Goal: Contribute content: Contribute content

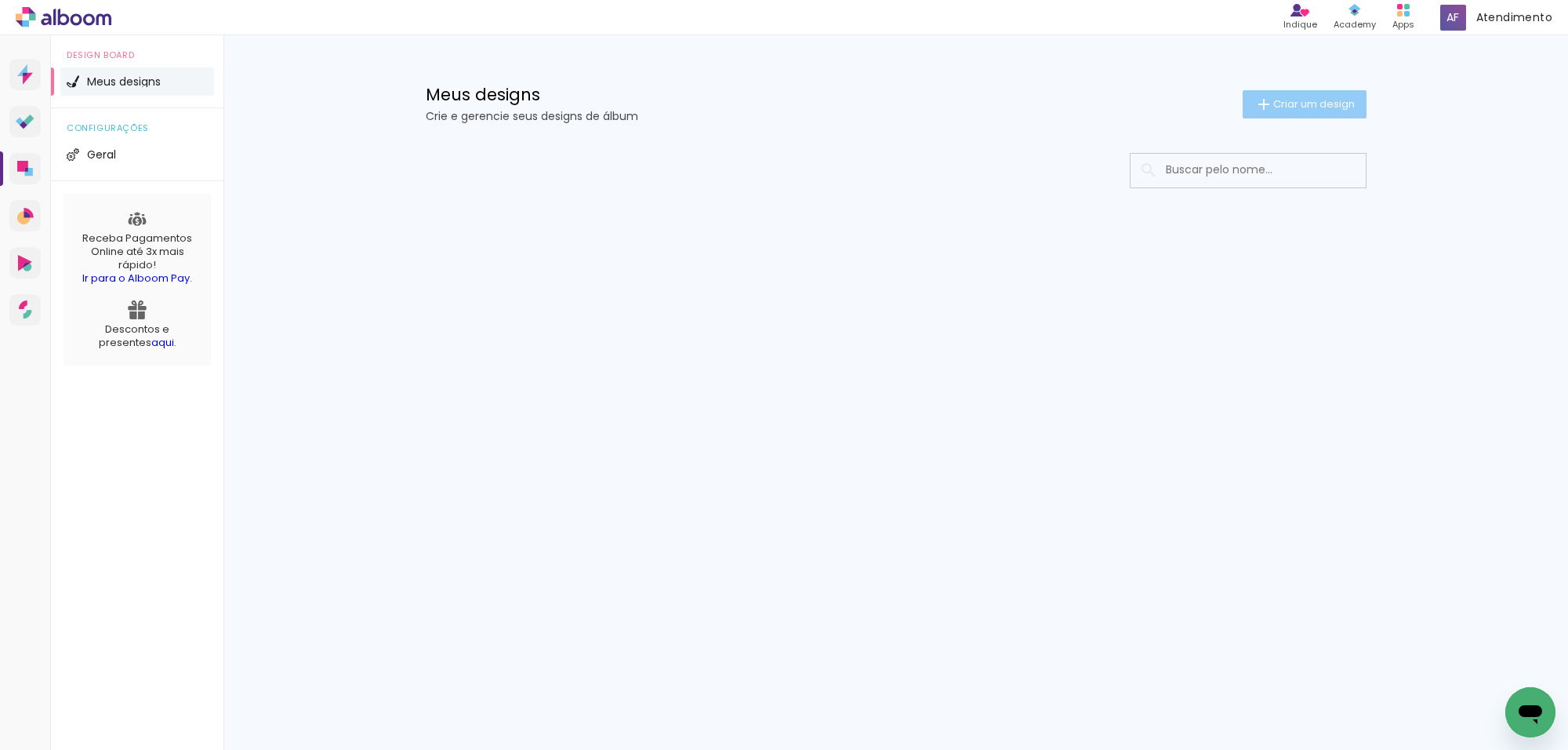
click at [1273, 107] on span "Criar um design" at bounding box center [1314, 104] width 82 height 11
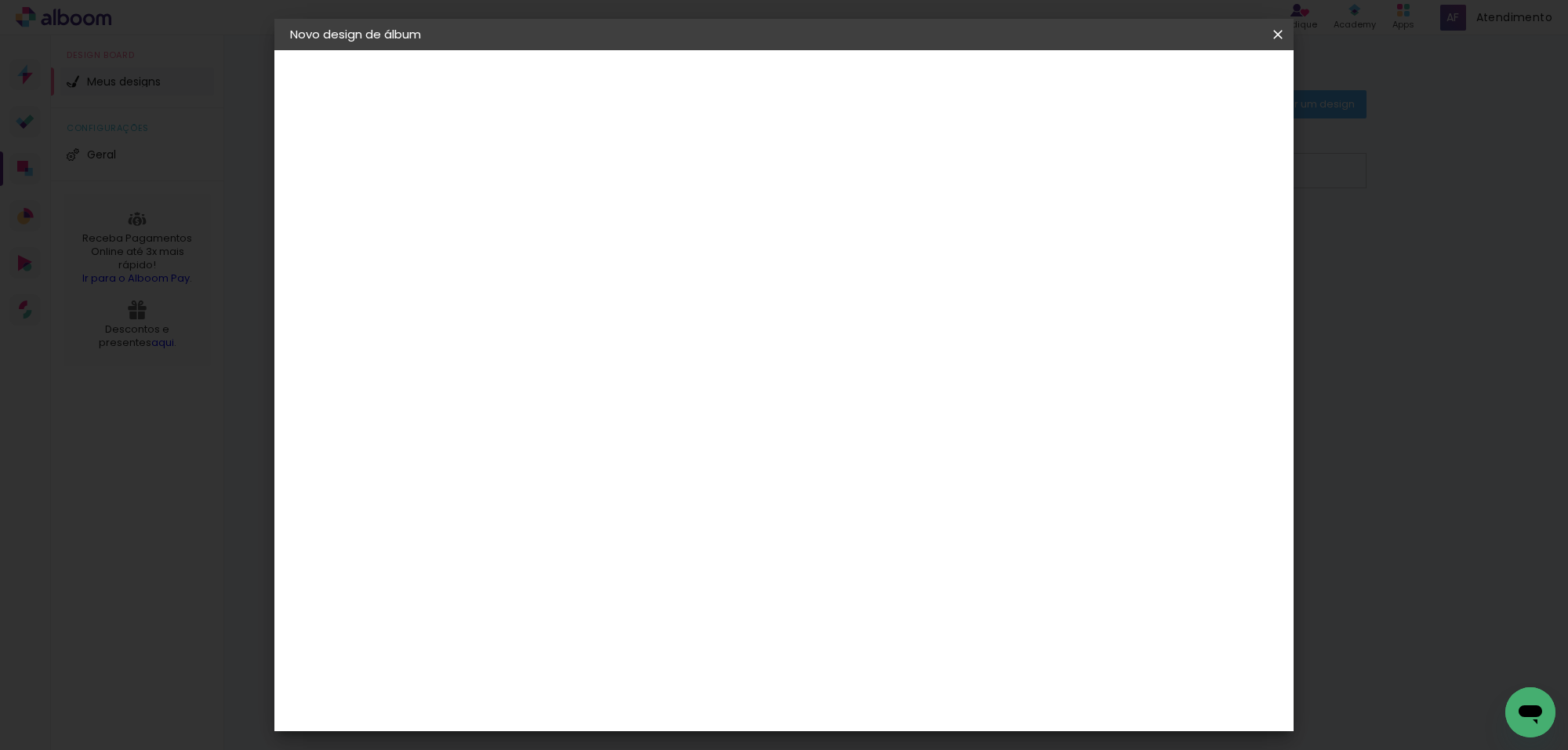
click at [546, 214] on input at bounding box center [546, 210] width 0 height 25
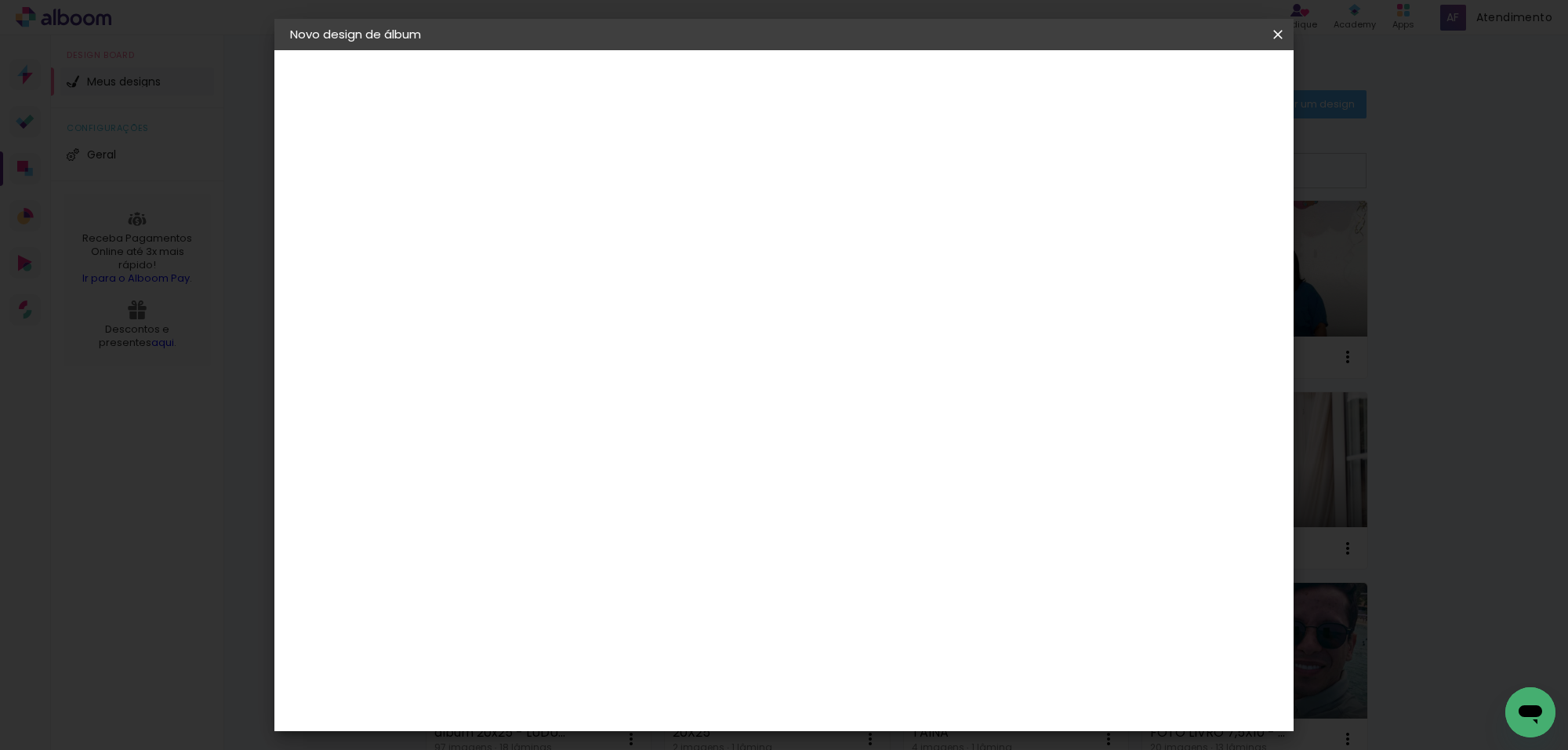
type input "M"
type input "MONTAGEM DE [PERSON_NAME]"
type paper-input "MONTAGEM DE [PERSON_NAME]"
click at [707, 95] on paper-button "Avançar" at bounding box center [669, 83] width 77 height 26
click at [0, 0] on slot "Tamanho Livre" at bounding box center [0, 0] width 0 height 0
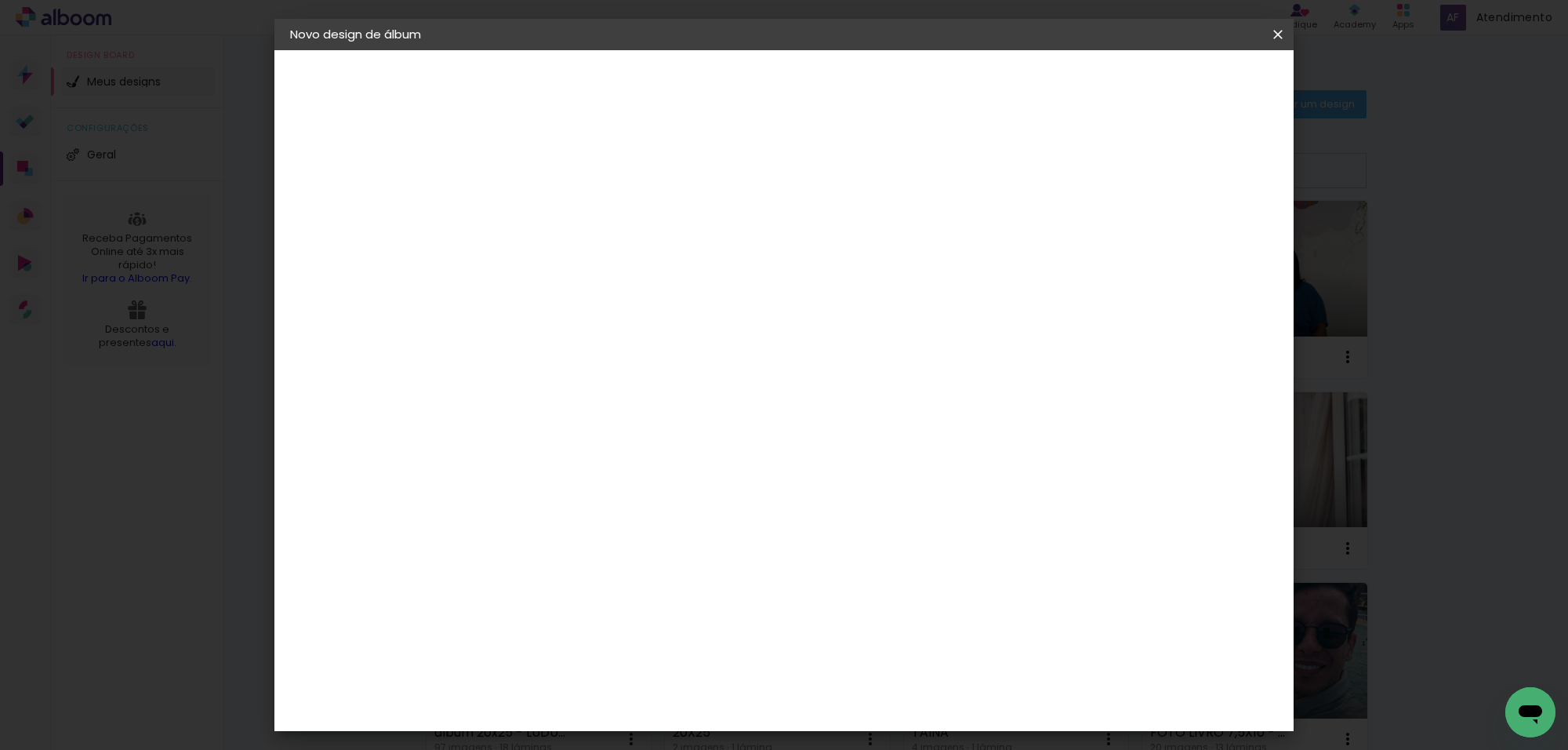
click at [839, 96] on paper-button "Avançar" at bounding box center [801, 83] width 77 height 26
drag, startPoint x: 516, startPoint y: 440, endPoint x: 500, endPoint y: 444, distance: 16.5
click at [500, 444] on input "30" at bounding box center [497, 445] width 40 height 24
type input "40"
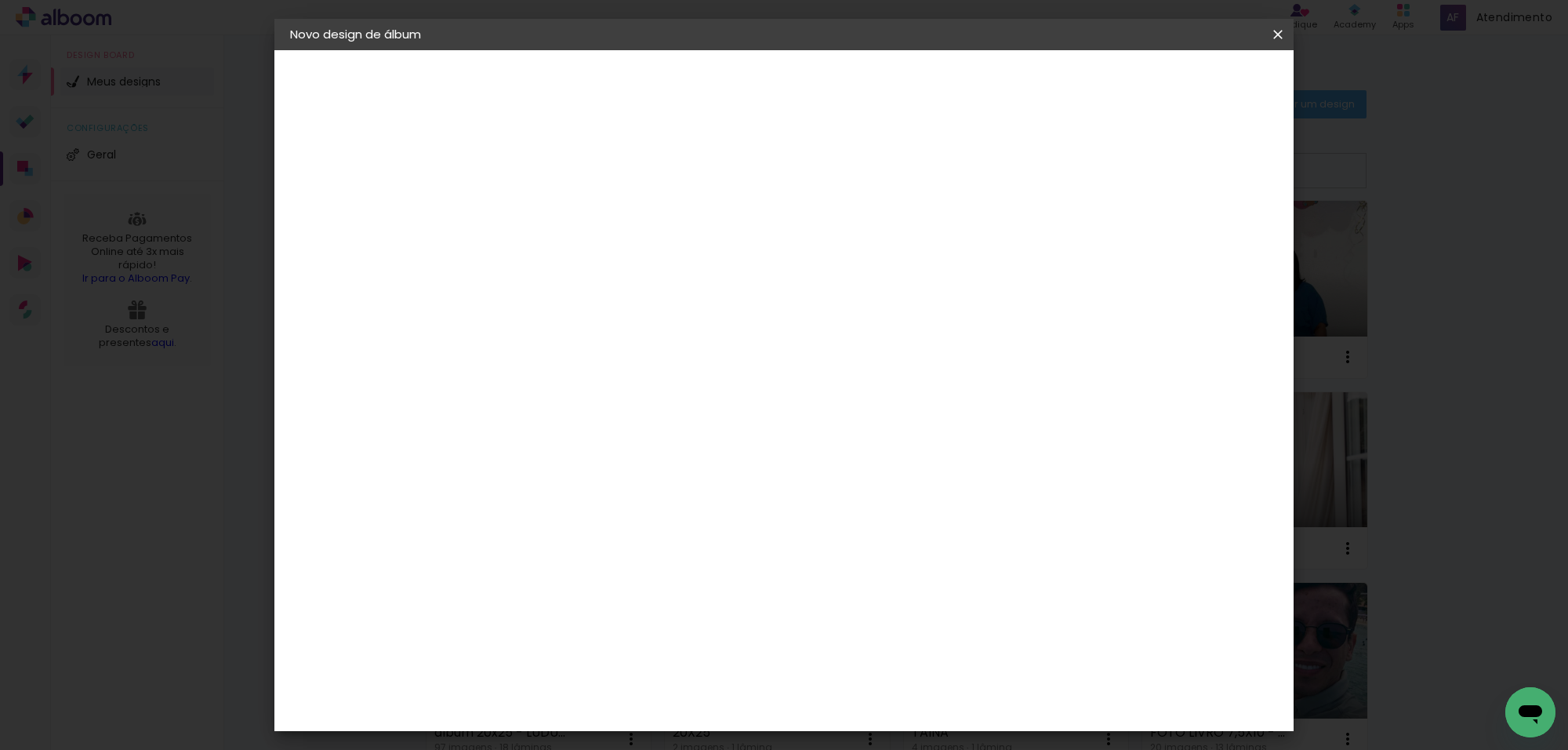
type paper-input "40"
drag, startPoint x: 884, startPoint y: 607, endPoint x: 855, endPoint y: 610, distance: 29.2
click at [855, 610] on input "60" at bounding box center [869, 608] width 40 height 24
type input "35"
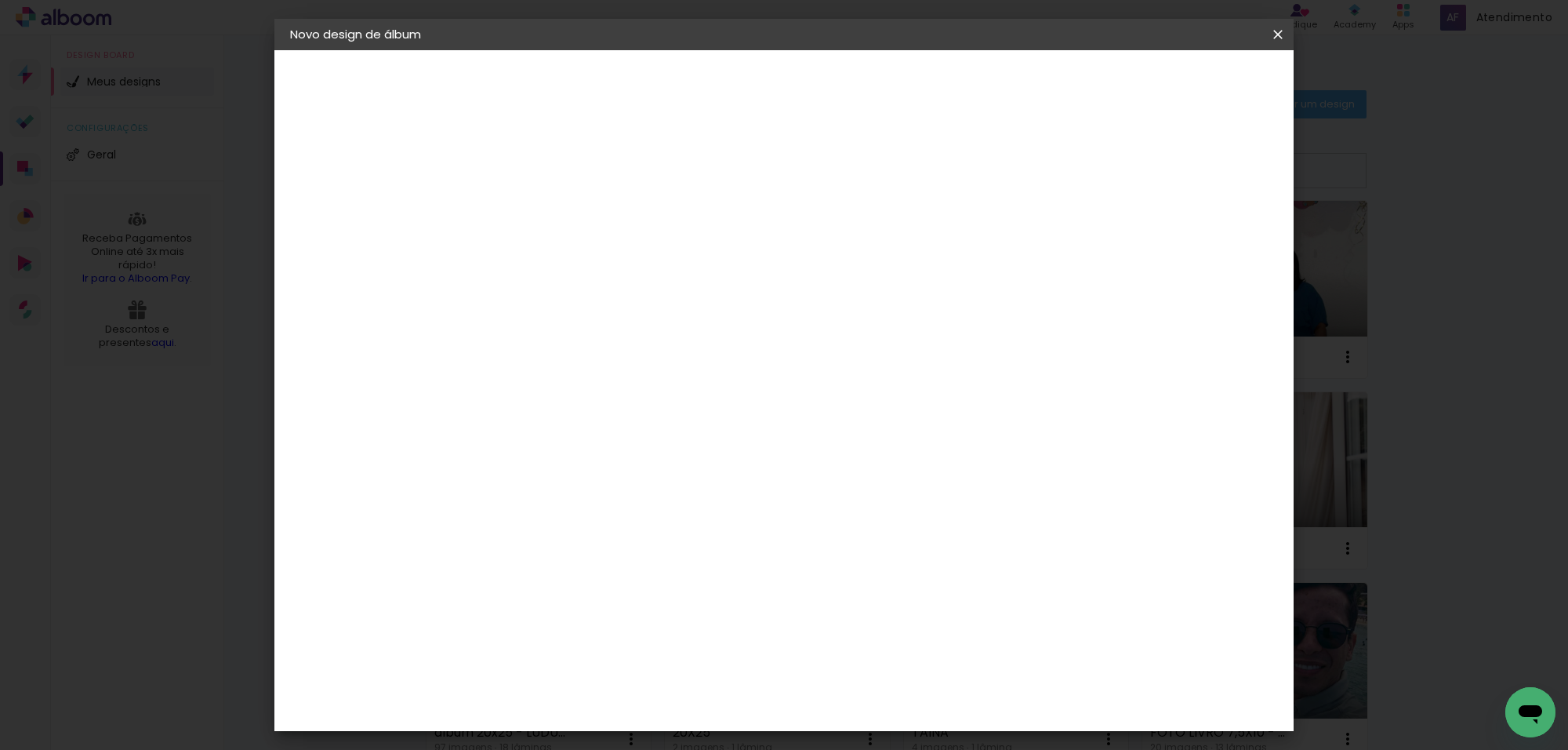
type paper-input "35"
drag, startPoint x: 604, startPoint y: 401, endPoint x: 578, endPoint y: 406, distance: 26.5
click at [579, 406] on input "40" at bounding box center [588, 404] width 40 height 24
type input "35"
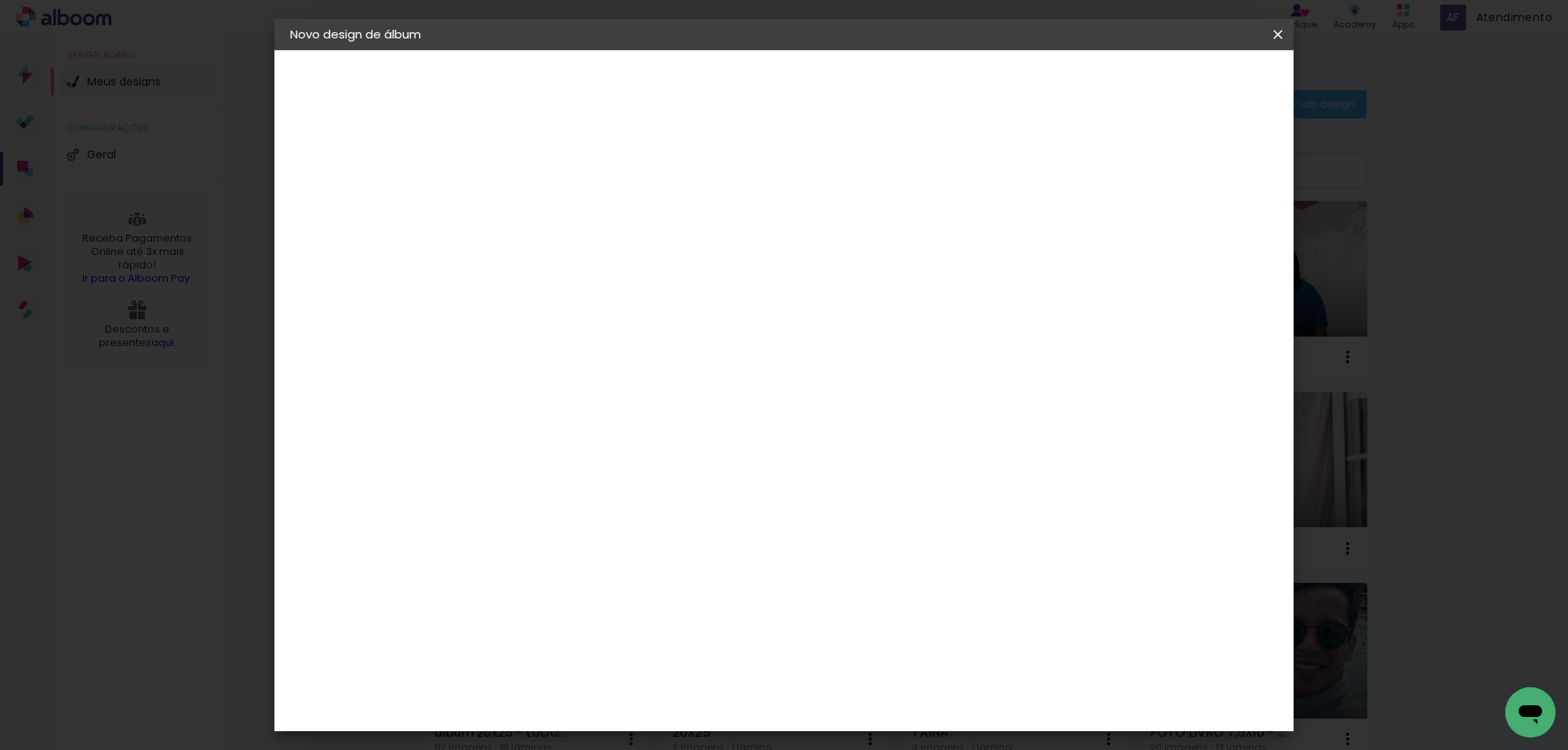
type paper-input "35"
drag, startPoint x: 888, startPoint y: 706, endPoint x: 854, endPoint y: 707, distance: 34.0
click at [856, 707] on input "35" at bounding box center [869, 705] width 40 height 24
type input "40"
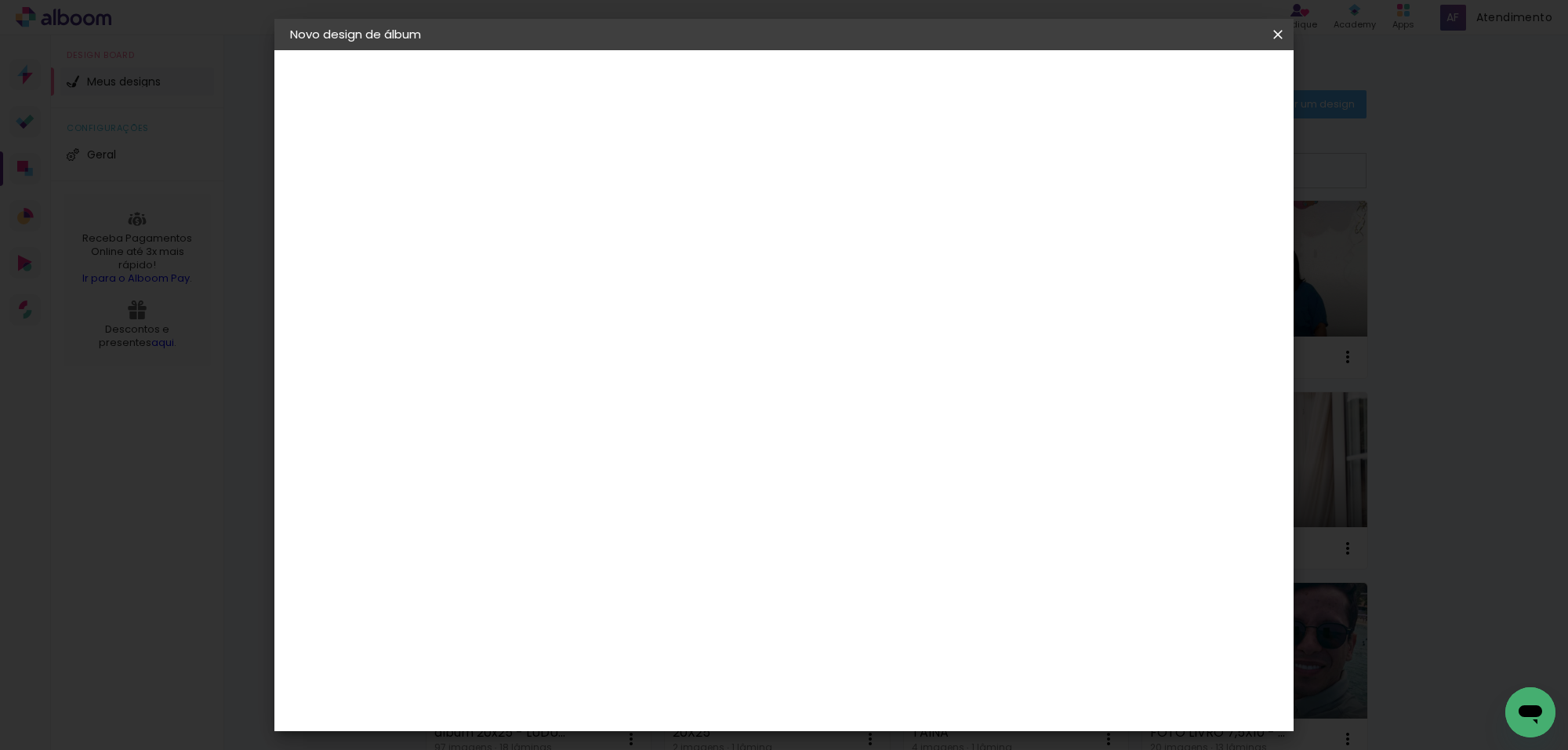
type paper-input "40"
click at [1127, 77] on span "Iniciar design" at bounding box center [1091, 83] width 71 height 11
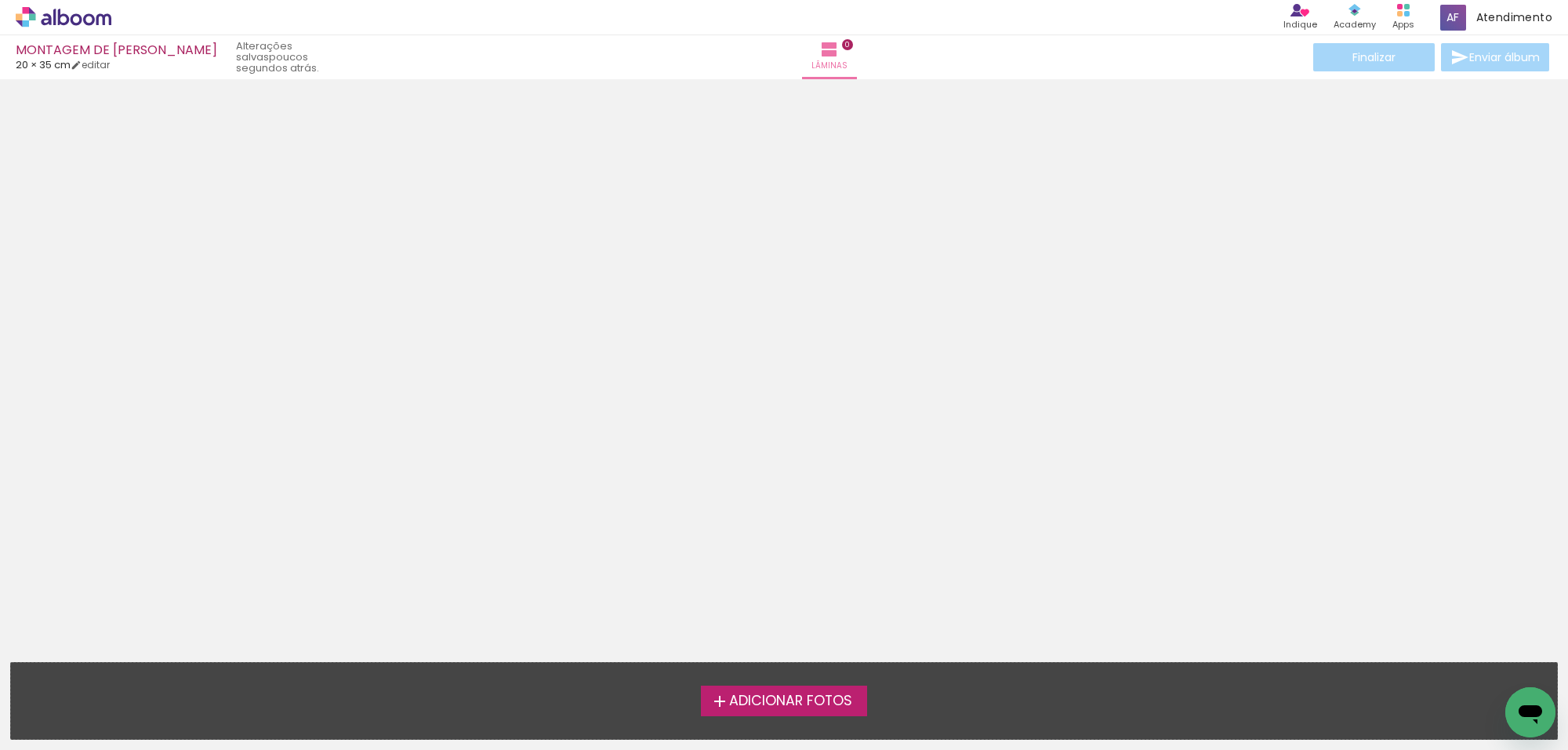
click at [782, 703] on span "Adicionar Fotos" at bounding box center [791, 702] width 123 height 14
click at [0, 0] on input "file" at bounding box center [0, 0] width 0 height 0
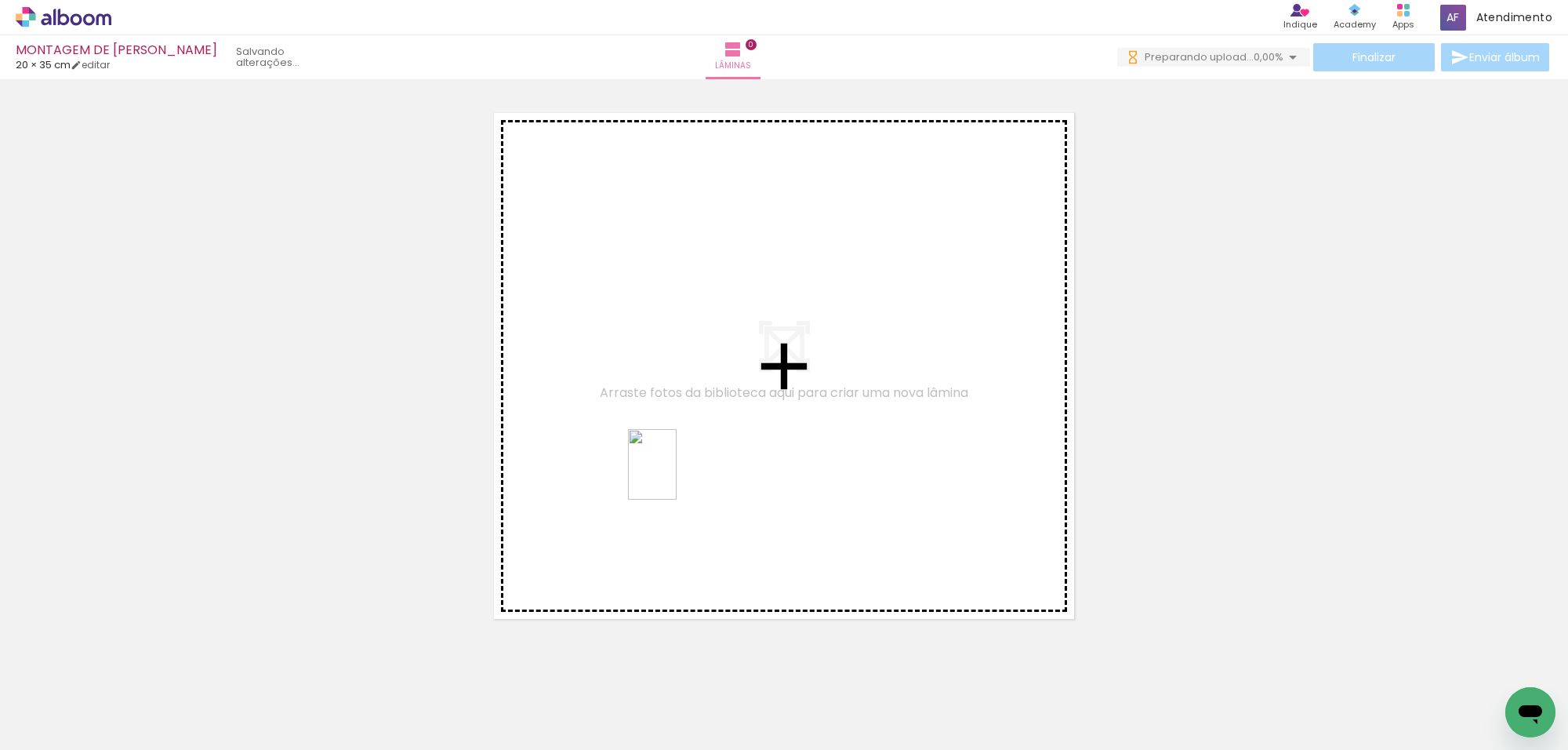
drag, startPoint x: 440, startPoint y: 679, endPoint x: 690, endPoint y: 451, distance: 338.4
click at [710, 451] on quentale-workspace at bounding box center [784, 375] width 1568 height 750
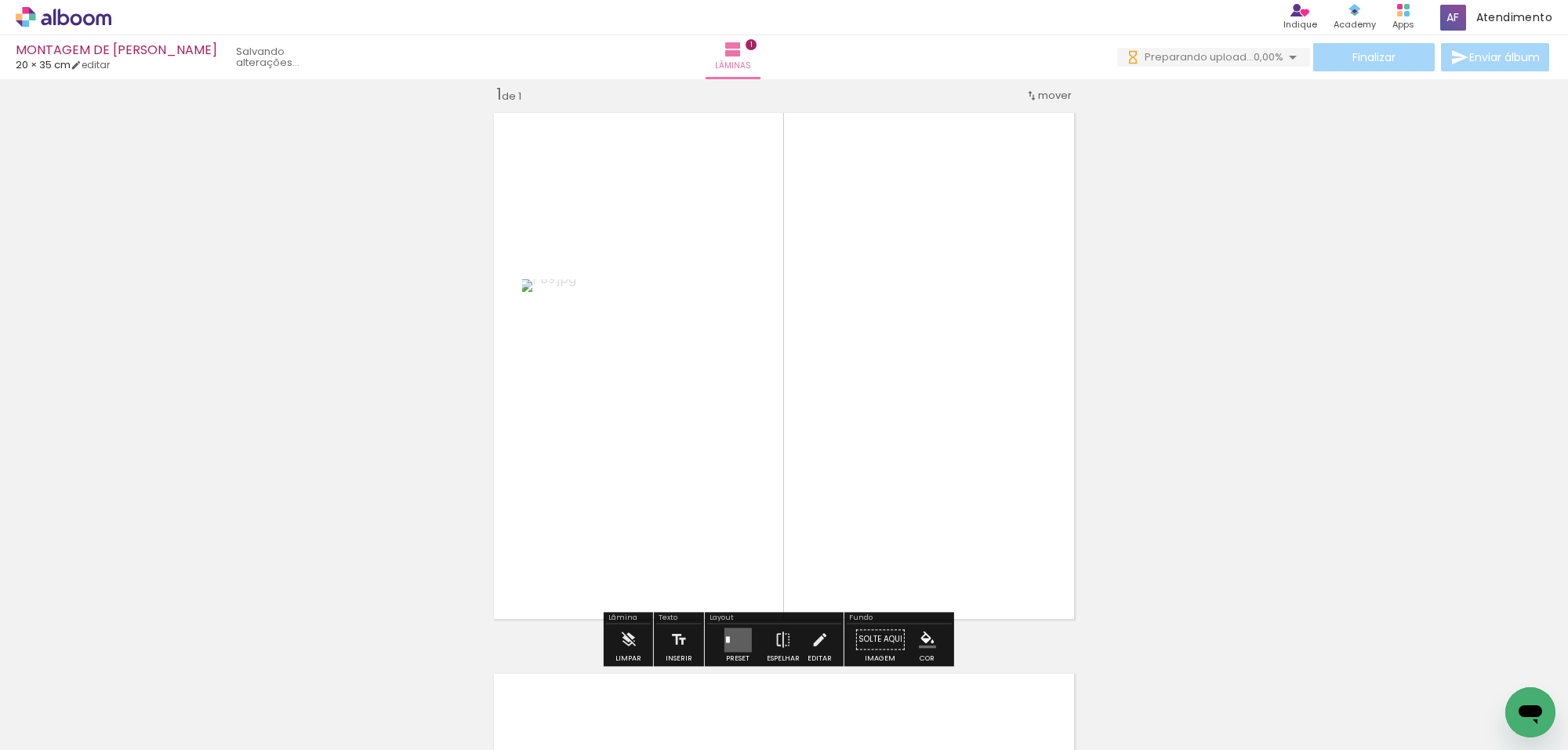
scroll to position [19, 0]
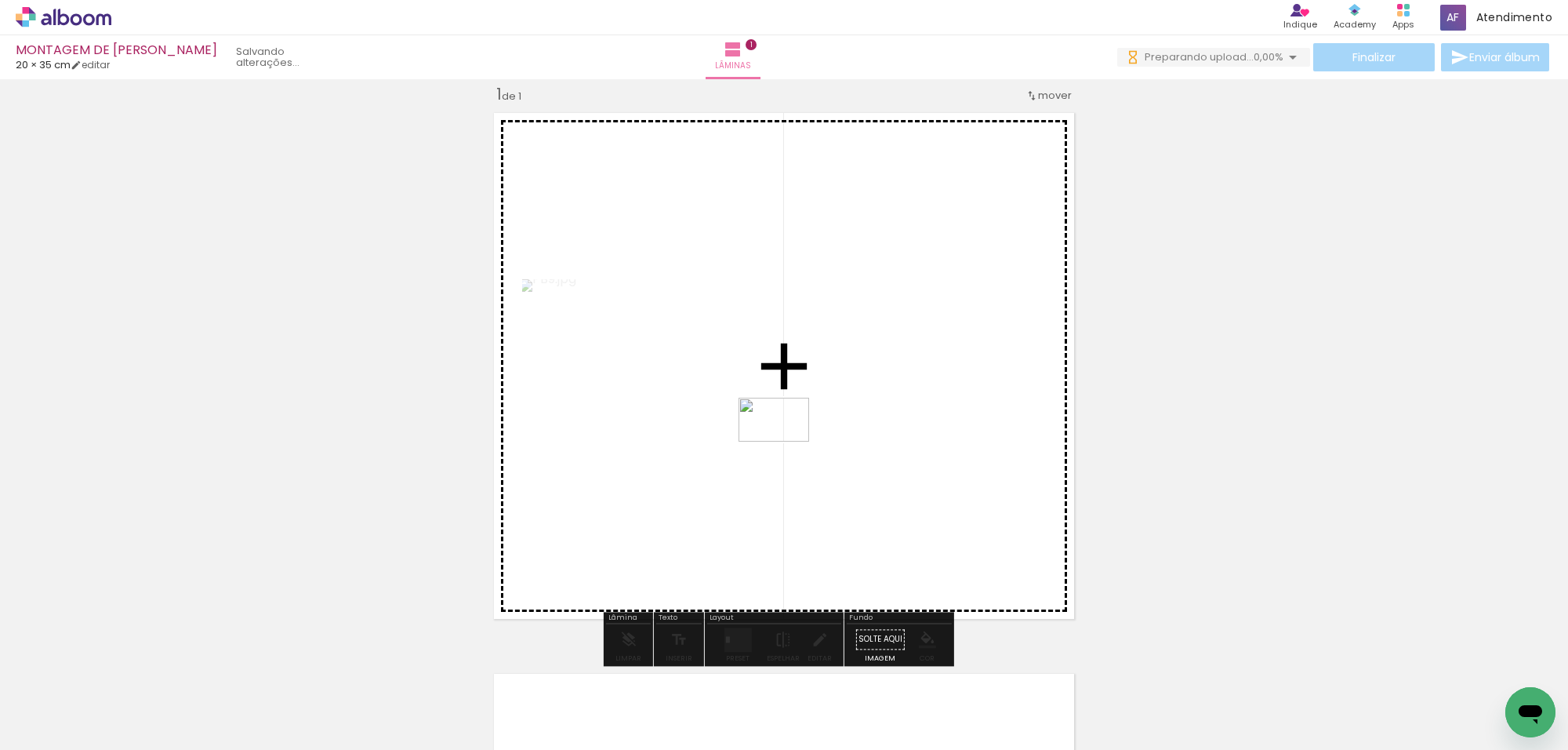
drag, startPoint x: 355, startPoint y: 696, endPoint x: 793, endPoint y: 439, distance: 507.8
click at [793, 439] on quentale-workspace at bounding box center [784, 375] width 1568 height 750
drag, startPoint x: 276, startPoint y: 703, endPoint x: 827, endPoint y: 456, distance: 603.8
click at [827, 456] on quentale-workspace at bounding box center [784, 375] width 1568 height 750
drag, startPoint x: 171, startPoint y: 710, endPoint x: 832, endPoint y: 445, distance: 712.1
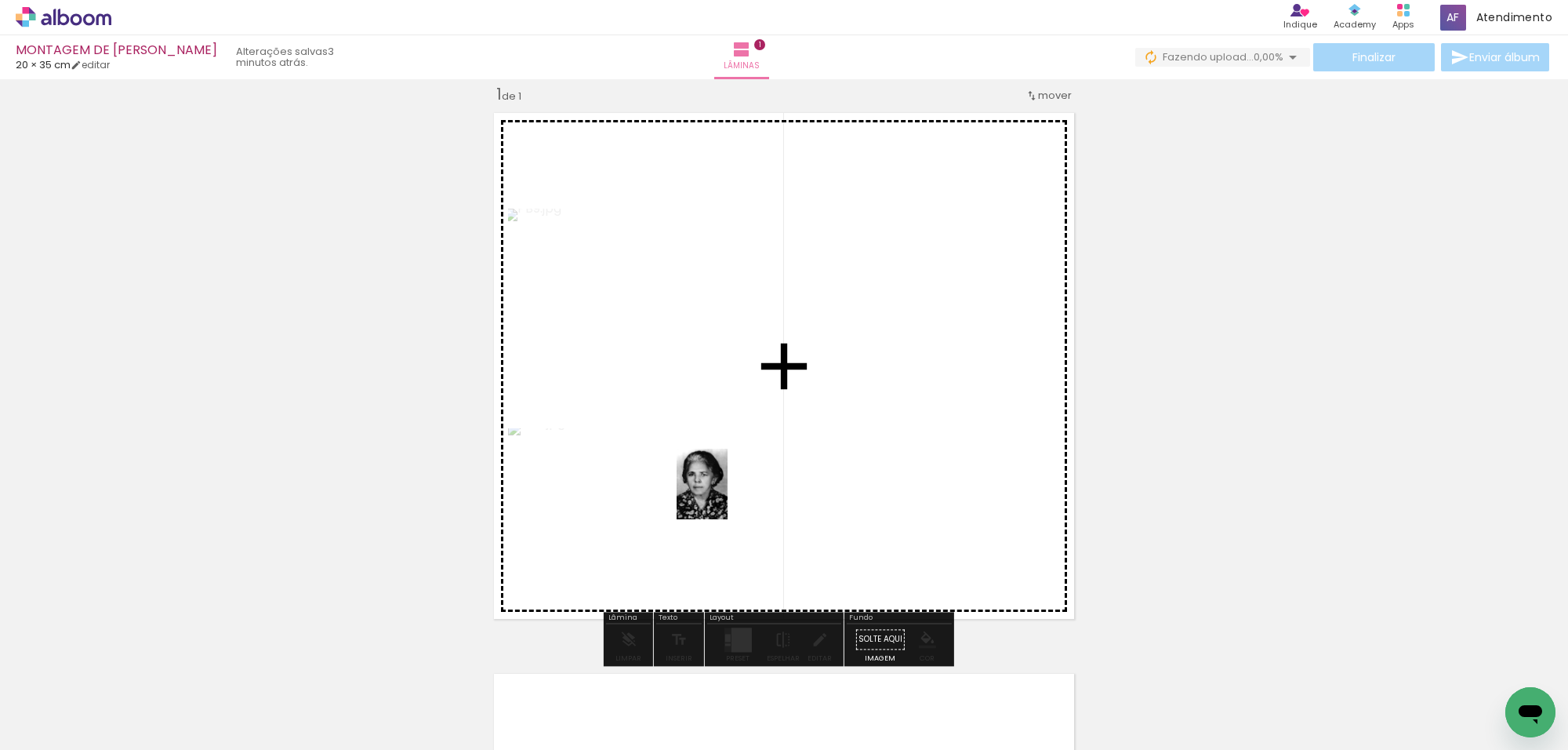
click at [828, 450] on quentale-workspace at bounding box center [784, 375] width 1568 height 750
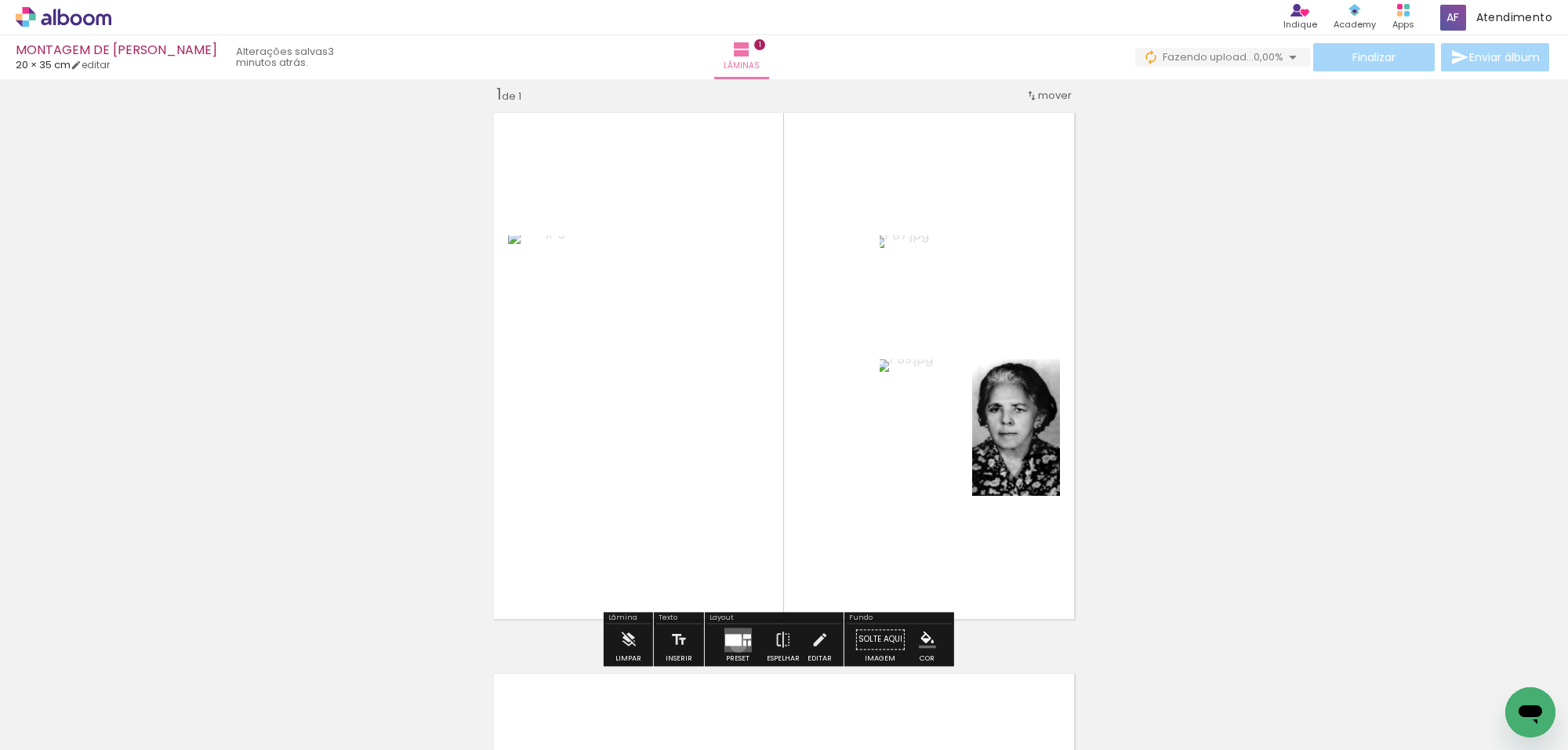
drag, startPoint x: 735, startPoint y: 644, endPoint x: 883, endPoint y: 595, distance: 155.9
click at [736, 643] on div at bounding box center [732, 639] width 17 height 11
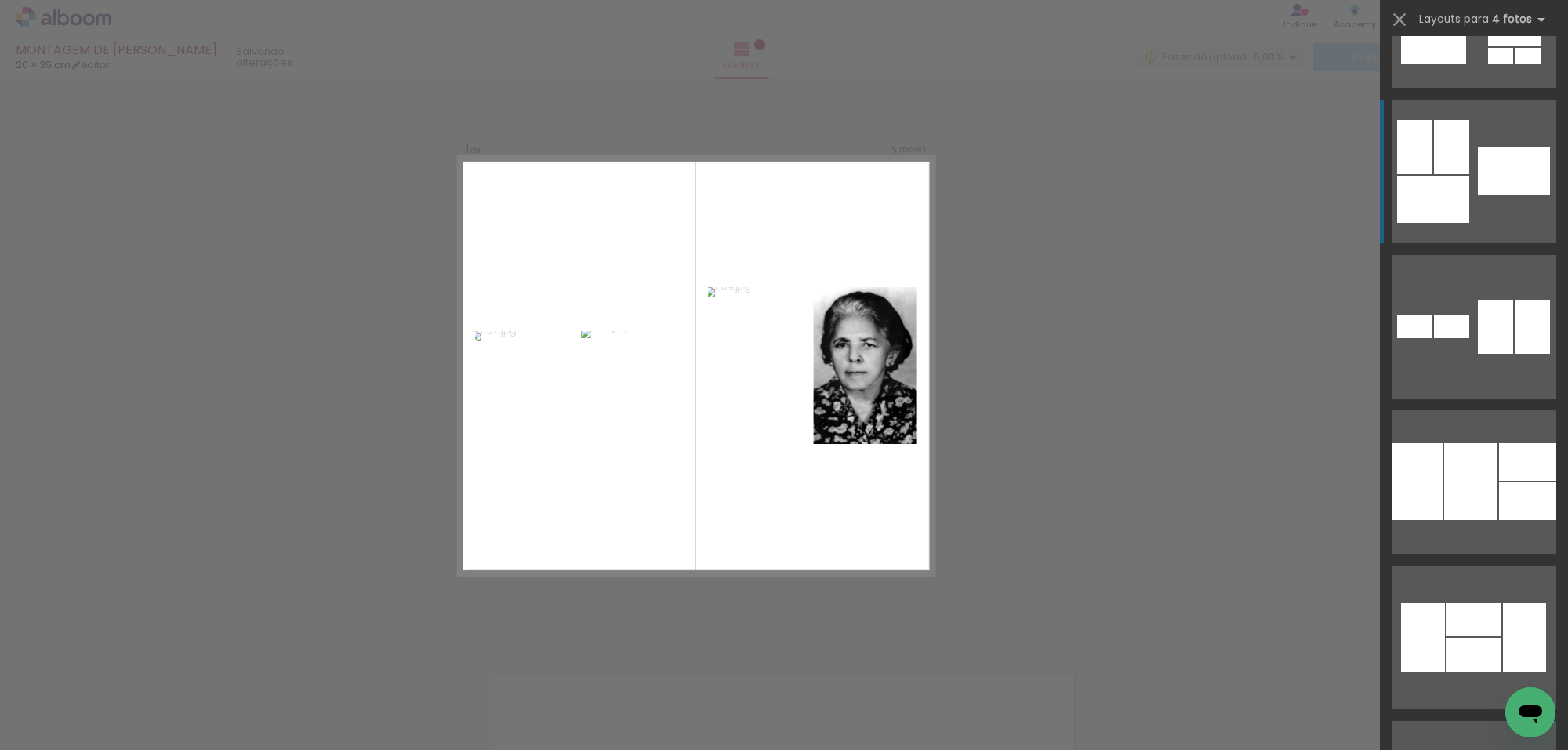
scroll to position [3432, 0]
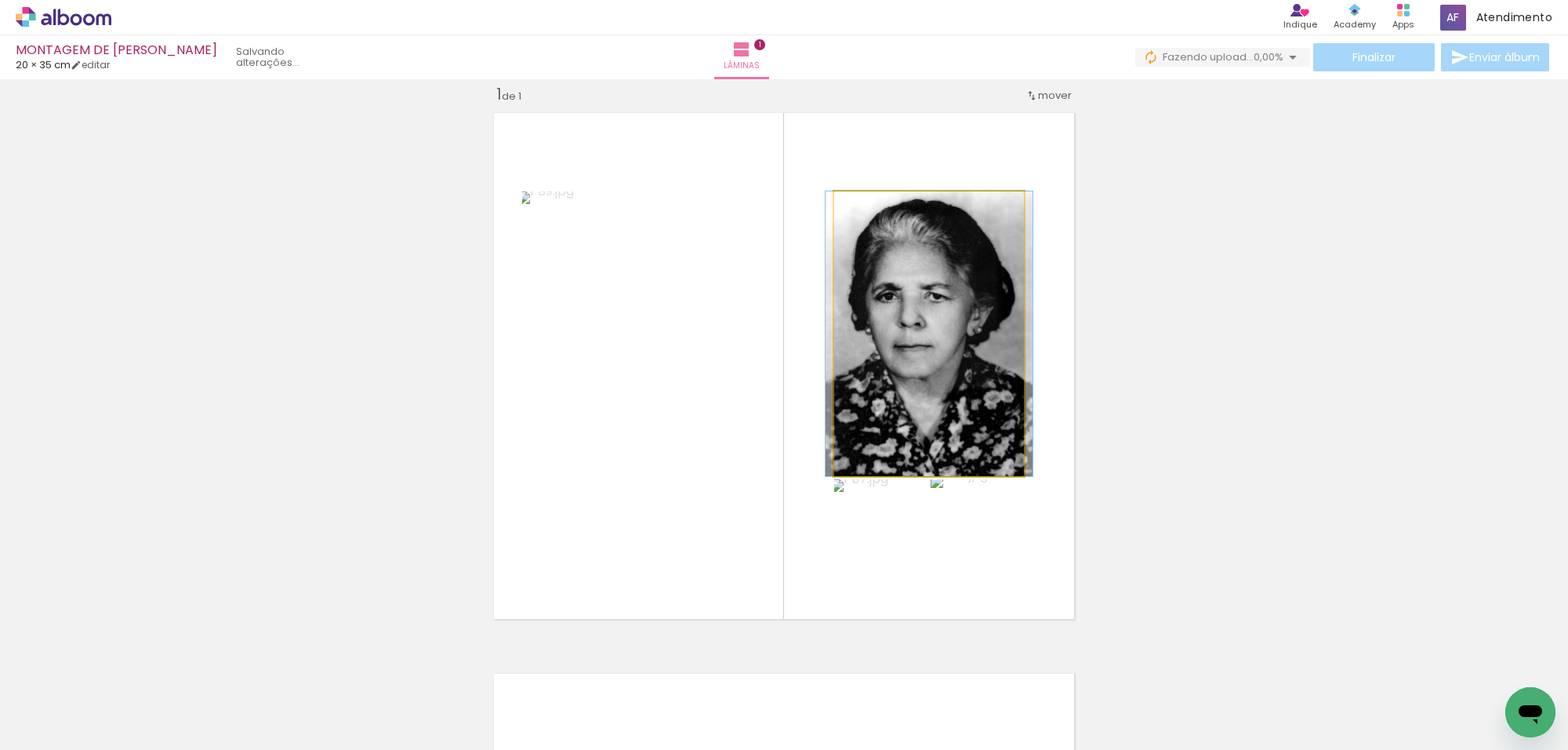
click at [956, 261] on quentale-photo at bounding box center [929, 334] width 190 height 285
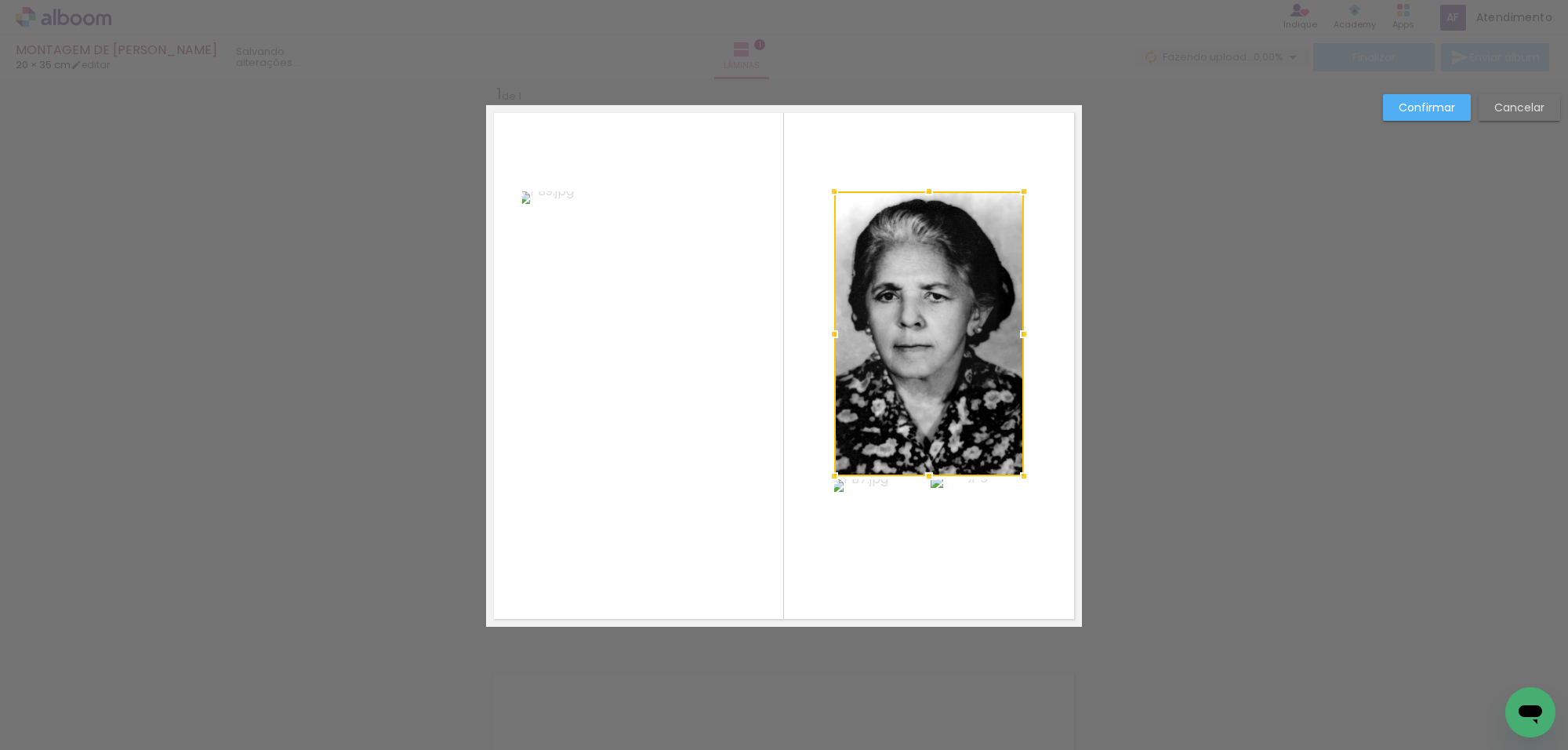
click at [698, 297] on quentale-photo at bounding box center [639, 365] width 233 height 349
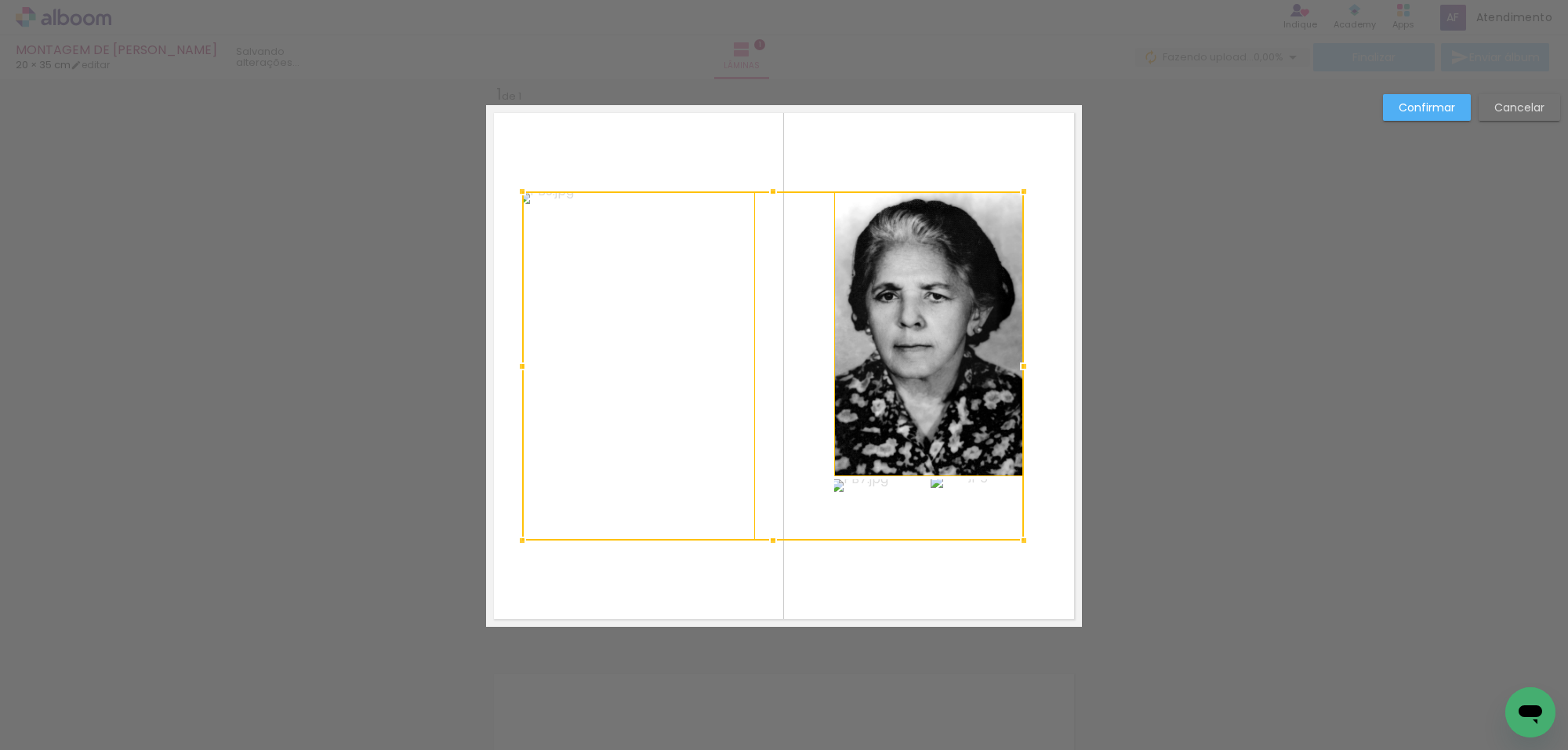
click at [971, 516] on div at bounding box center [773, 365] width 502 height 349
click at [905, 515] on div at bounding box center [773, 365] width 502 height 349
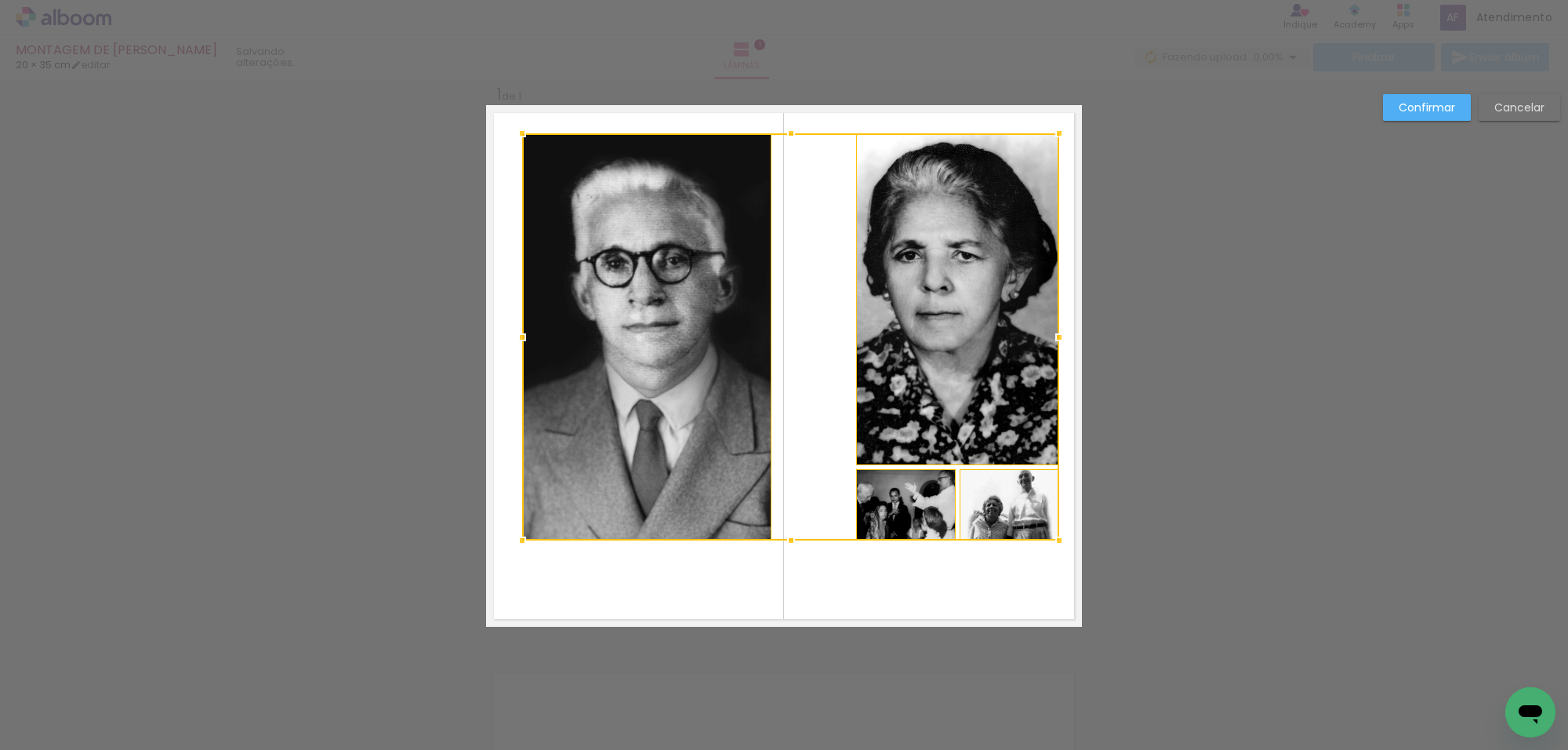
drag, startPoint x: 1021, startPoint y: 195, endPoint x: 1055, endPoint y: 140, distance: 64.7
click at [1055, 140] on div at bounding box center [1059, 134] width 32 height 32
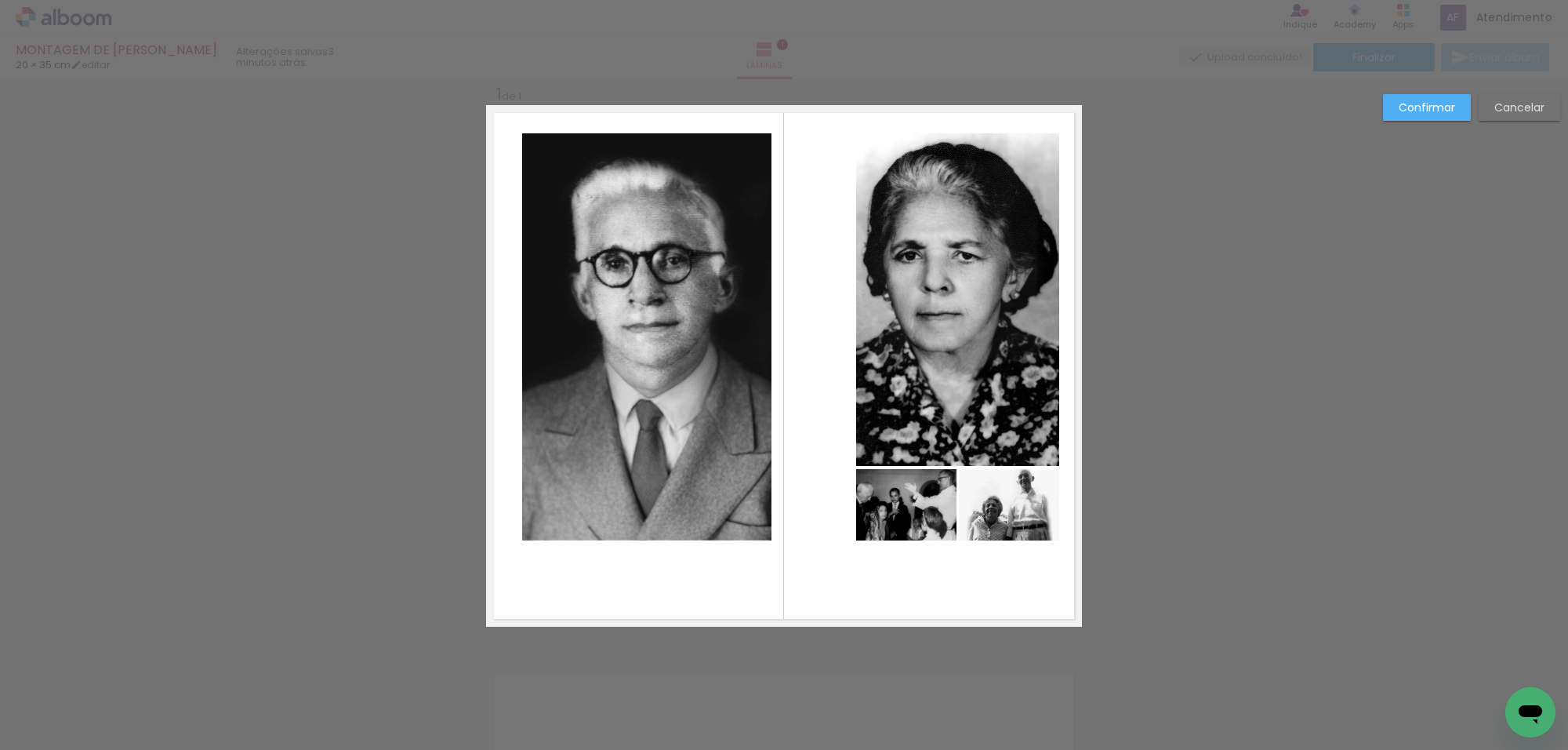
click at [918, 294] on quentale-photo at bounding box center [957, 300] width 203 height 333
click at [898, 489] on quentale-photo at bounding box center [906, 504] width 100 height 71
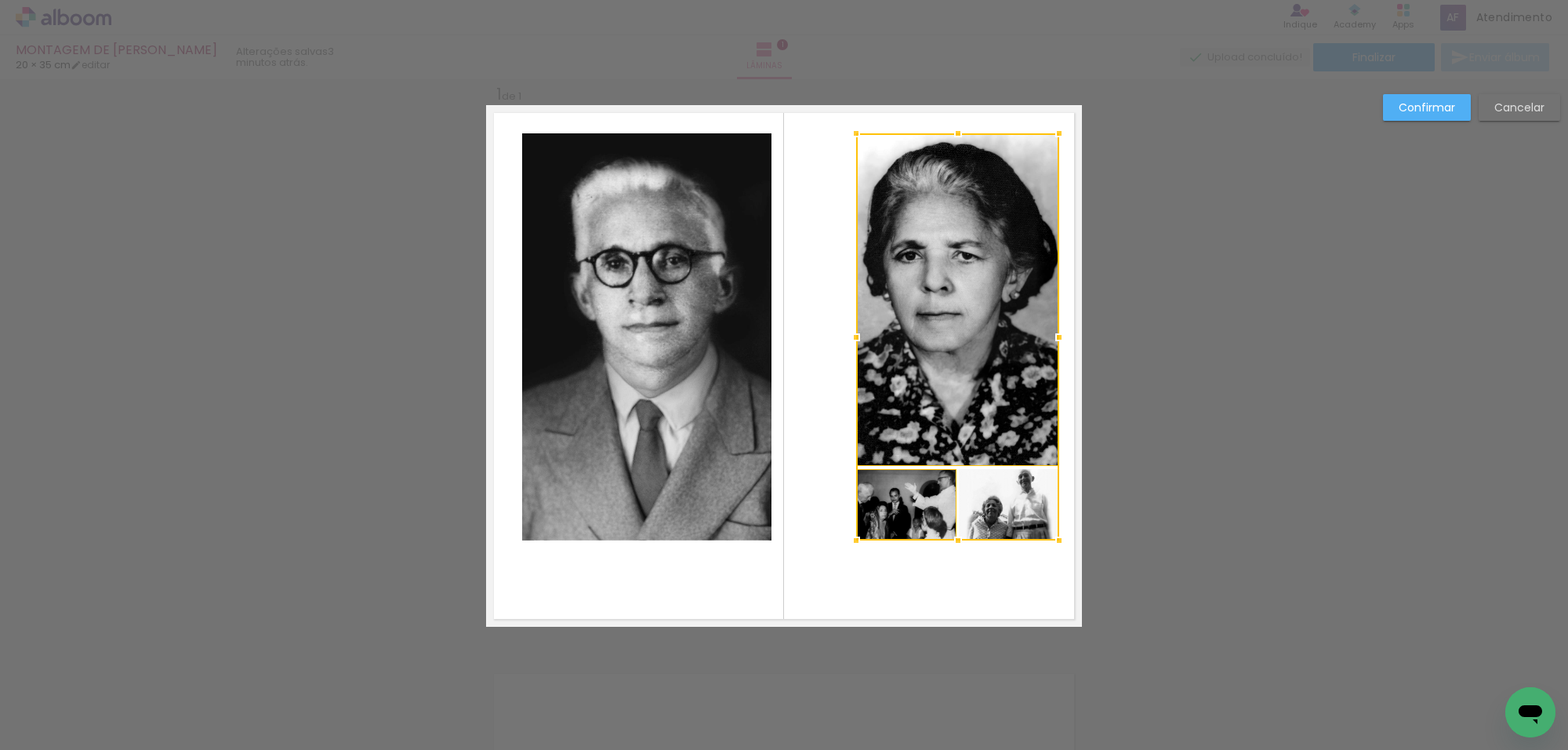
click at [996, 492] on div at bounding box center [957, 337] width 203 height 408
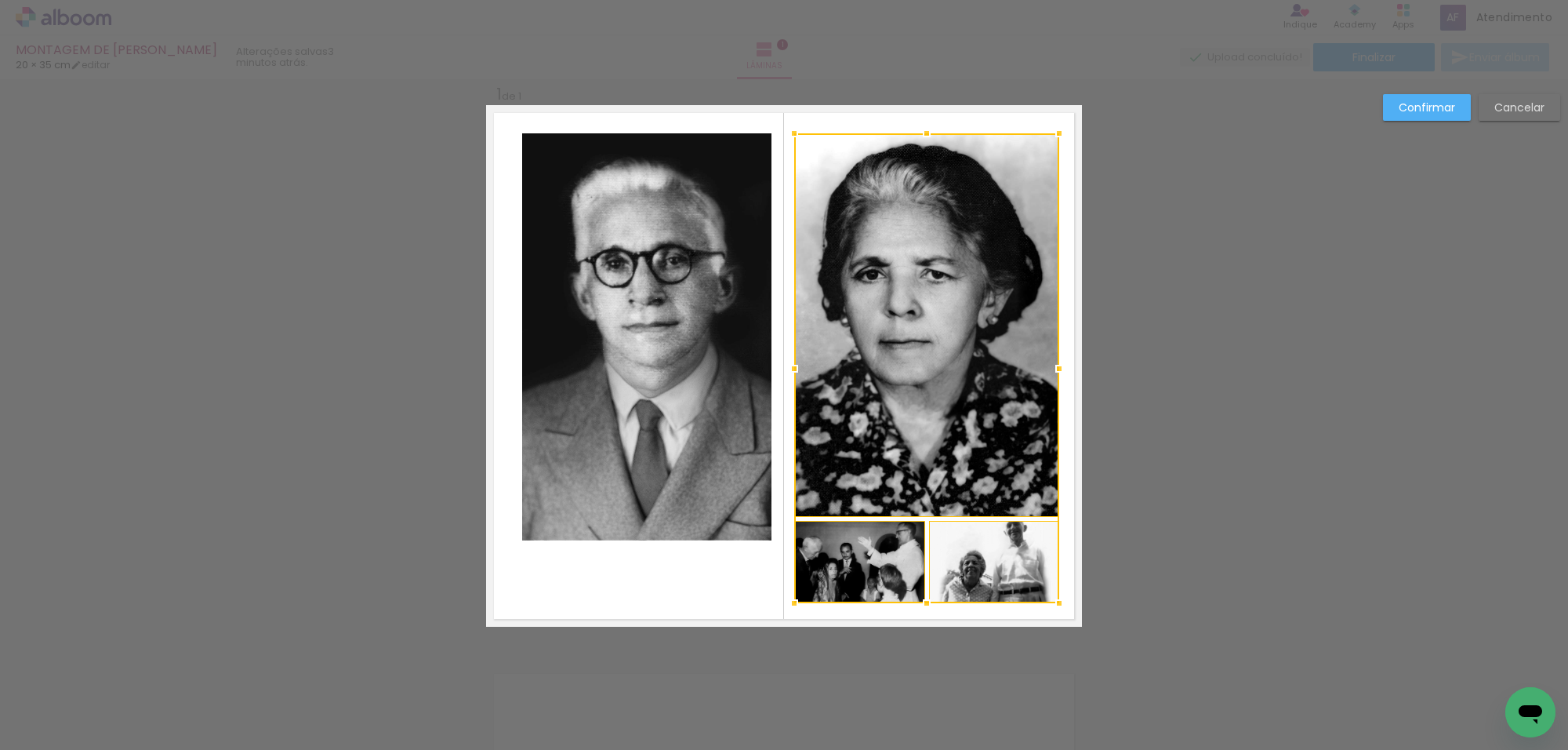
drag, startPoint x: 847, startPoint y: 544, endPoint x: 786, endPoint y: 607, distance: 87.7
click at [786, 607] on div at bounding box center [795, 604] width 32 height 32
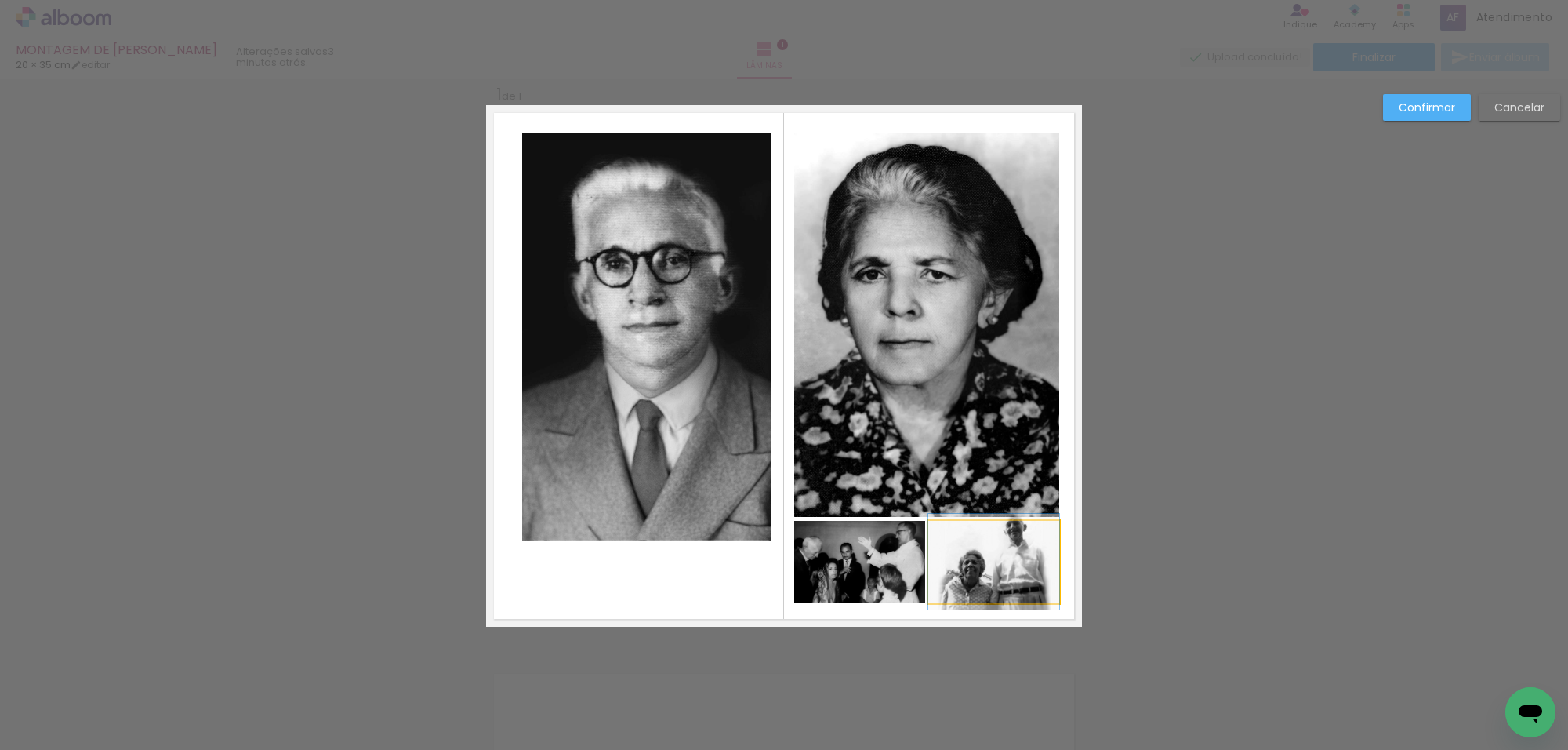
click at [970, 577] on quentale-photo at bounding box center [993, 562] width 131 height 83
click at [1424, 105] on paper-button "Confirmar" at bounding box center [1427, 107] width 88 height 26
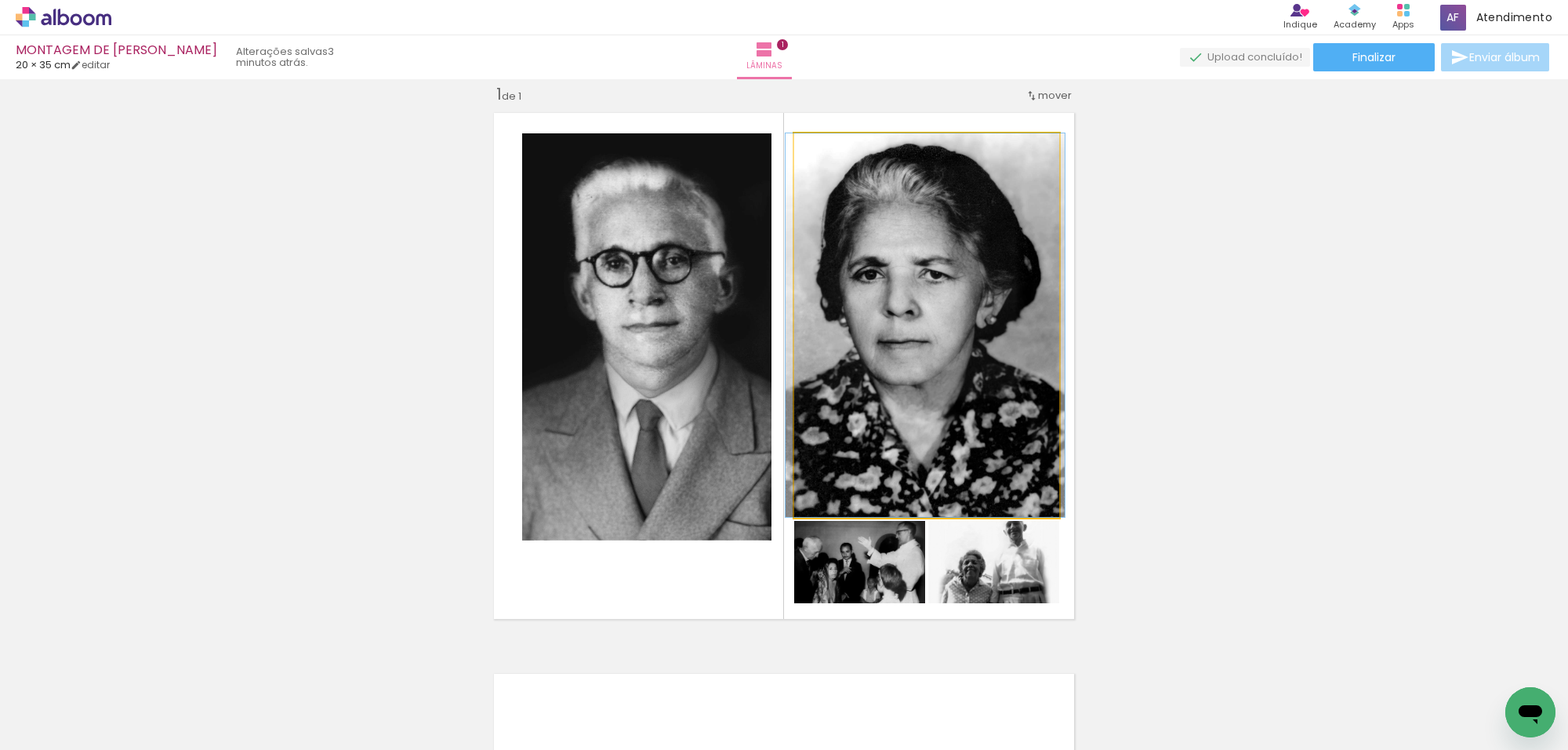
drag, startPoint x: 1017, startPoint y: 284, endPoint x: 1016, endPoint y: 264, distance: 20.0
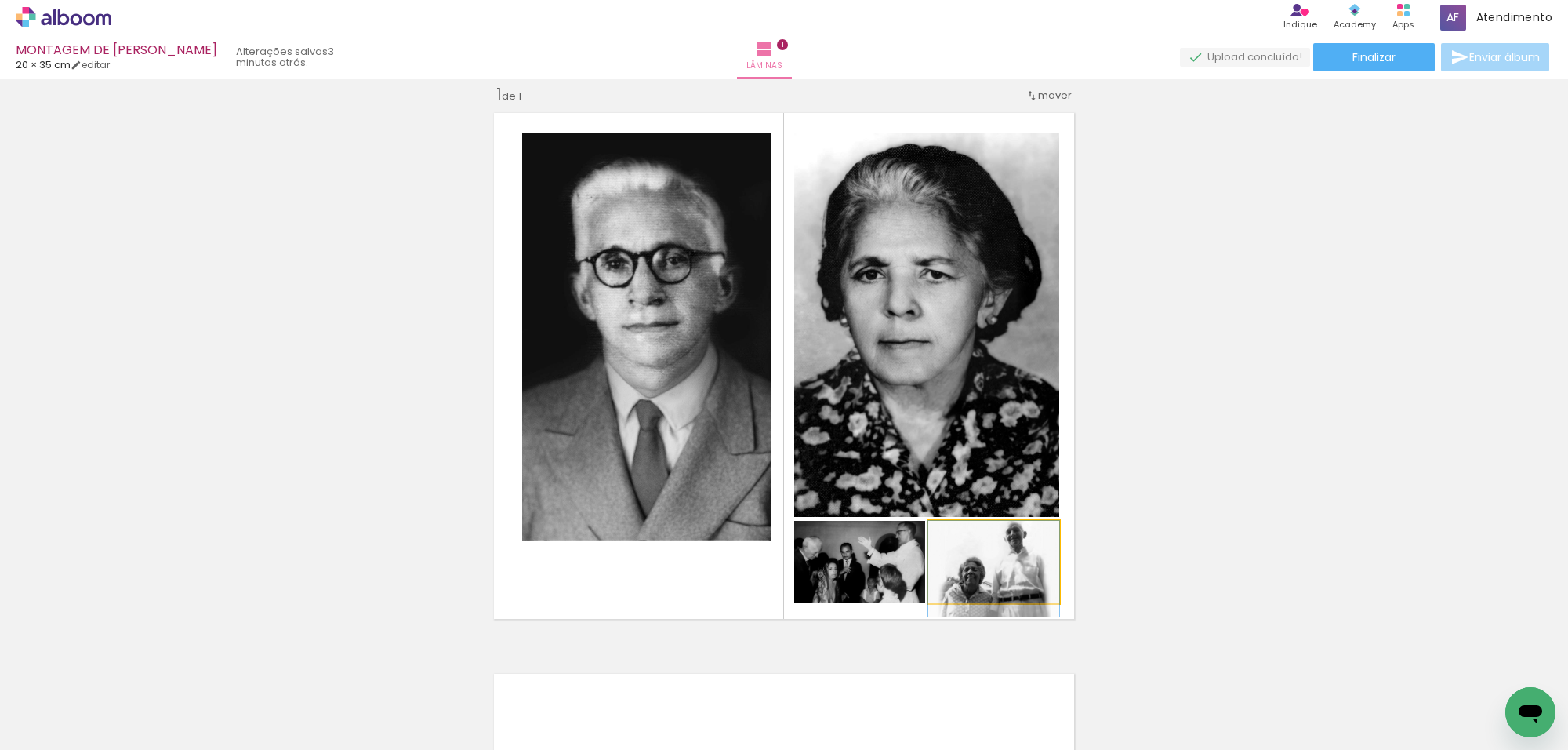
drag, startPoint x: 1009, startPoint y: 557, endPoint x: 1009, endPoint y: 570, distance: 13.0
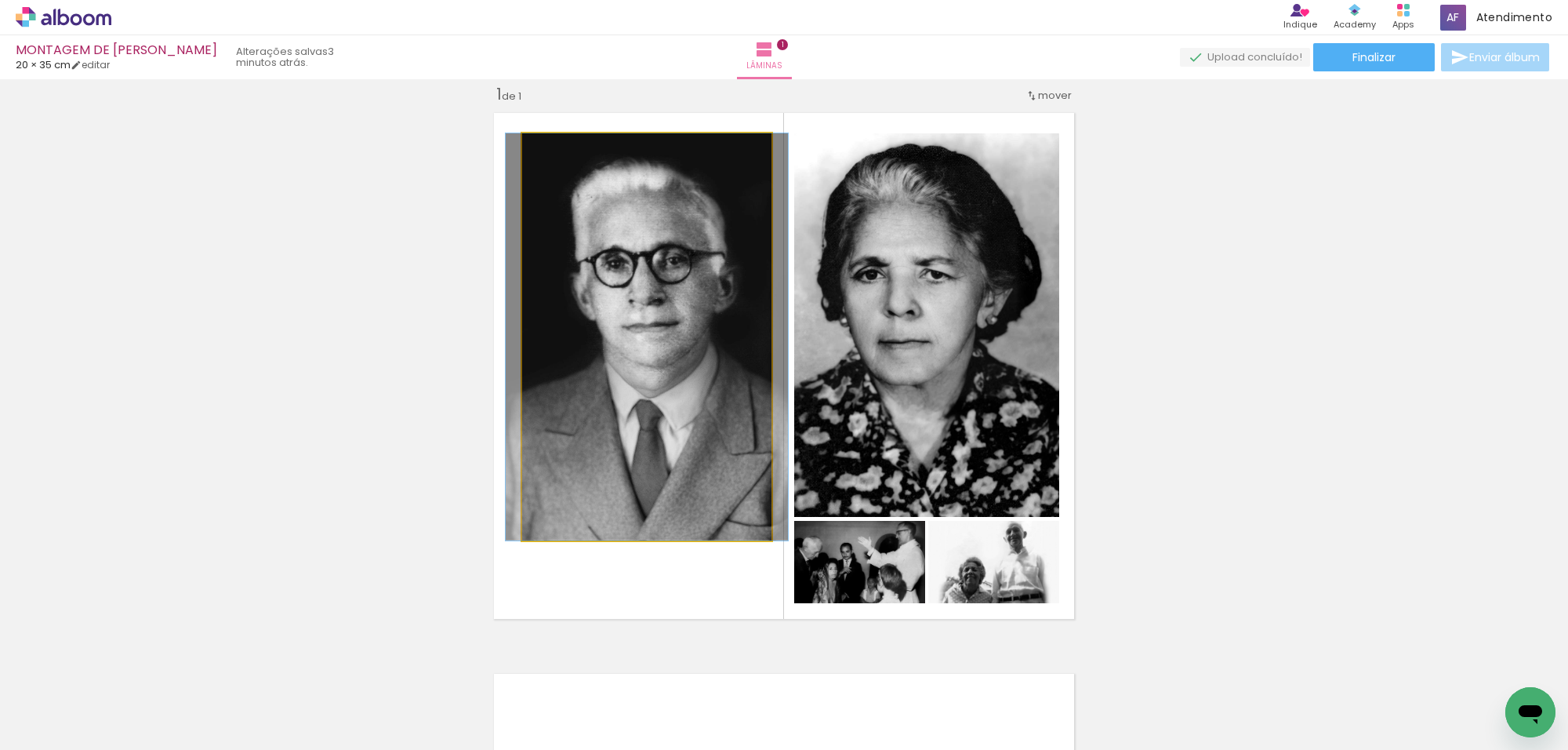
click at [640, 391] on quentale-photo at bounding box center [647, 337] width 249 height 408
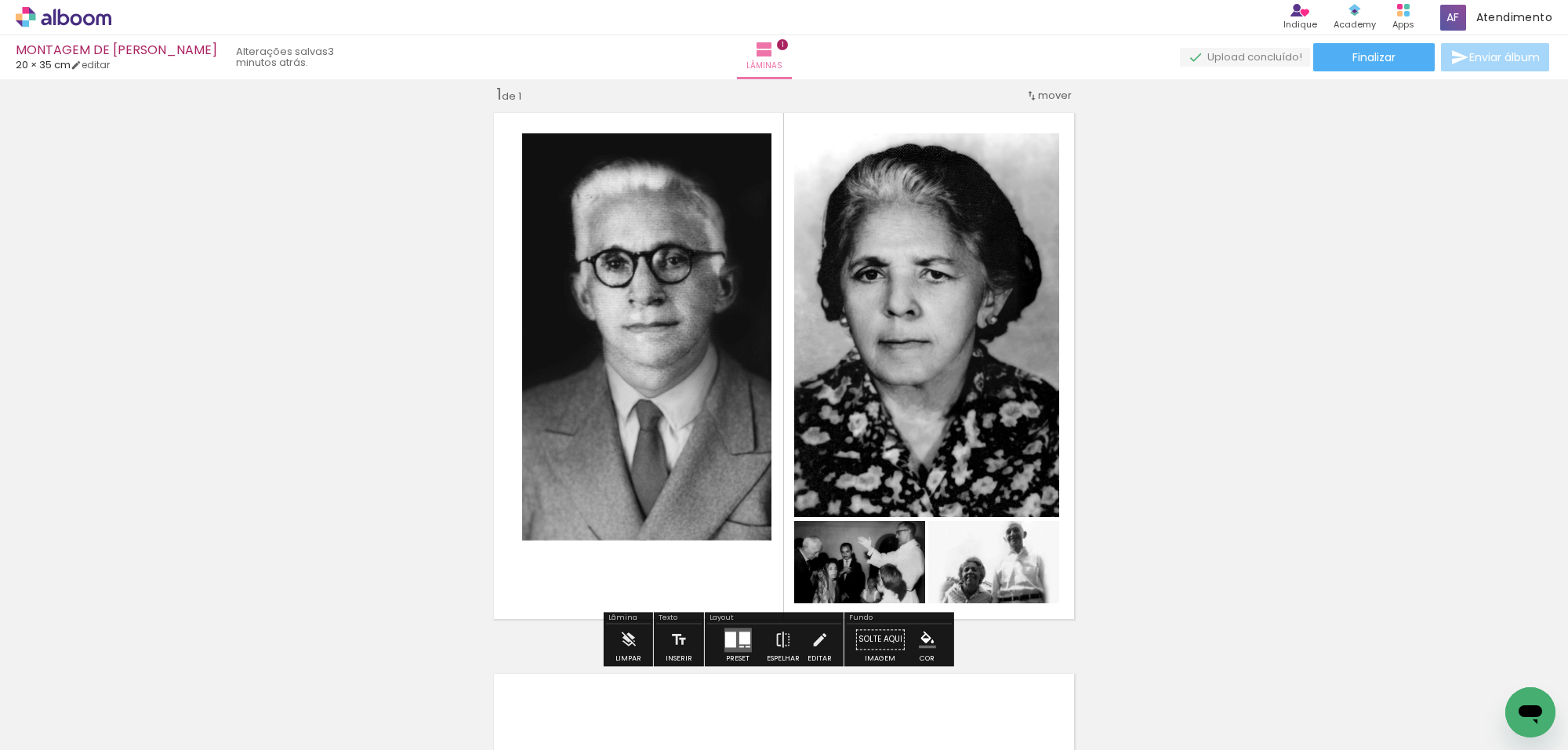
click at [645, 405] on quentale-photo at bounding box center [647, 337] width 249 height 408
click at [660, 408] on quentale-photo at bounding box center [647, 337] width 249 height 408
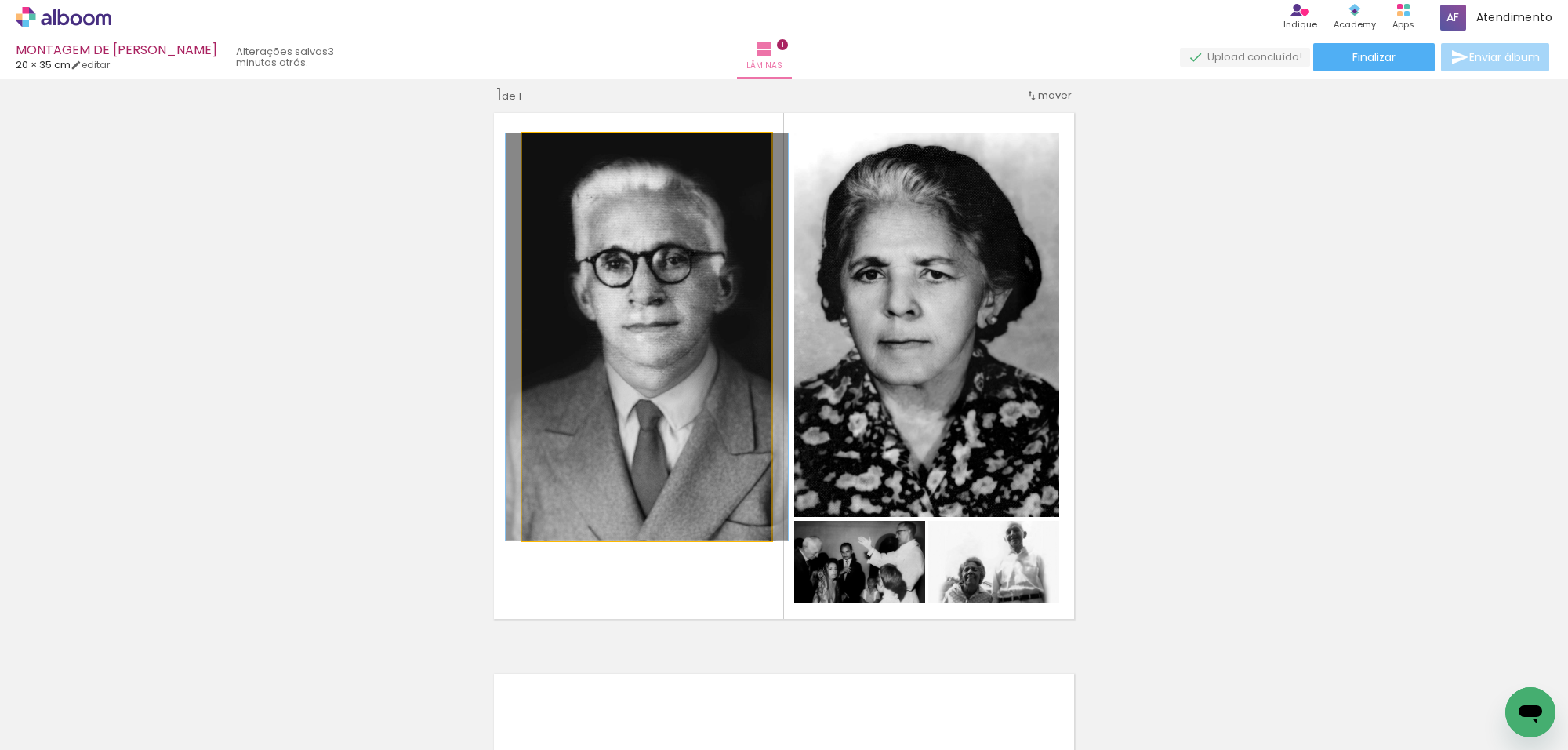
click at [660, 408] on quentale-photo at bounding box center [647, 337] width 249 height 408
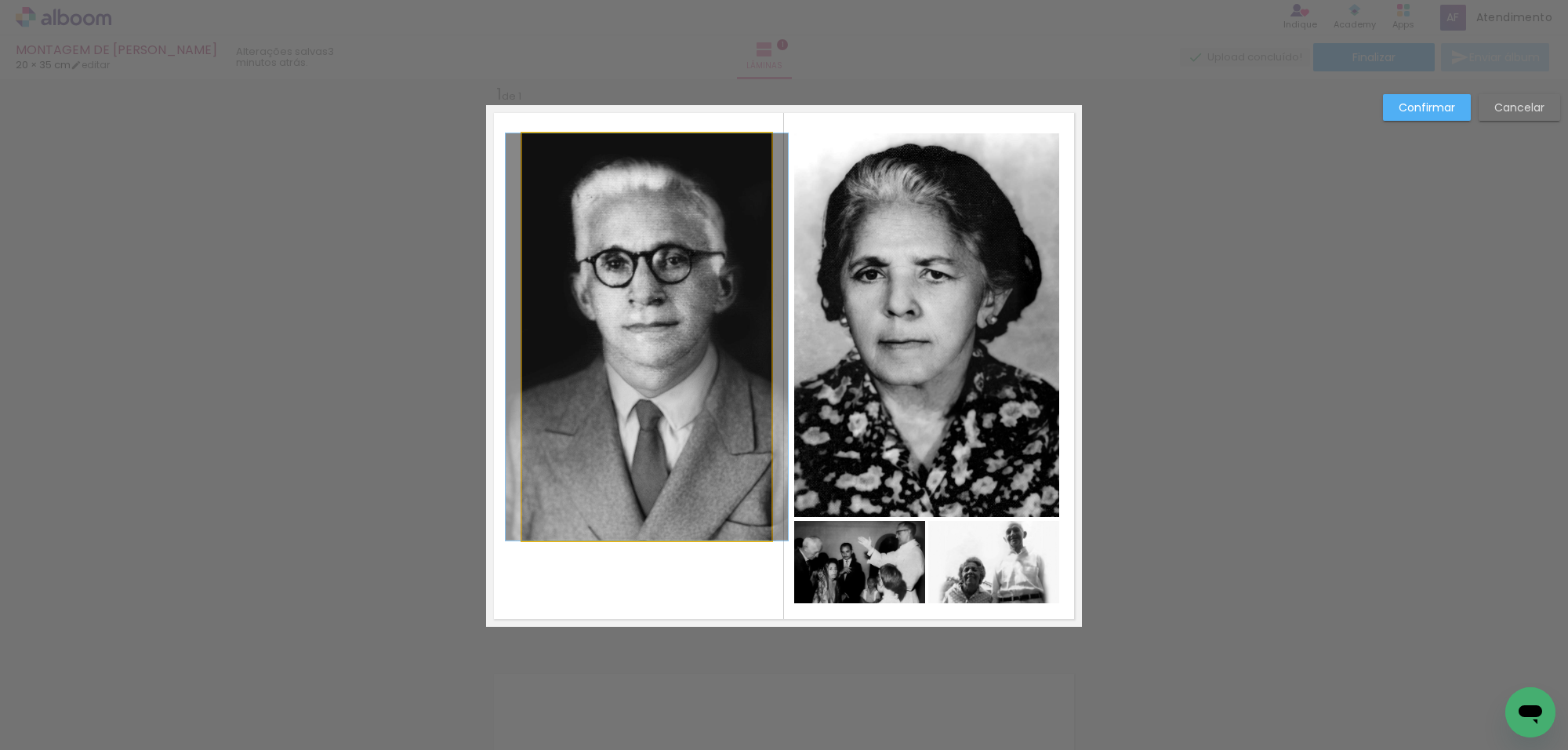
click at [710, 510] on quentale-photo at bounding box center [647, 337] width 249 height 408
click at [928, 521] on div at bounding box center [993, 562] width 131 height 83
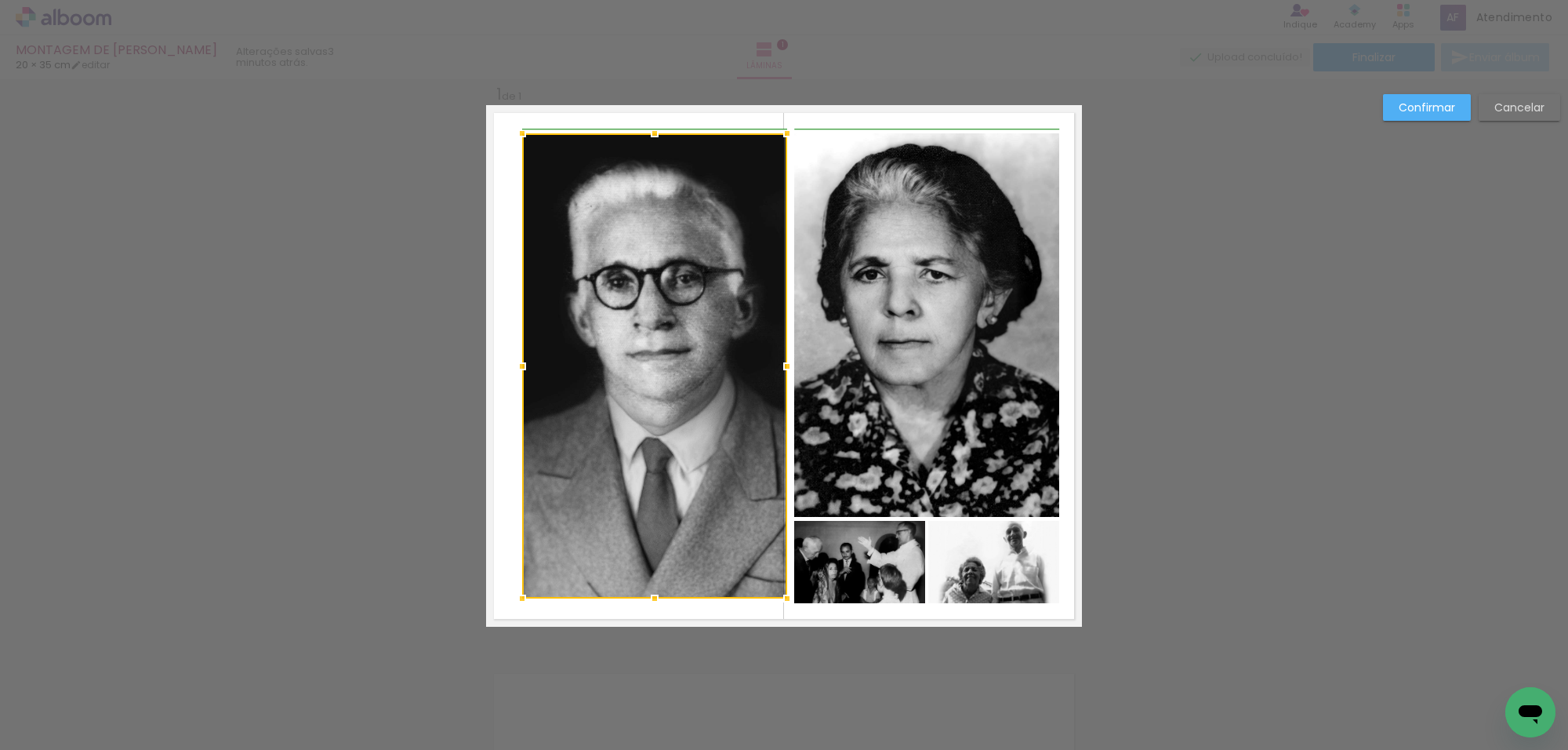
drag, startPoint x: 765, startPoint y: 543, endPoint x: 776, endPoint y: 604, distance: 62.0
click at [776, 604] on div at bounding box center [788, 599] width 32 height 32
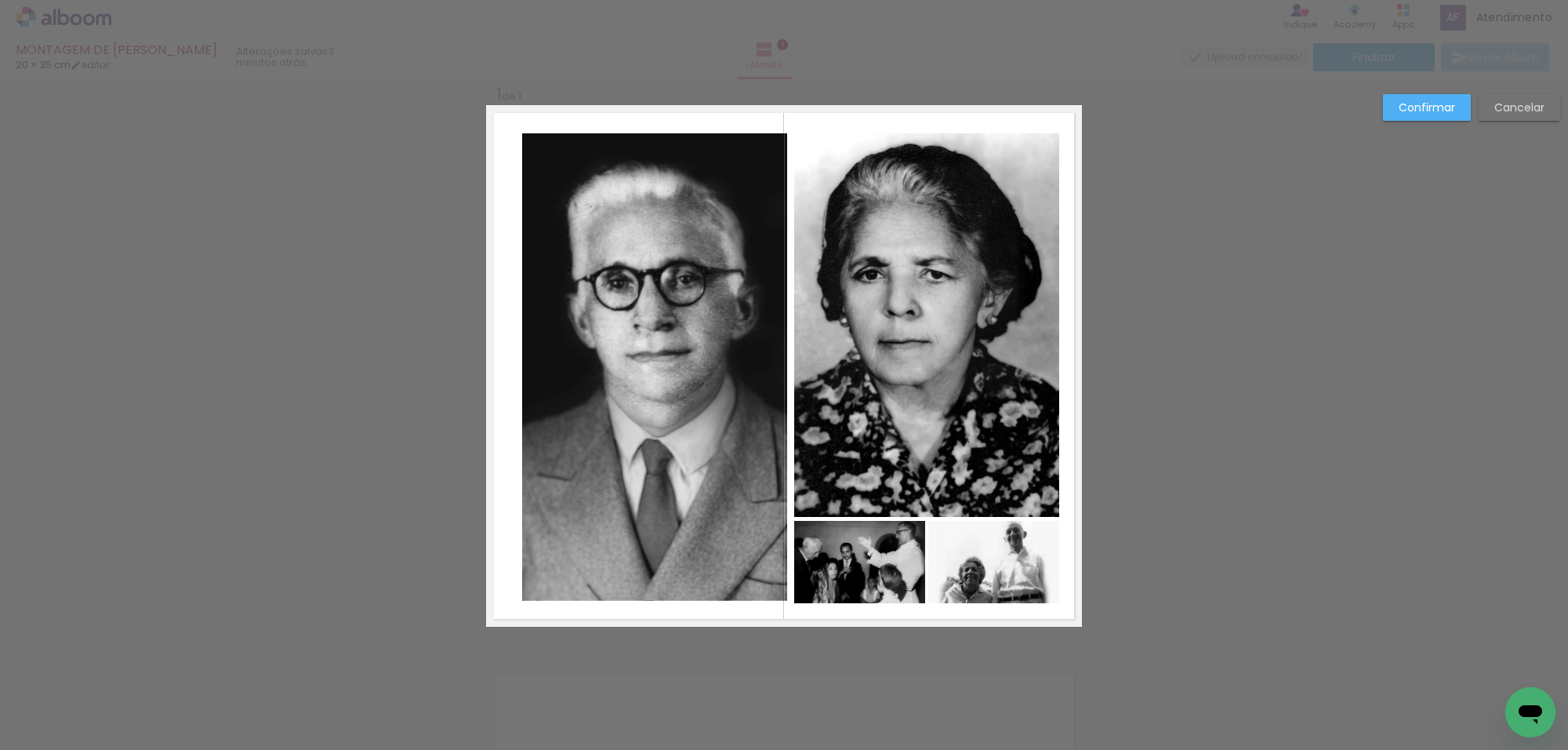
click at [687, 546] on quentale-photo at bounding box center [655, 367] width 265 height 467
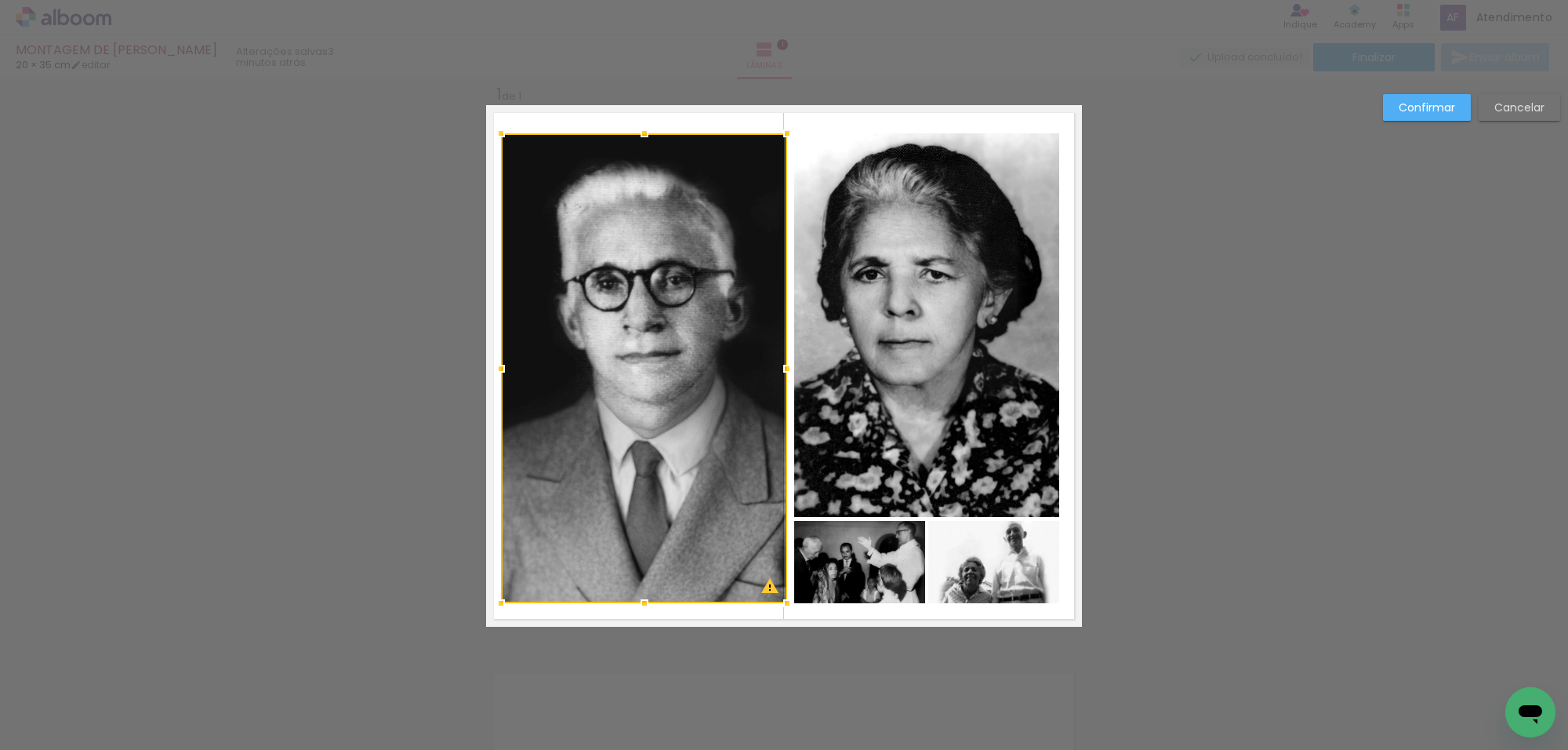
drag, startPoint x: 516, startPoint y: 595, endPoint x: 501, endPoint y: 596, distance: 15.0
click at [501, 596] on div at bounding box center [502, 604] width 32 height 32
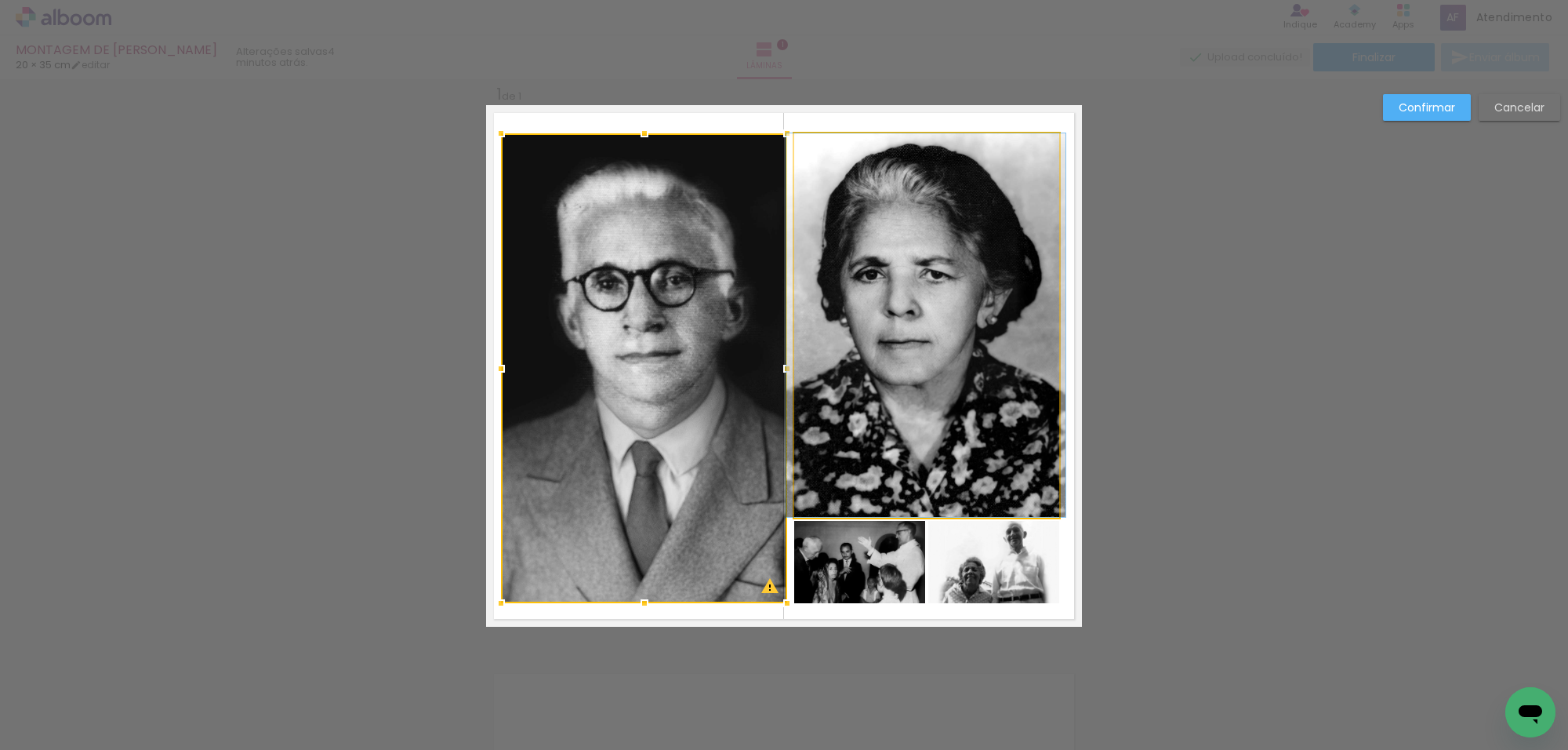
click at [937, 381] on quentale-photo at bounding box center [927, 326] width 265 height 384
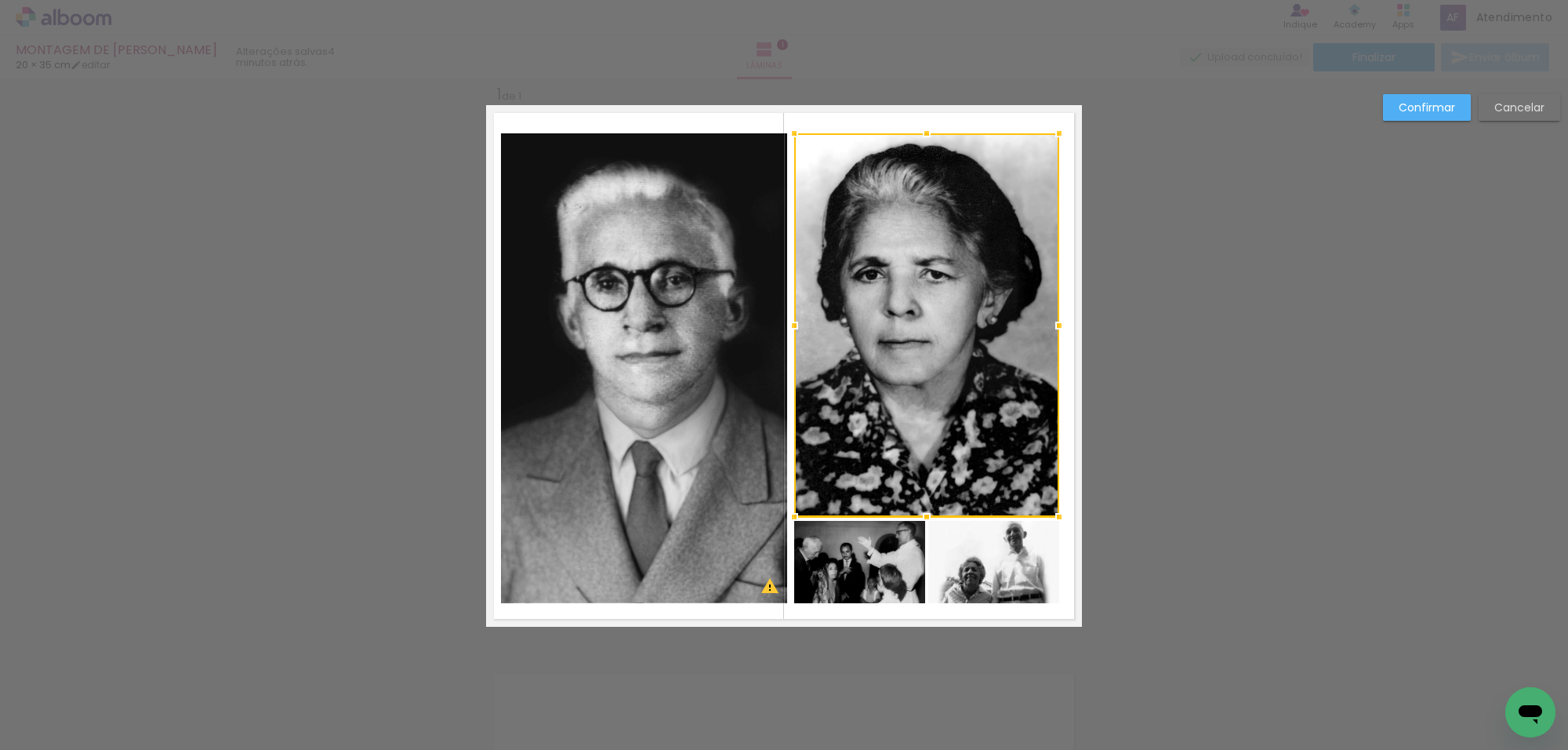
click at [738, 382] on quentale-photo at bounding box center [643, 369] width 286 height 470
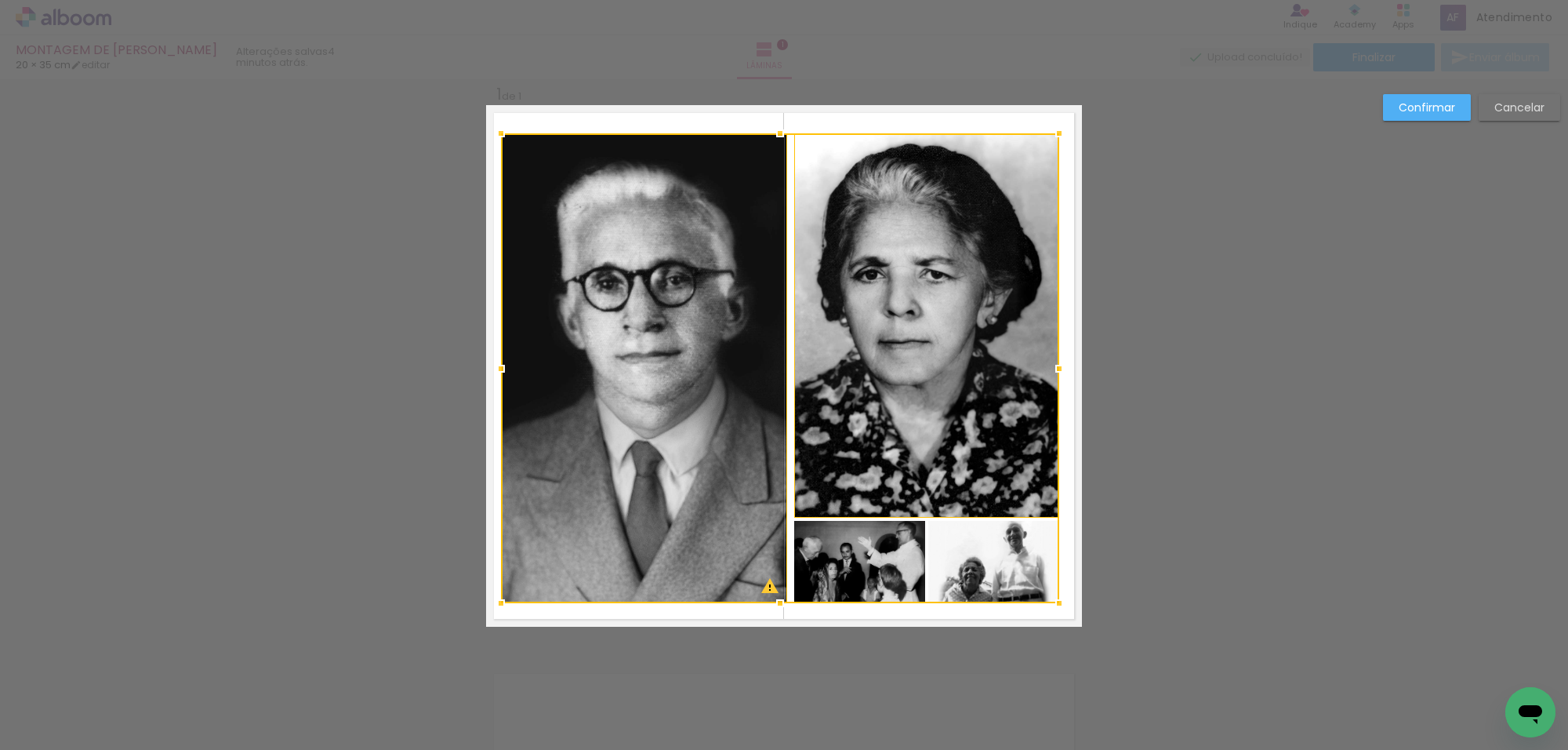
drag, startPoint x: 876, startPoint y: 534, endPoint x: 888, endPoint y: 533, distance: 12.0
click at [875, 534] on div at bounding box center [780, 369] width 559 height 470
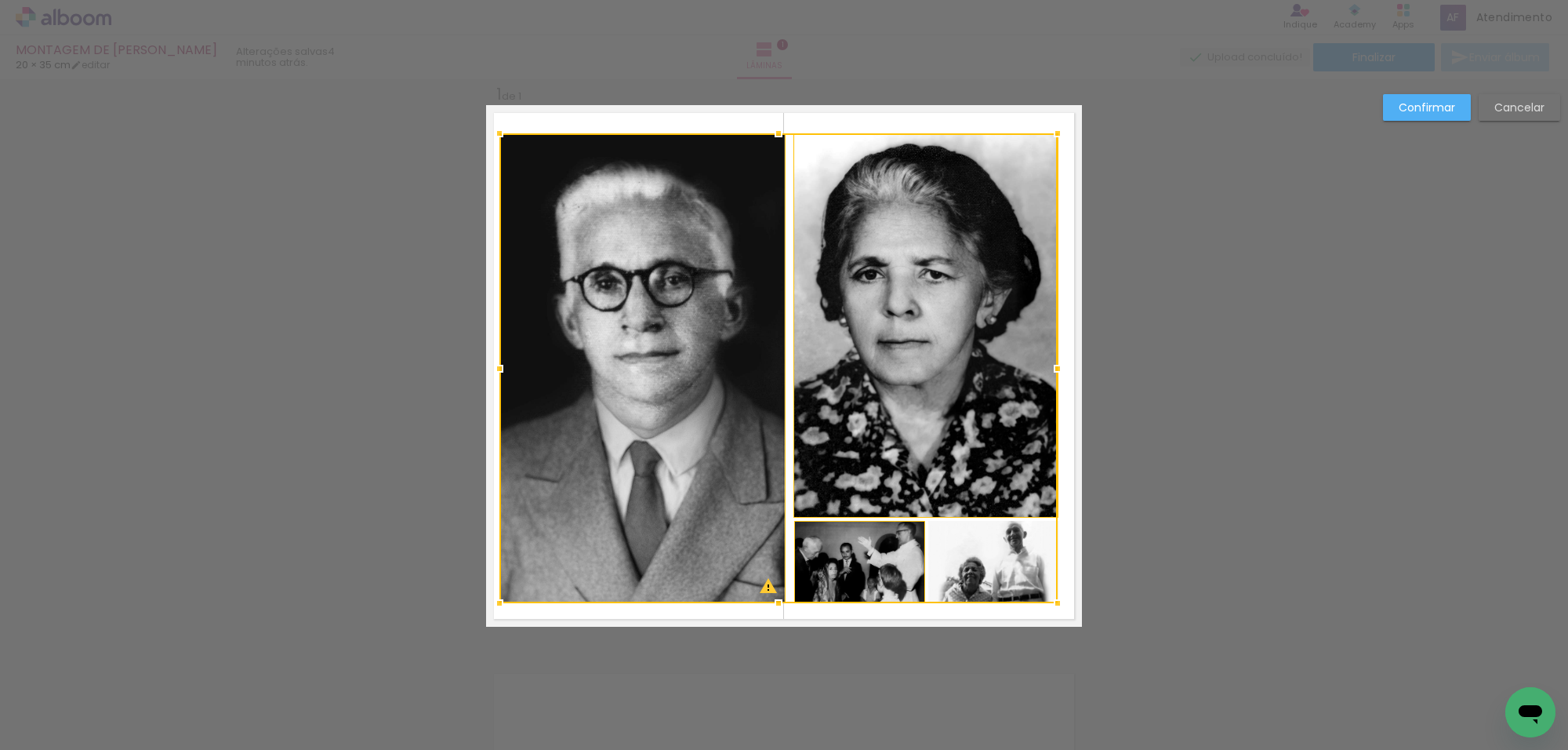
click at [980, 545] on div at bounding box center [779, 369] width 559 height 470
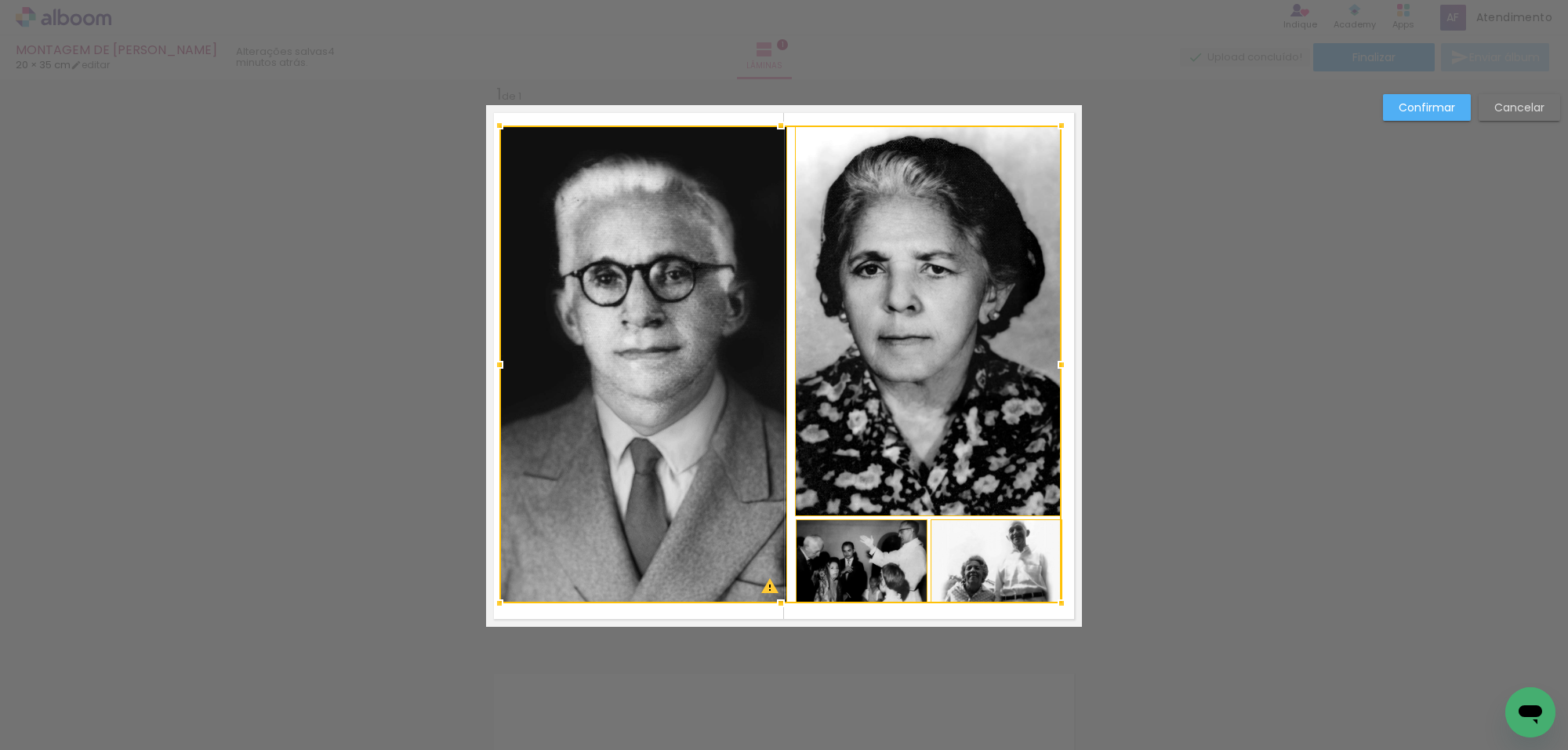
drag, startPoint x: 1053, startPoint y: 131, endPoint x: 1056, endPoint y: 123, distance: 8.5
click at [1056, 123] on div at bounding box center [1062, 126] width 32 height 32
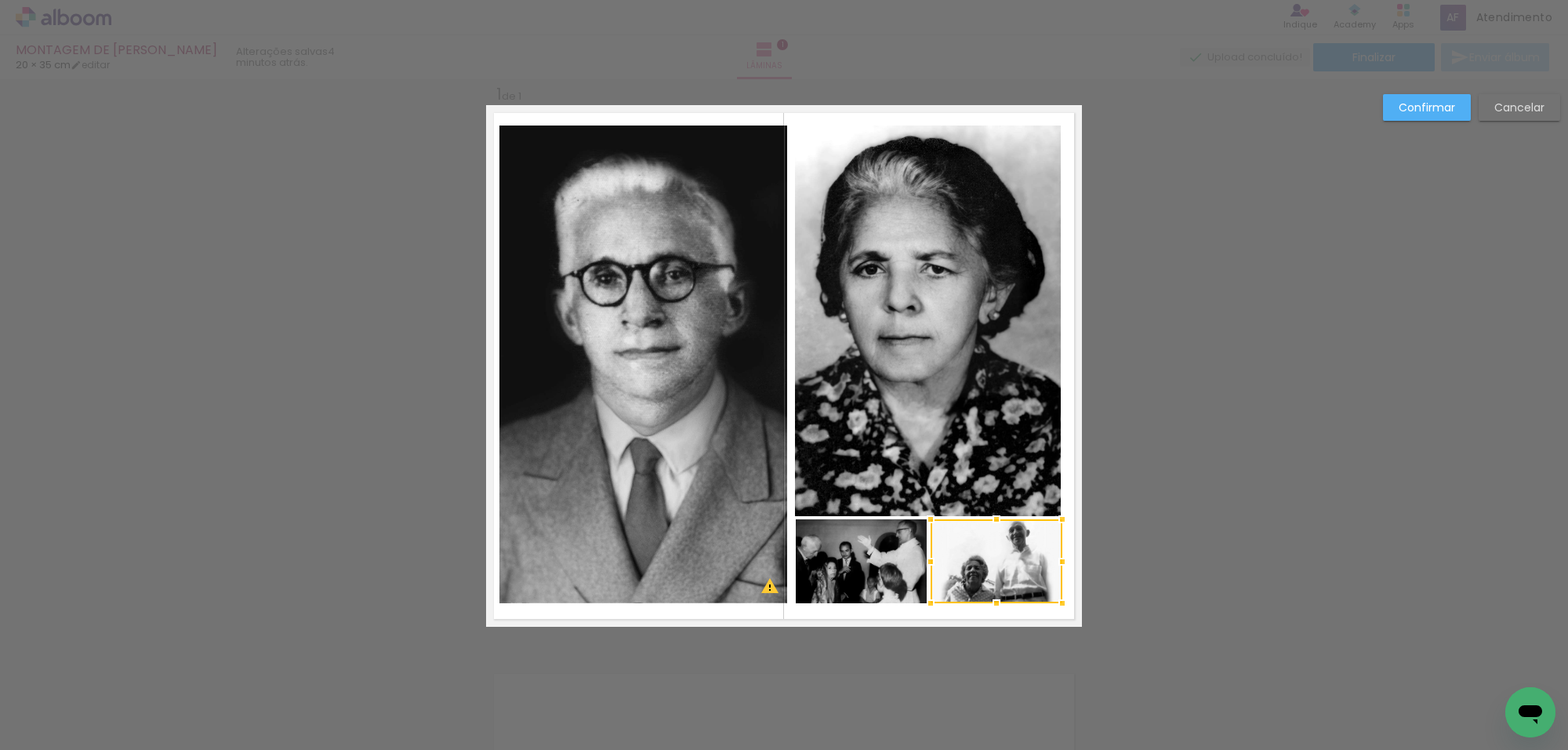
click at [862, 312] on quentale-photo at bounding box center [928, 321] width 267 height 391
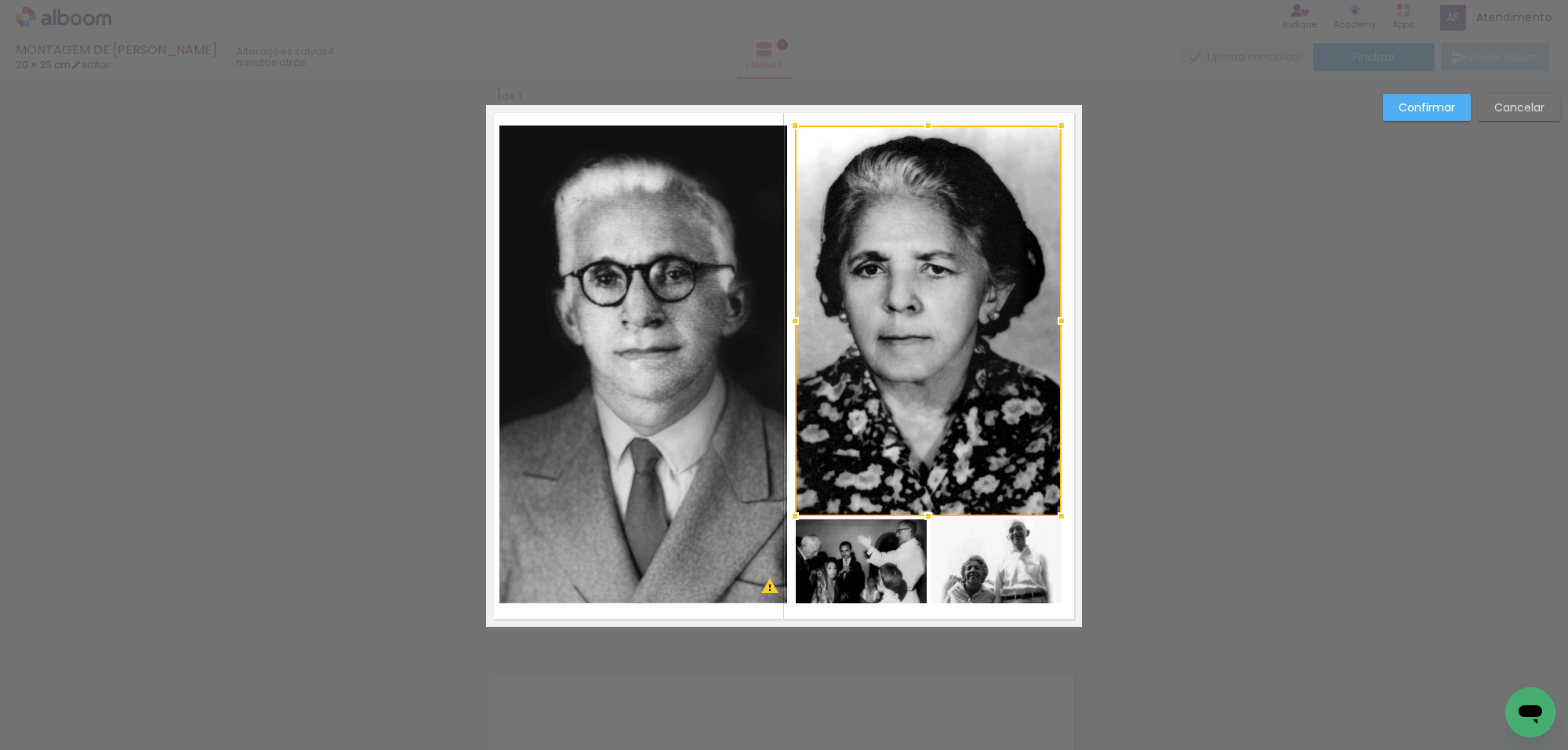
click at [699, 218] on quentale-photo at bounding box center [643, 364] width 288 height 478
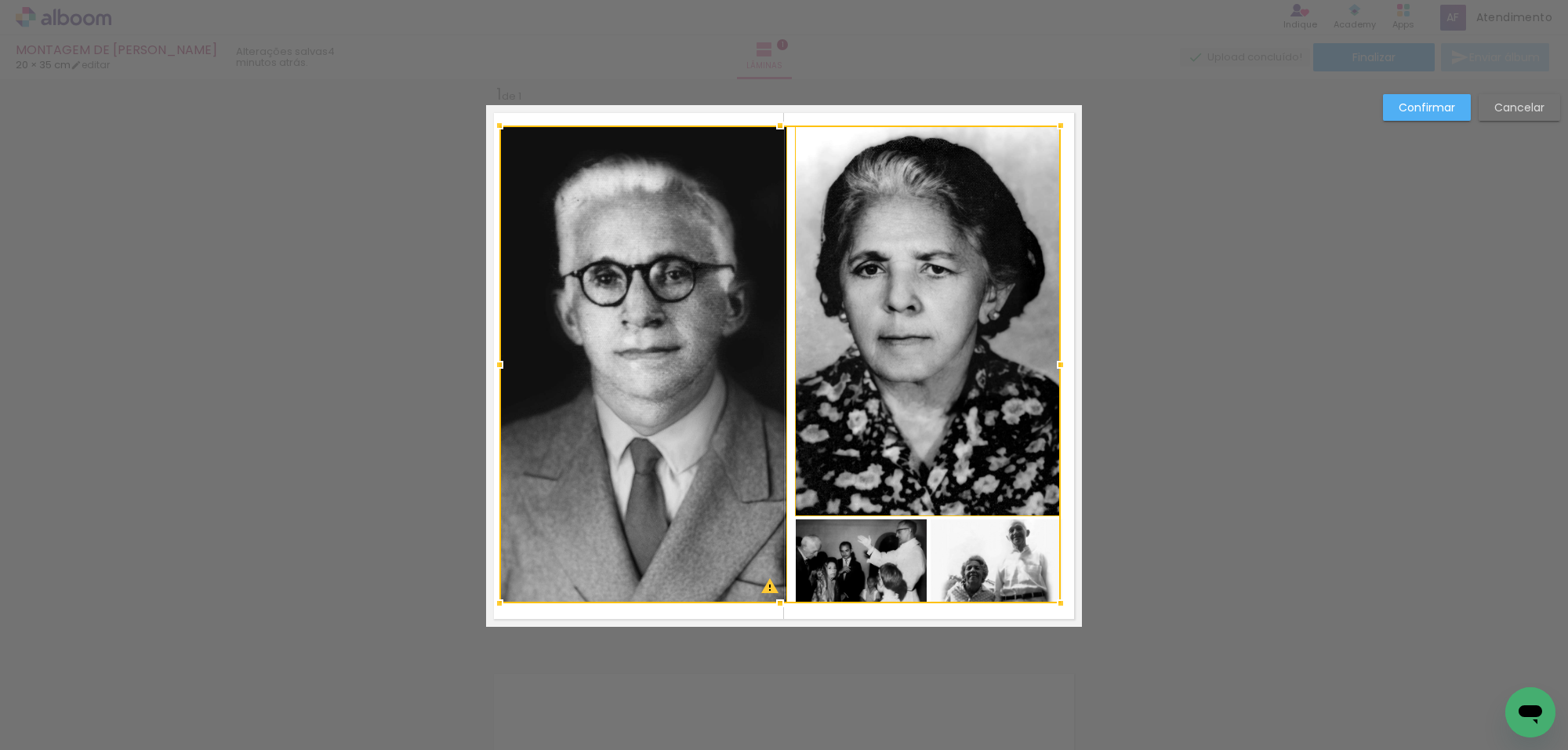
click at [732, 178] on div at bounding box center [780, 364] width 561 height 478
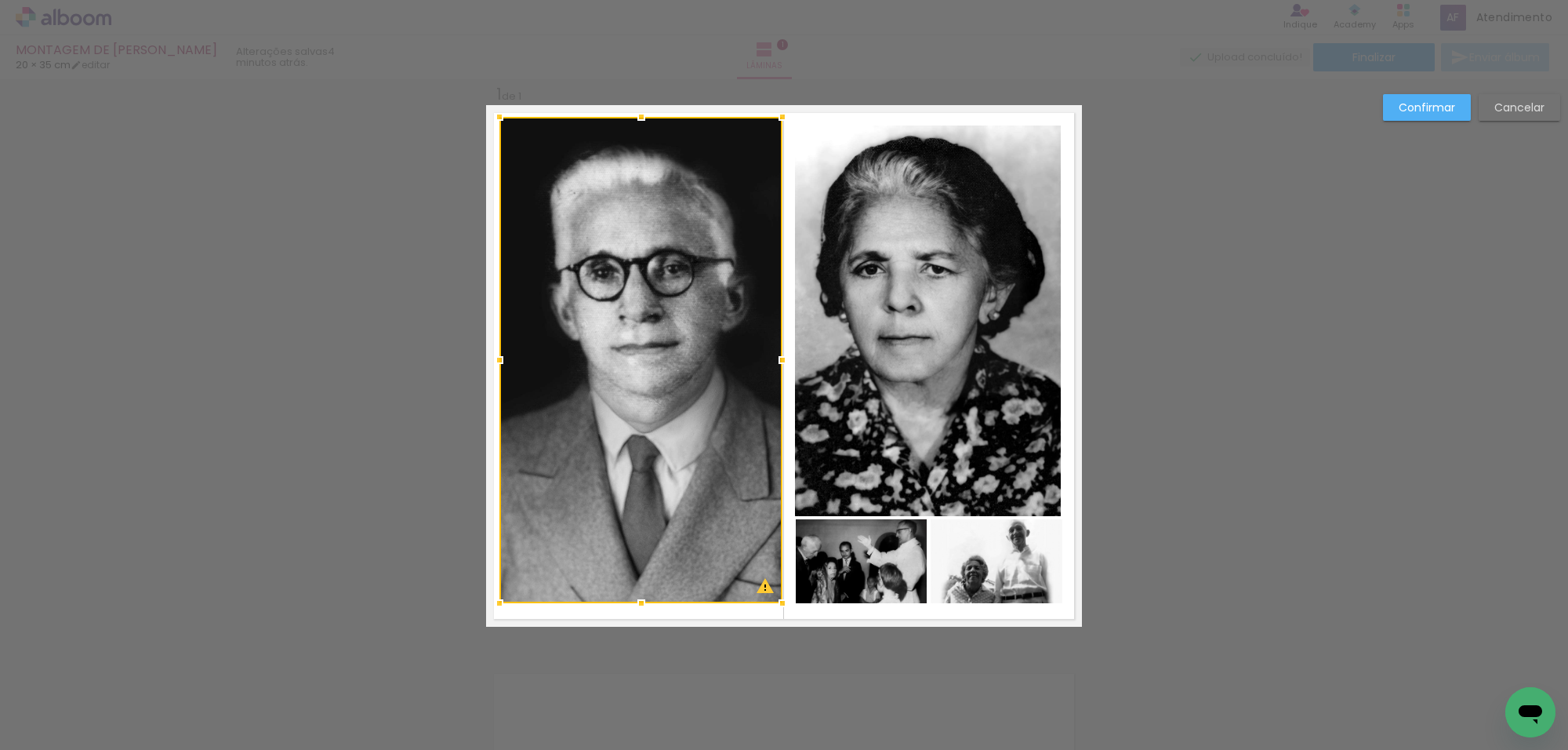
drag, startPoint x: 786, startPoint y: 122, endPoint x: 782, endPoint y: 114, distance: 8.9
click at [782, 114] on div at bounding box center [783, 117] width 32 height 32
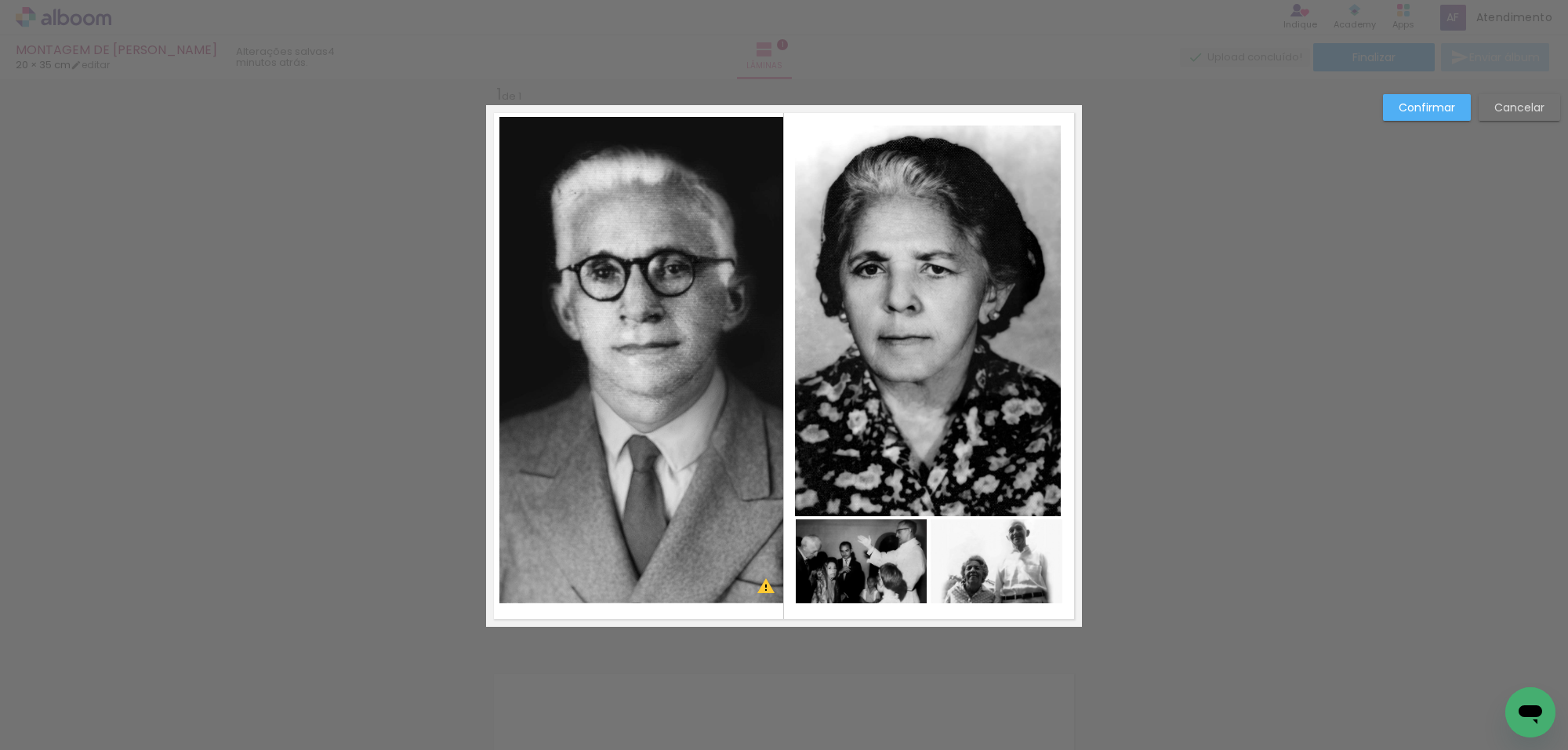
click at [849, 175] on quentale-photo at bounding box center [928, 321] width 267 height 391
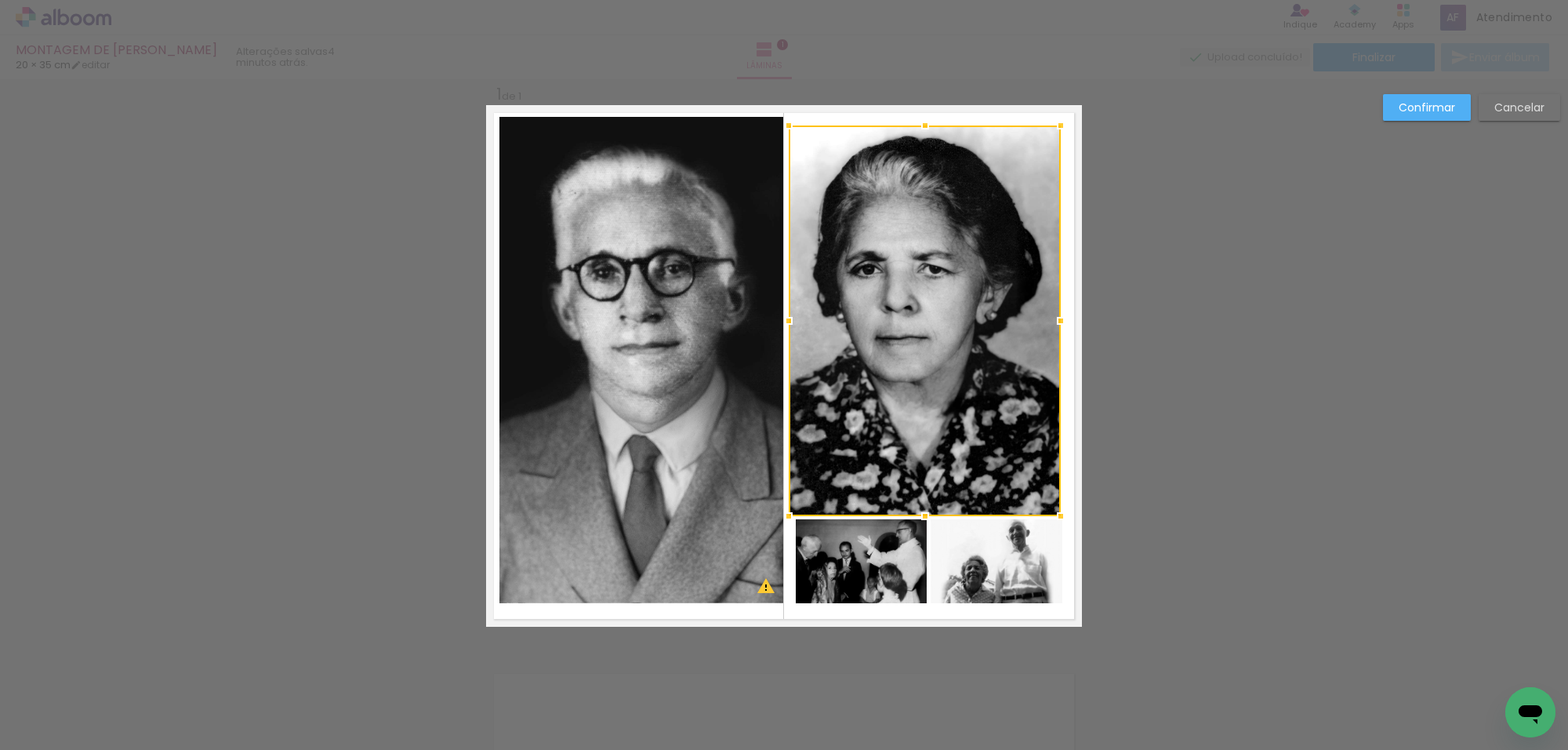
click at [789, 328] on div at bounding box center [789, 321] width 32 height 32
click at [853, 528] on quentale-photo at bounding box center [862, 561] width 132 height 84
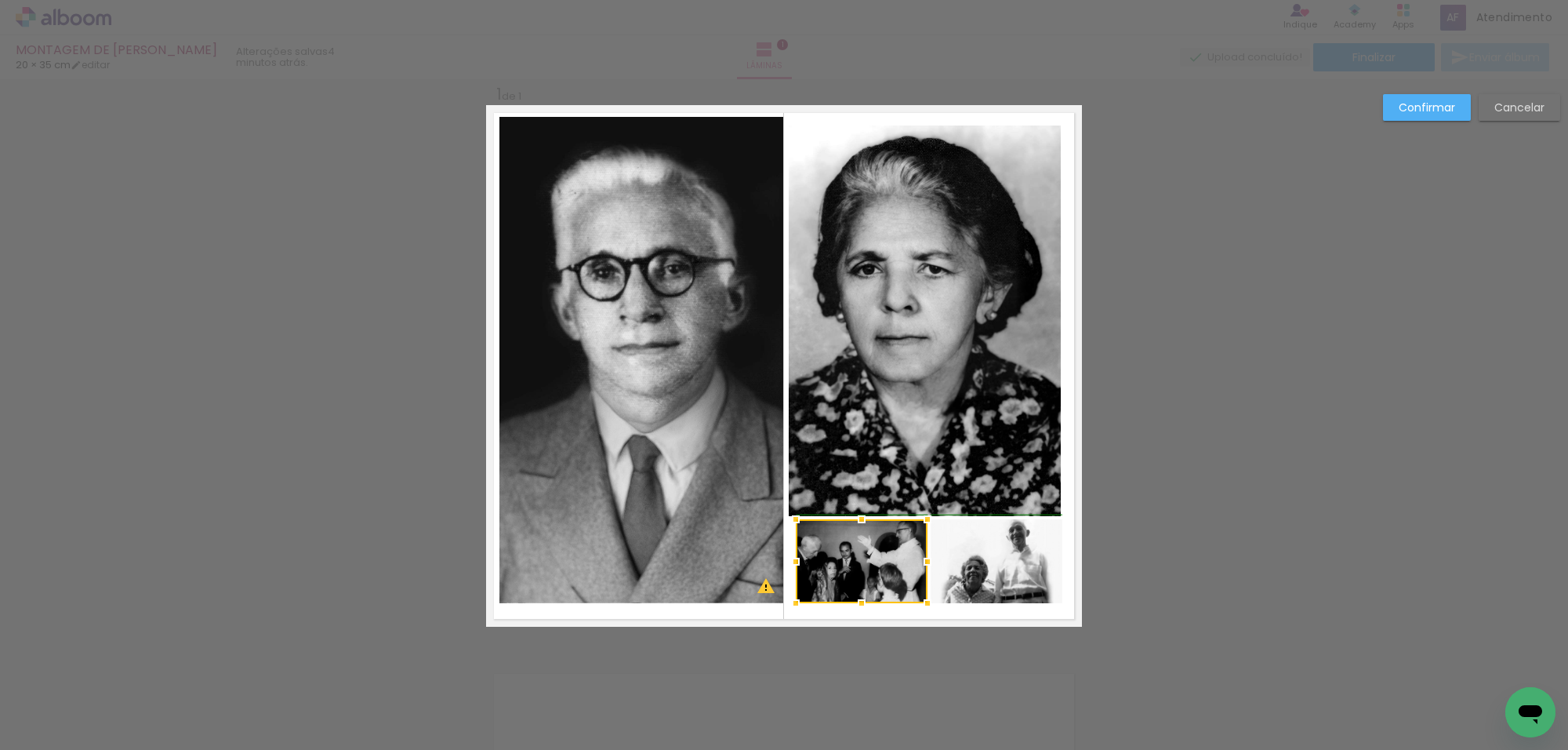
click at [782, 563] on div at bounding box center [796, 562] width 32 height 32
click at [830, 553] on quentale-photo at bounding box center [862, 561] width 132 height 84
click at [784, 562] on div at bounding box center [790, 562] width 32 height 32
click at [955, 558] on quentale-photo at bounding box center [997, 561] width 132 height 84
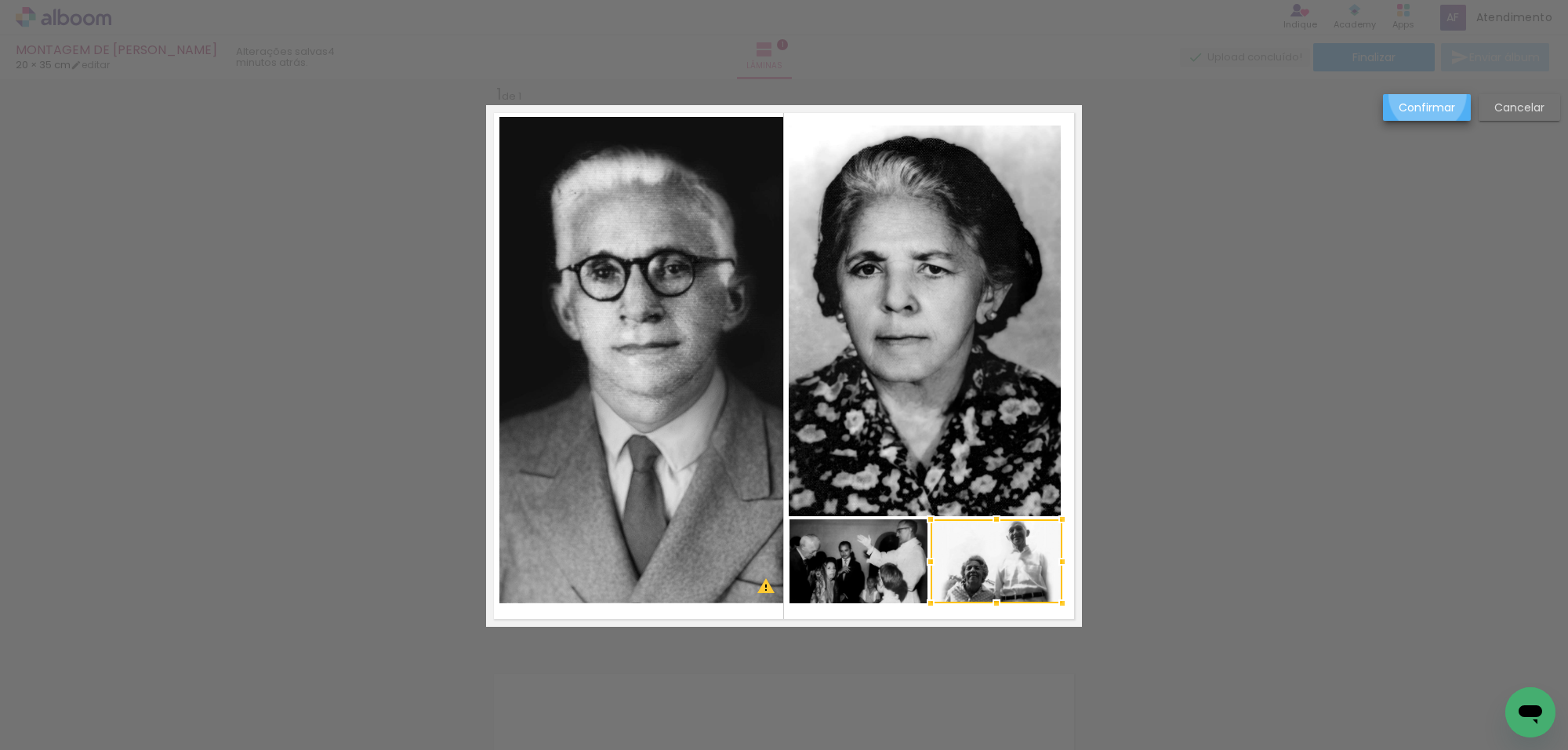
click at [1428, 94] on paper-button "Confirmar" at bounding box center [1427, 107] width 88 height 26
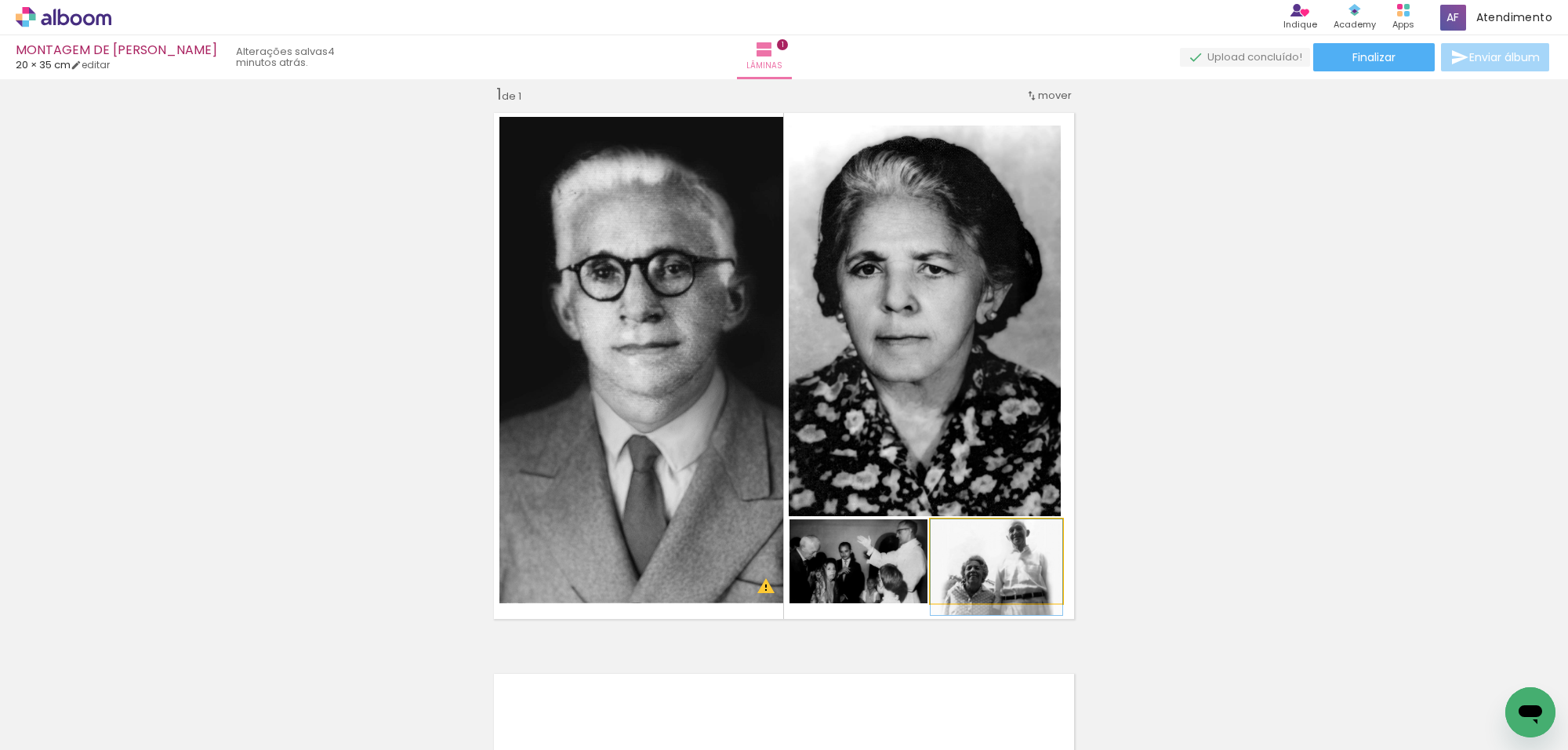
click at [969, 547] on div at bounding box center [968, 535] width 26 height 26
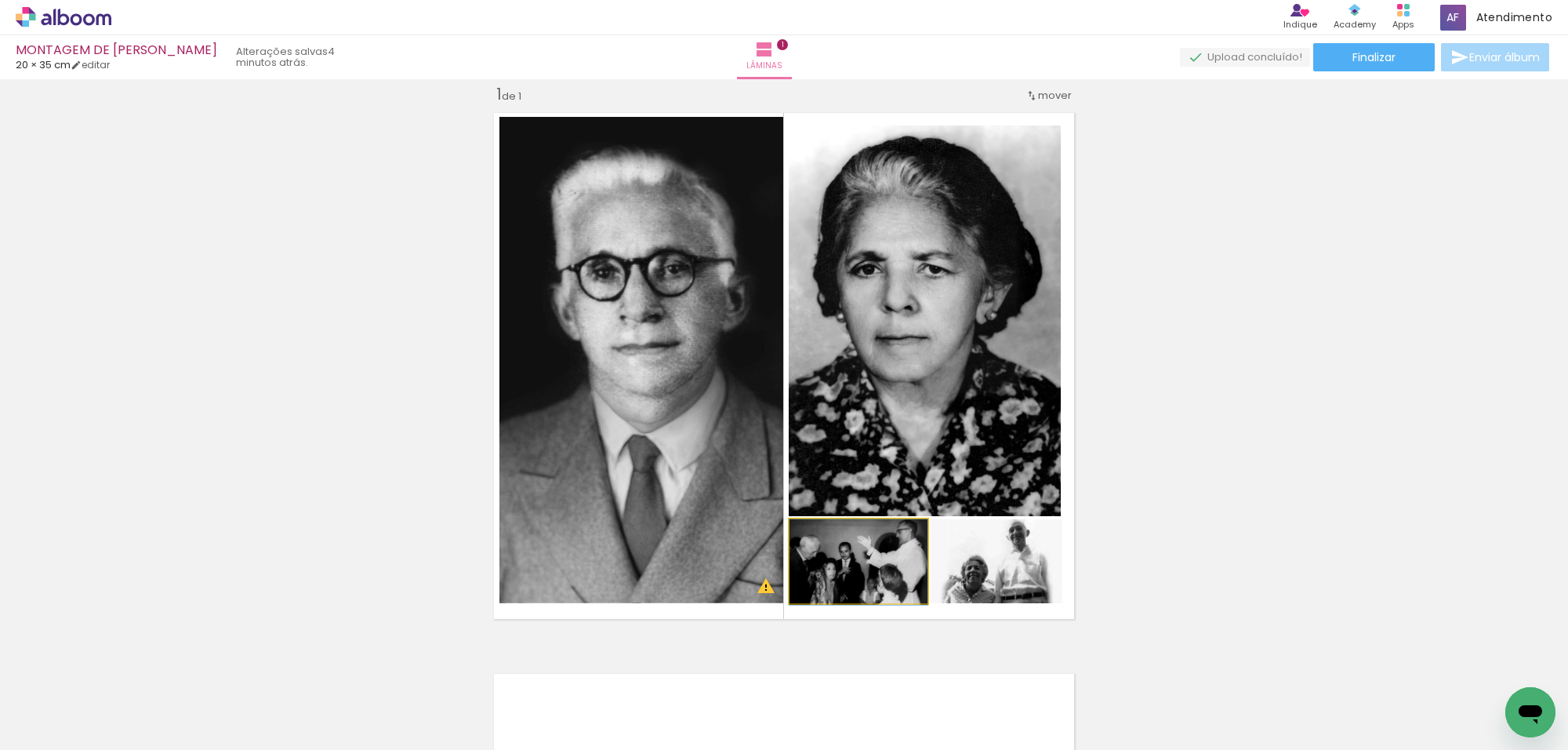
click at [898, 553] on quentale-photo at bounding box center [858, 561] width 138 height 84
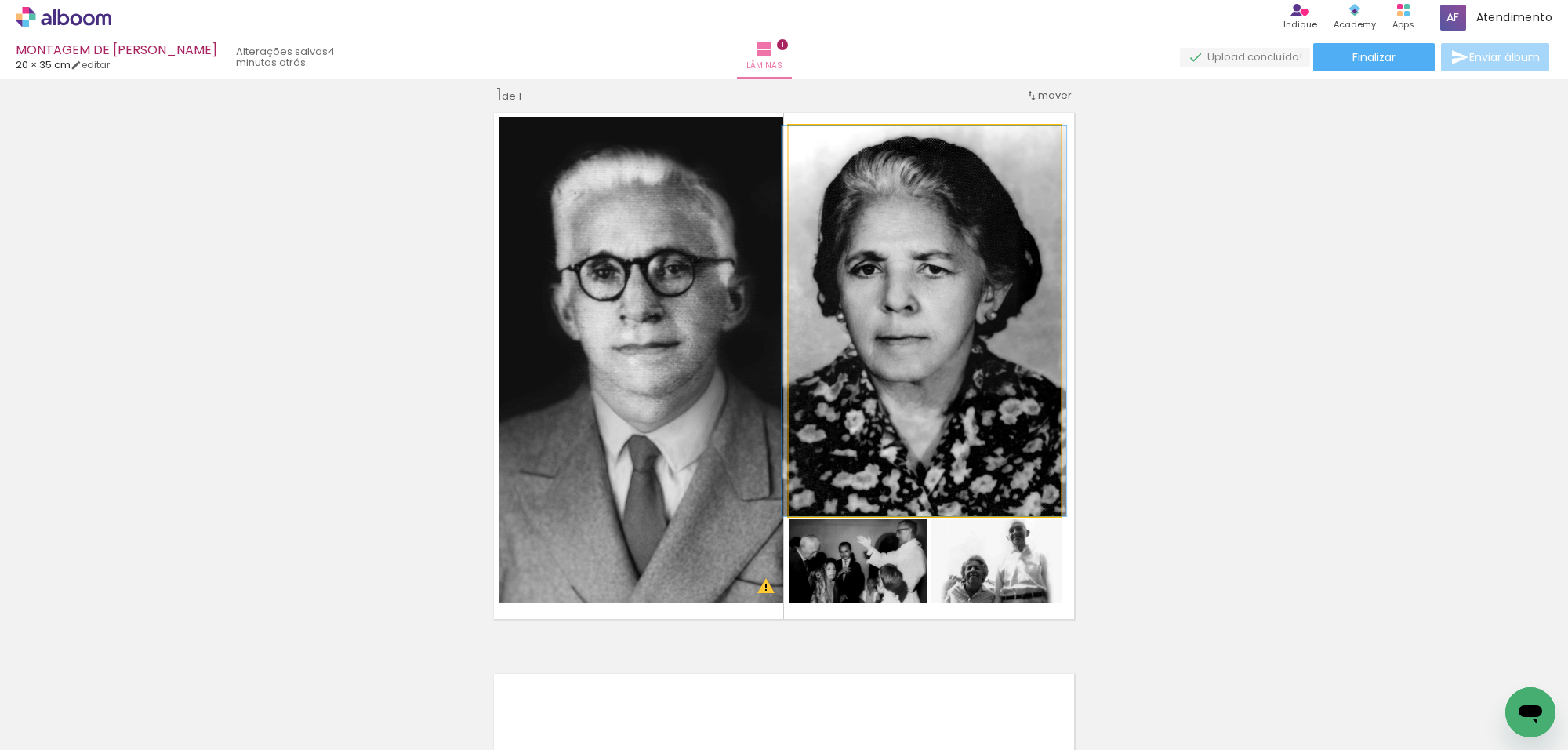
click at [956, 401] on quentale-photo at bounding box center [925, 321] width 272 height 391
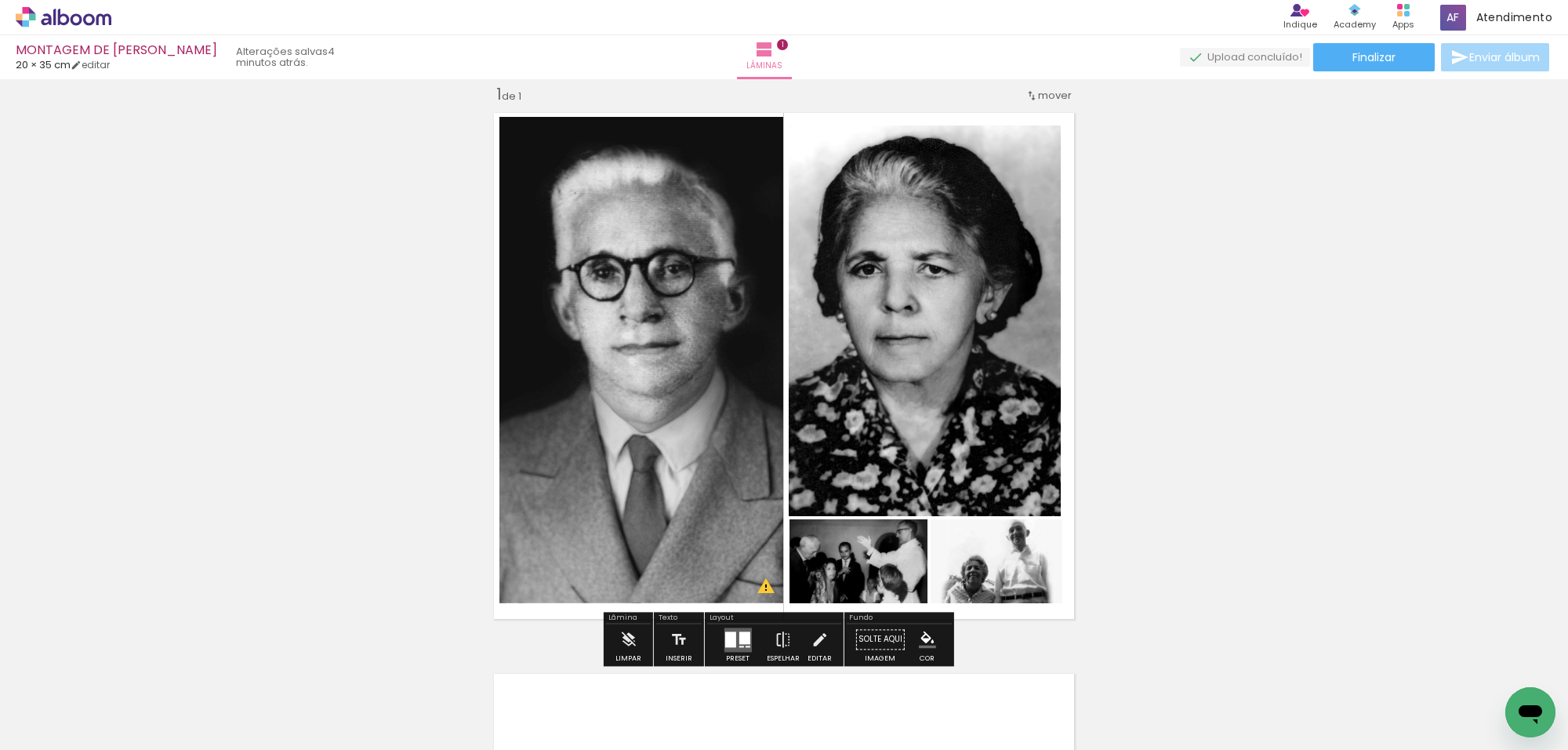
click at [1013, 451] on quentale-photo at bounding box center [925, 321] width 272 height 391
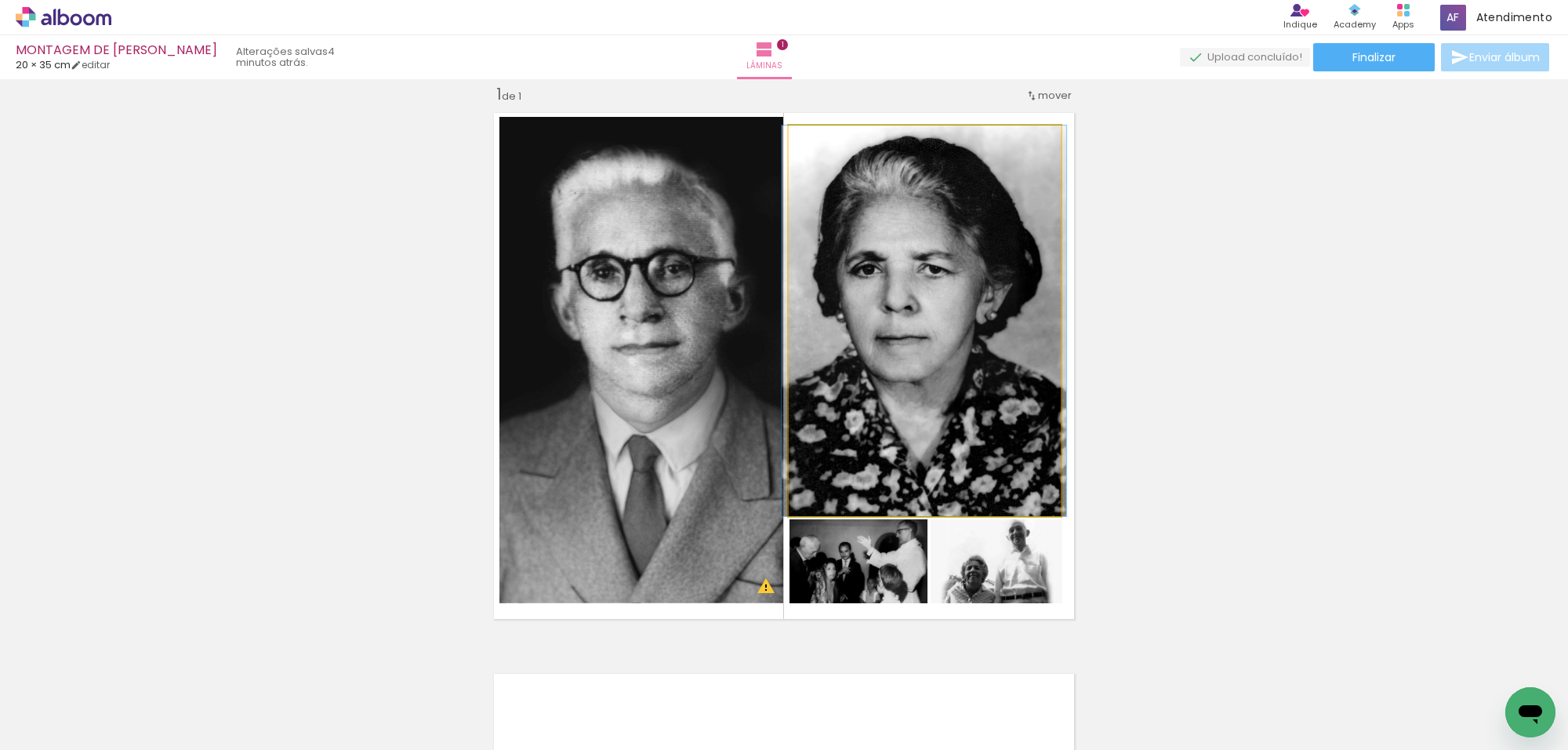
click at [1013, 451] on quentale-photo at bounding box center [925, 321] width 272 height 391
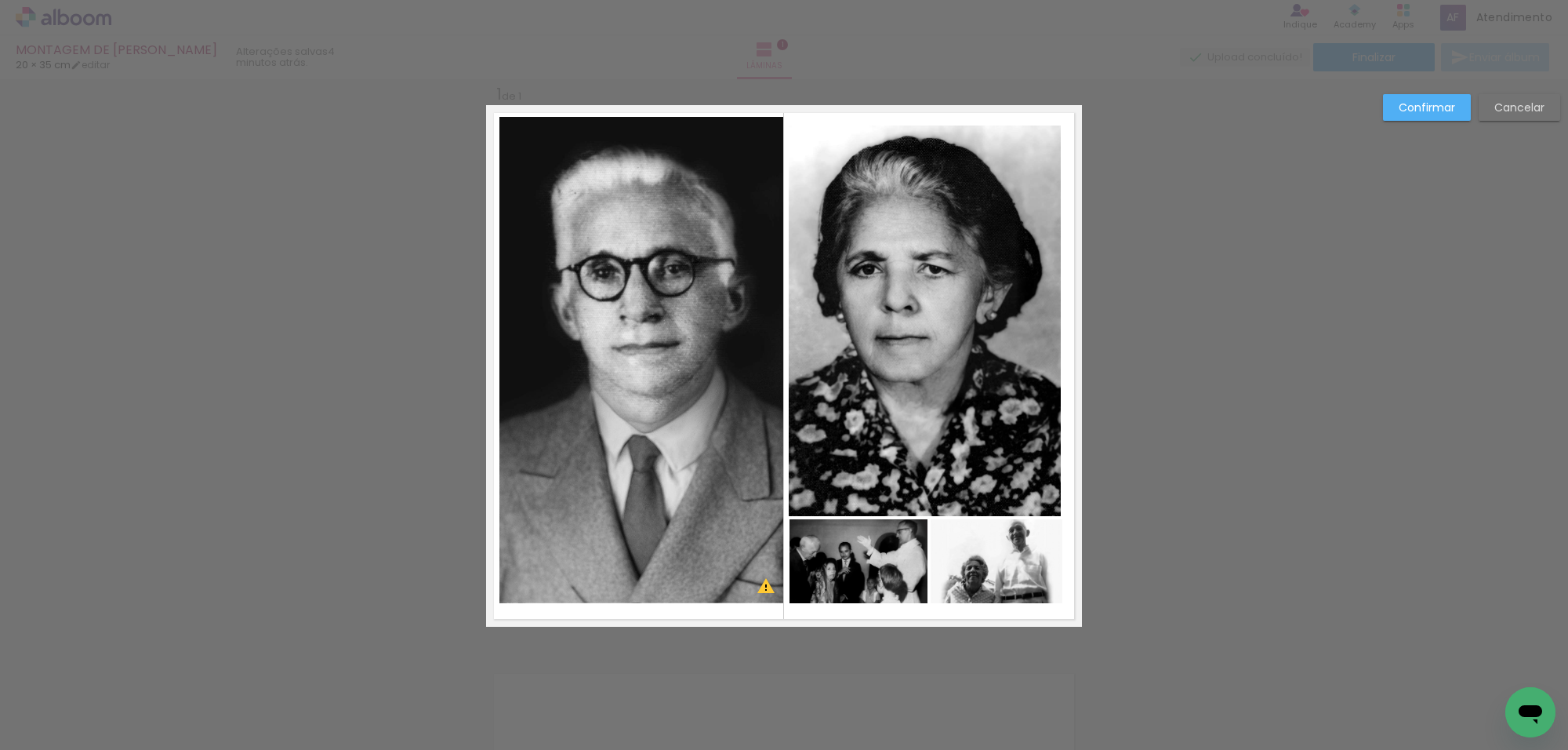
click at [997, 542] on quentale-photo at bounding box center [997, 561] width 132 height 84
click at [1006, 452] on quentale-photo at bounding box center [925, 321] width 272 height 391
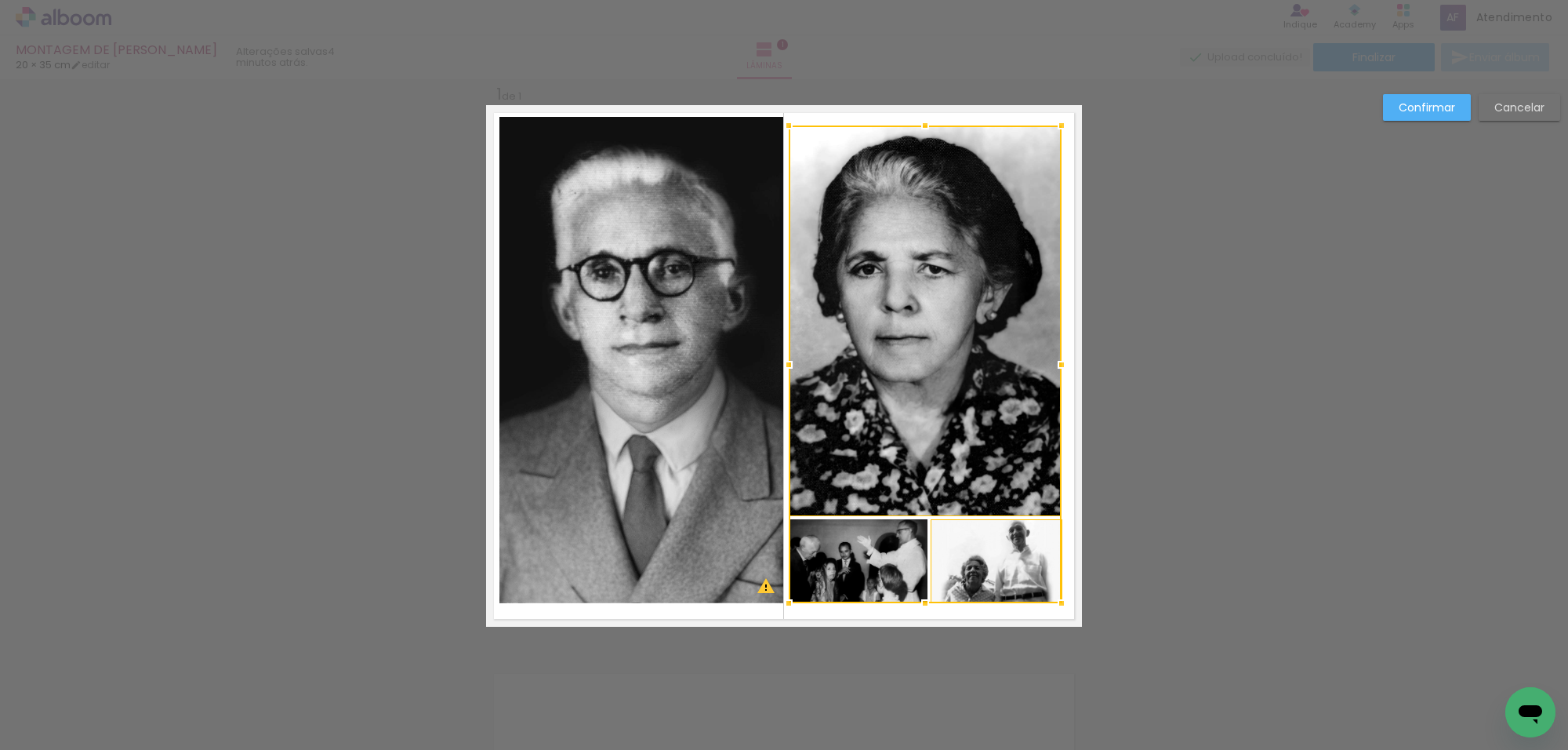
click at [905, 545] on div at bounding box center [926, 364] width 273 height 478
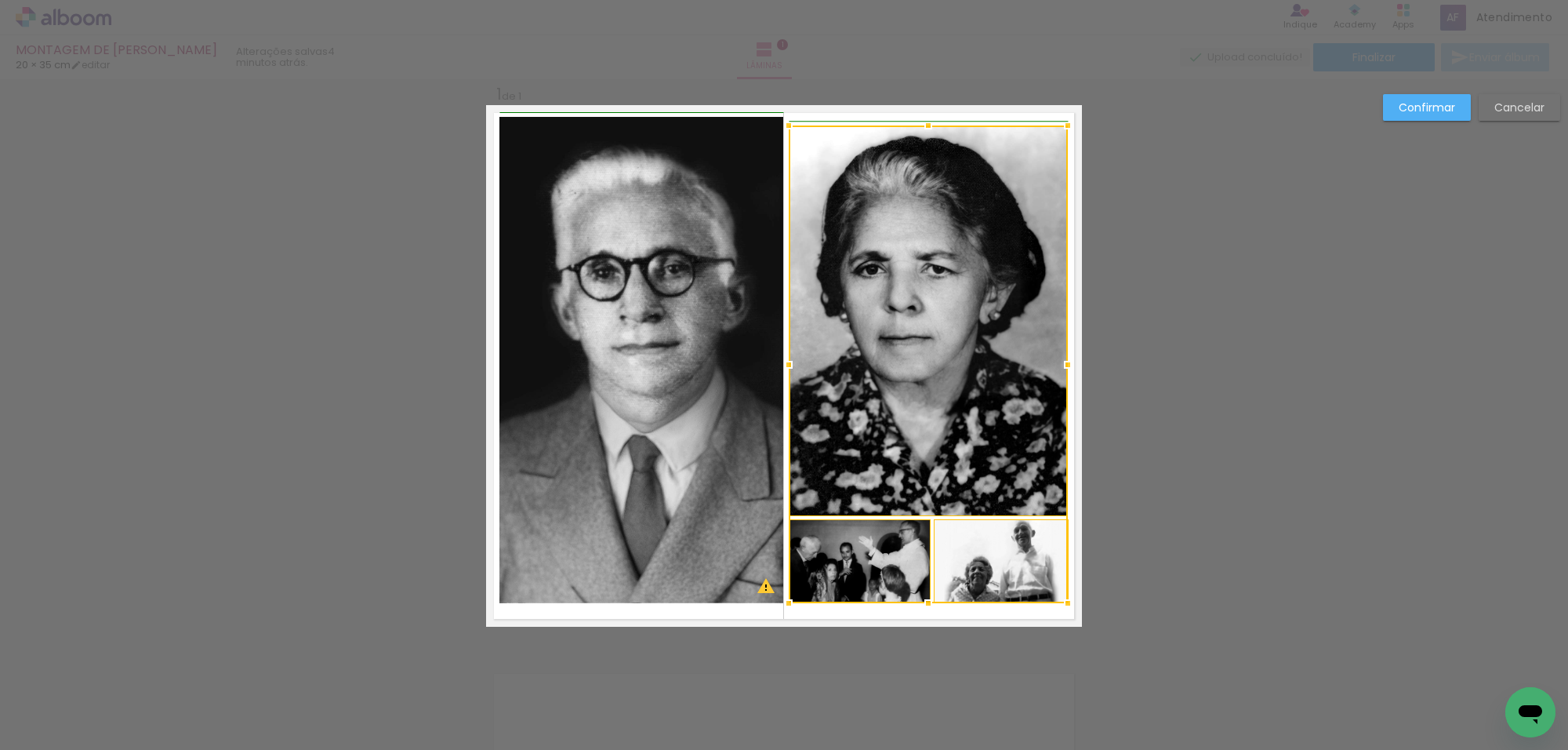
click at [1056, 364] on div at bounding box center [1068, 365] width 32 height 32
click at [906, 180] on div at bounding box center [928, 321] width 278 height 391
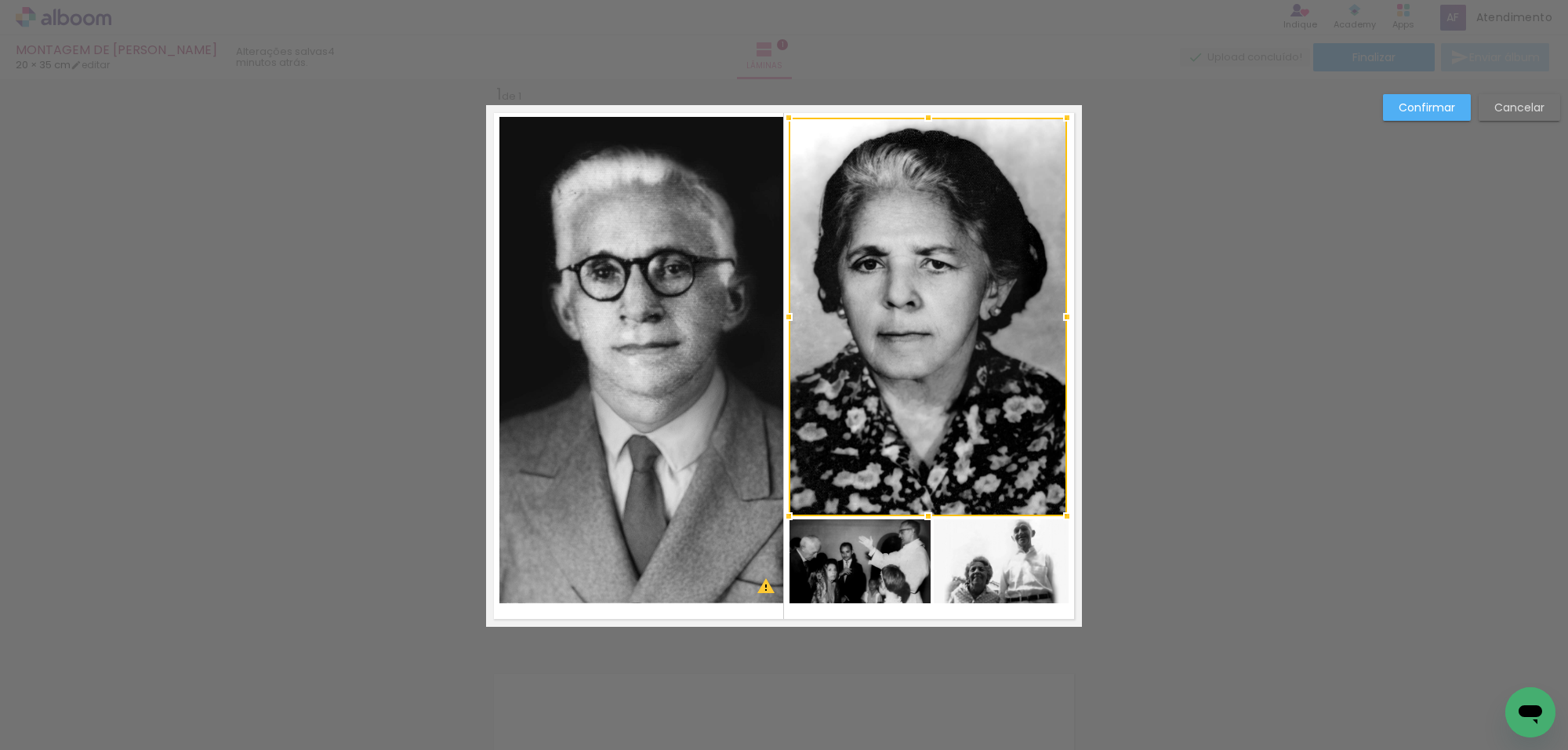
click at [923, 115] on div at bounding box center [928, 118] width 32 height 32
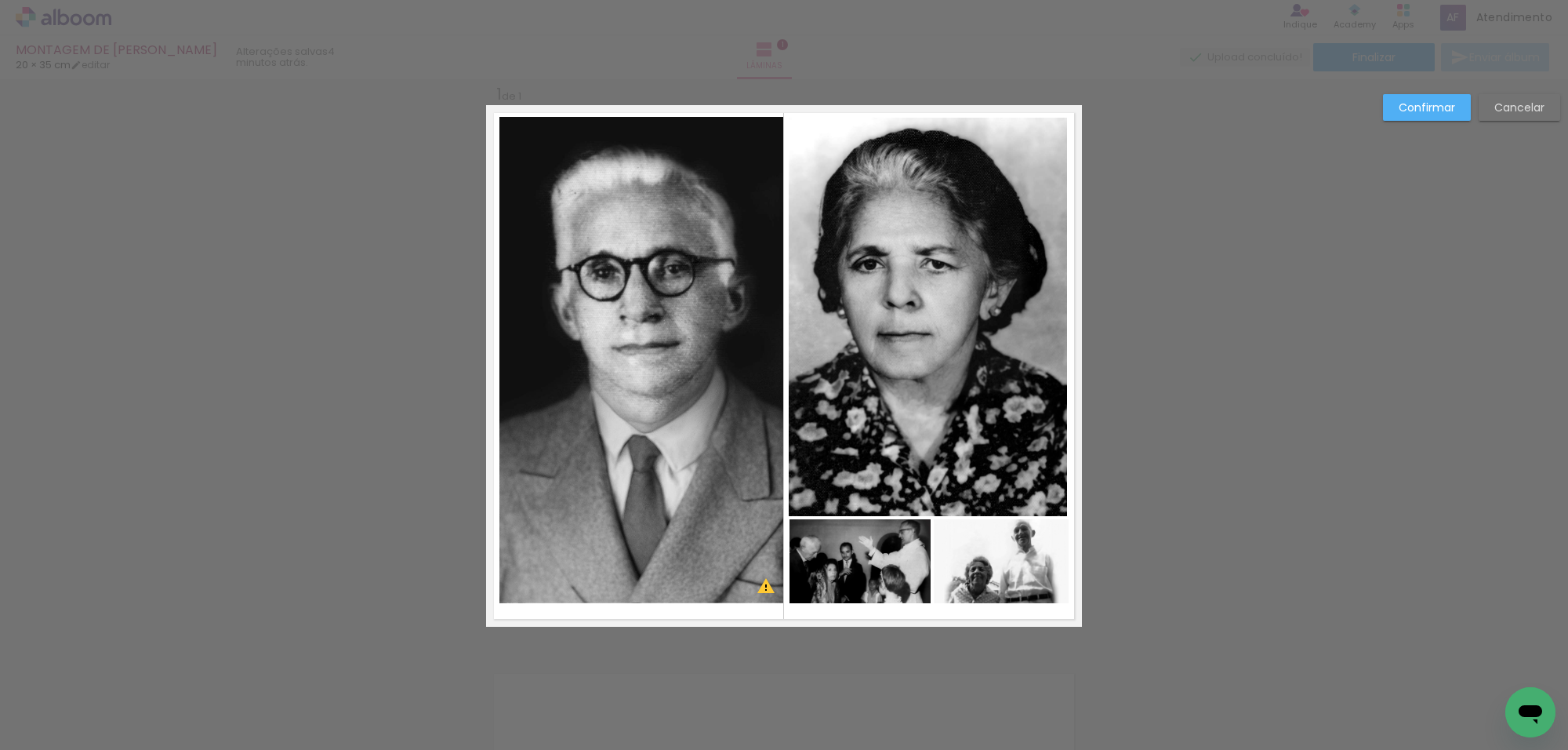
click at [0, 0] on slot "Confirmar" at bounding box center [0, 0] width 0 height 0
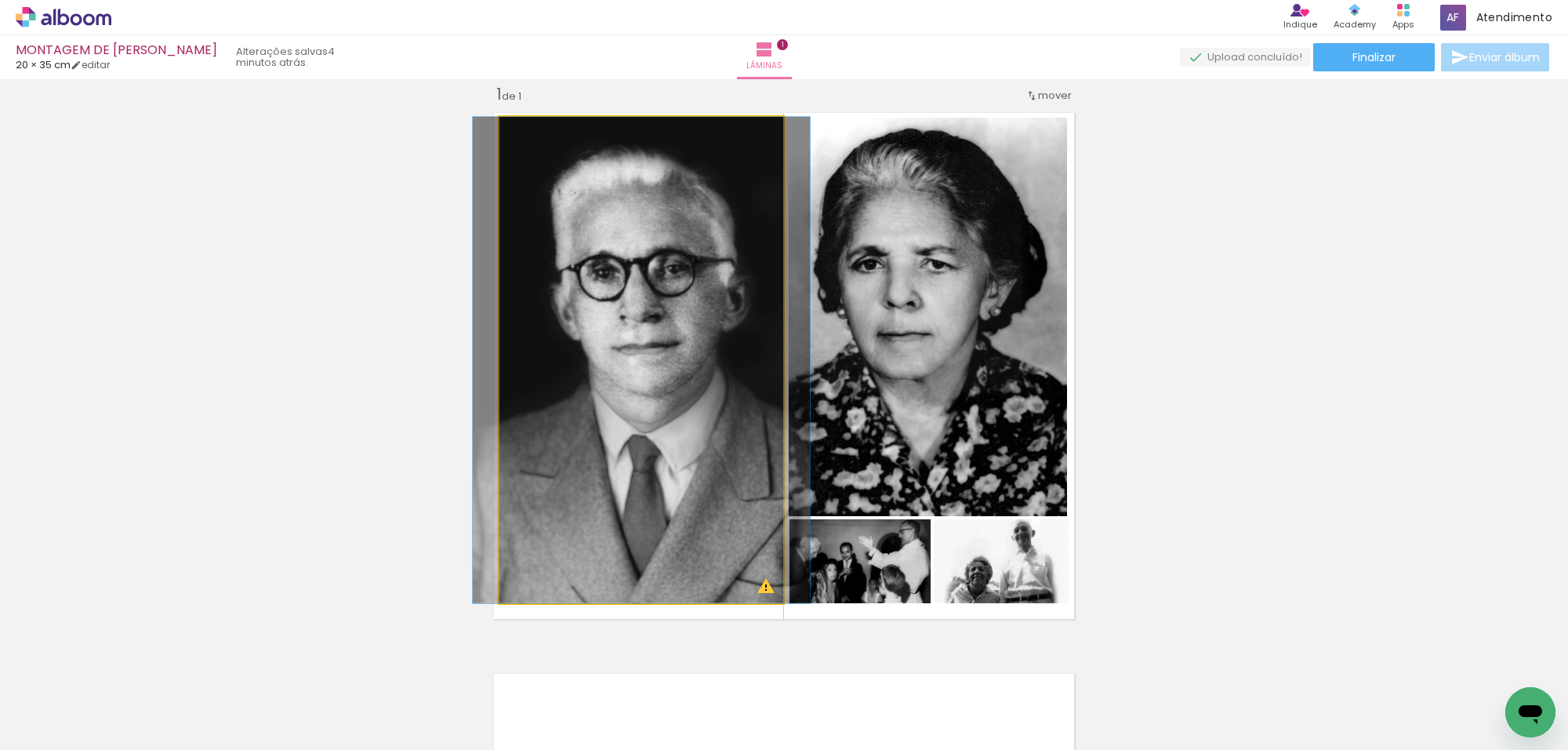
click at [641, 364] on quentale-photo at bounding box center [641, 360] width 284 height 487
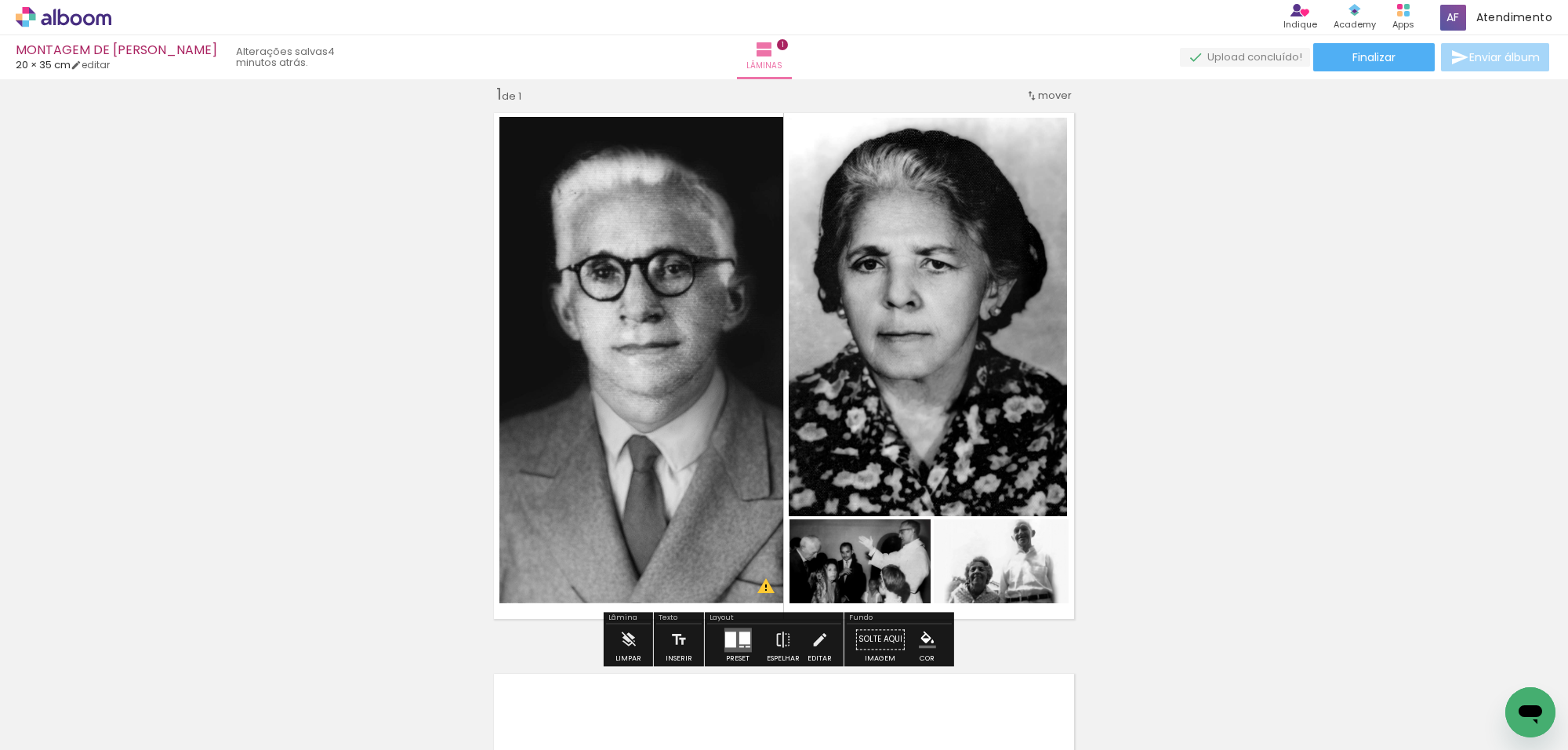
click at [652, 367] on quentale-photo at bounding box center [641, 360] width 284 height 487
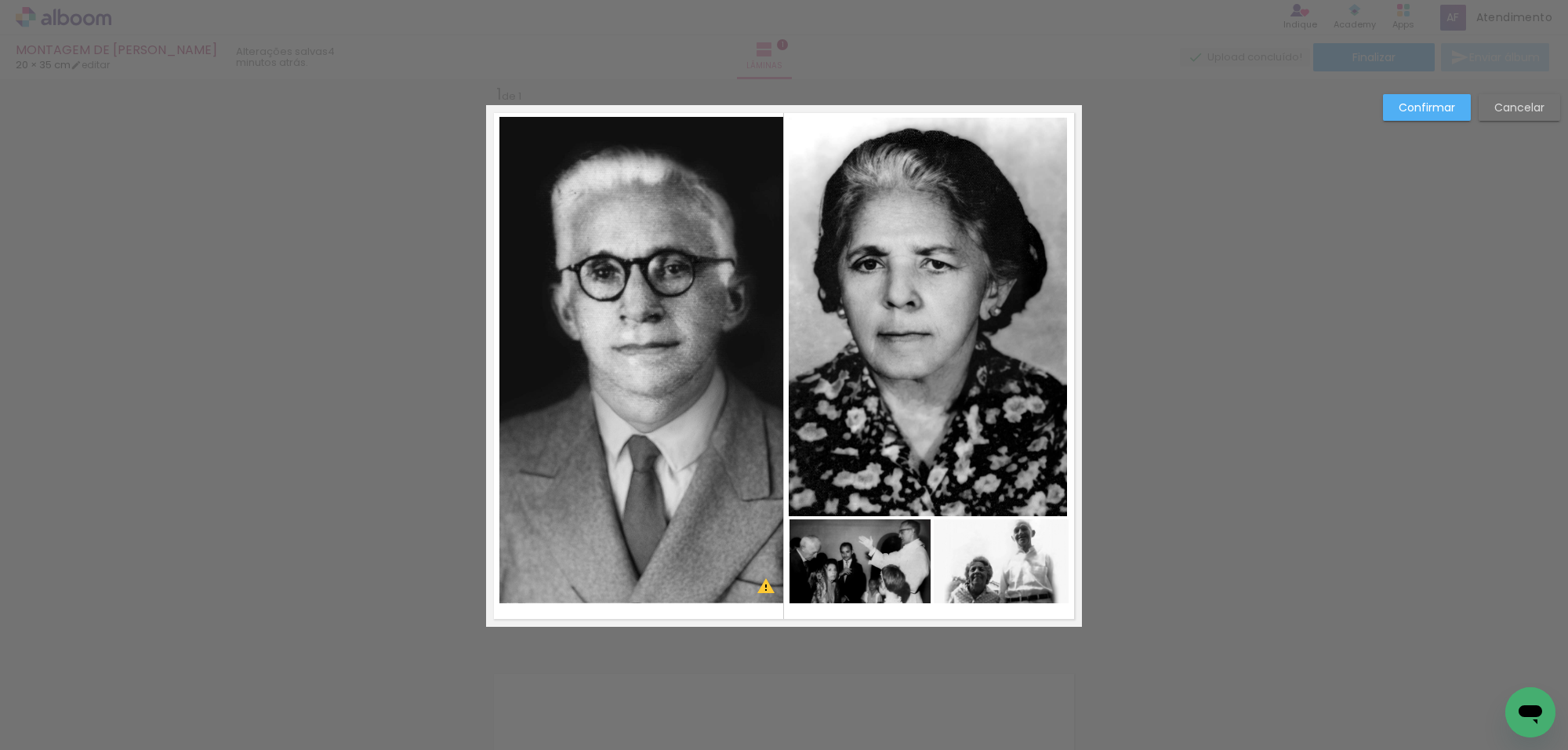
click at [652, 367] on quentale-photo at bounding box center [641, 360] width 284 height 487
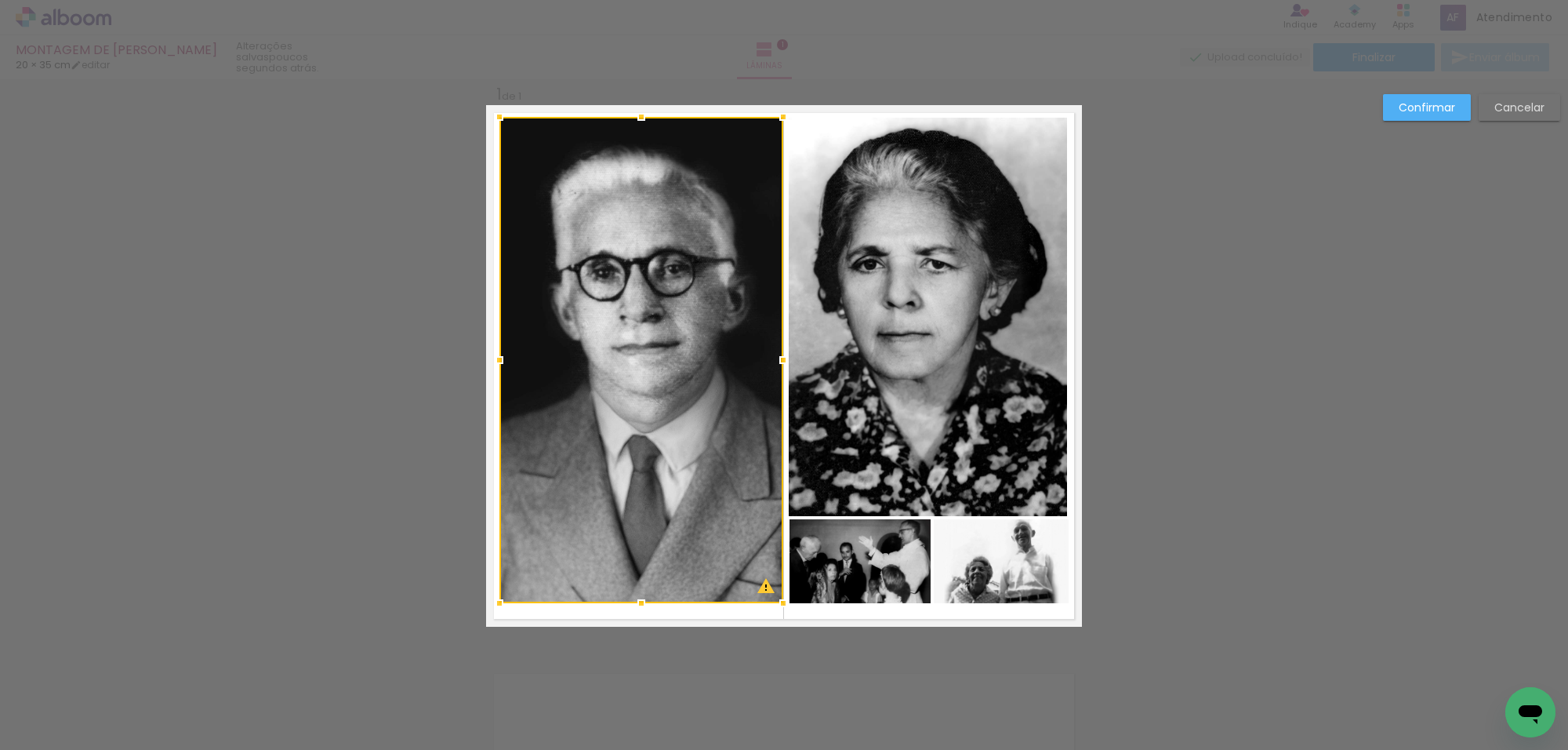
click at [696, 193] on div at bounding box center [641, 360] width 284 height 487
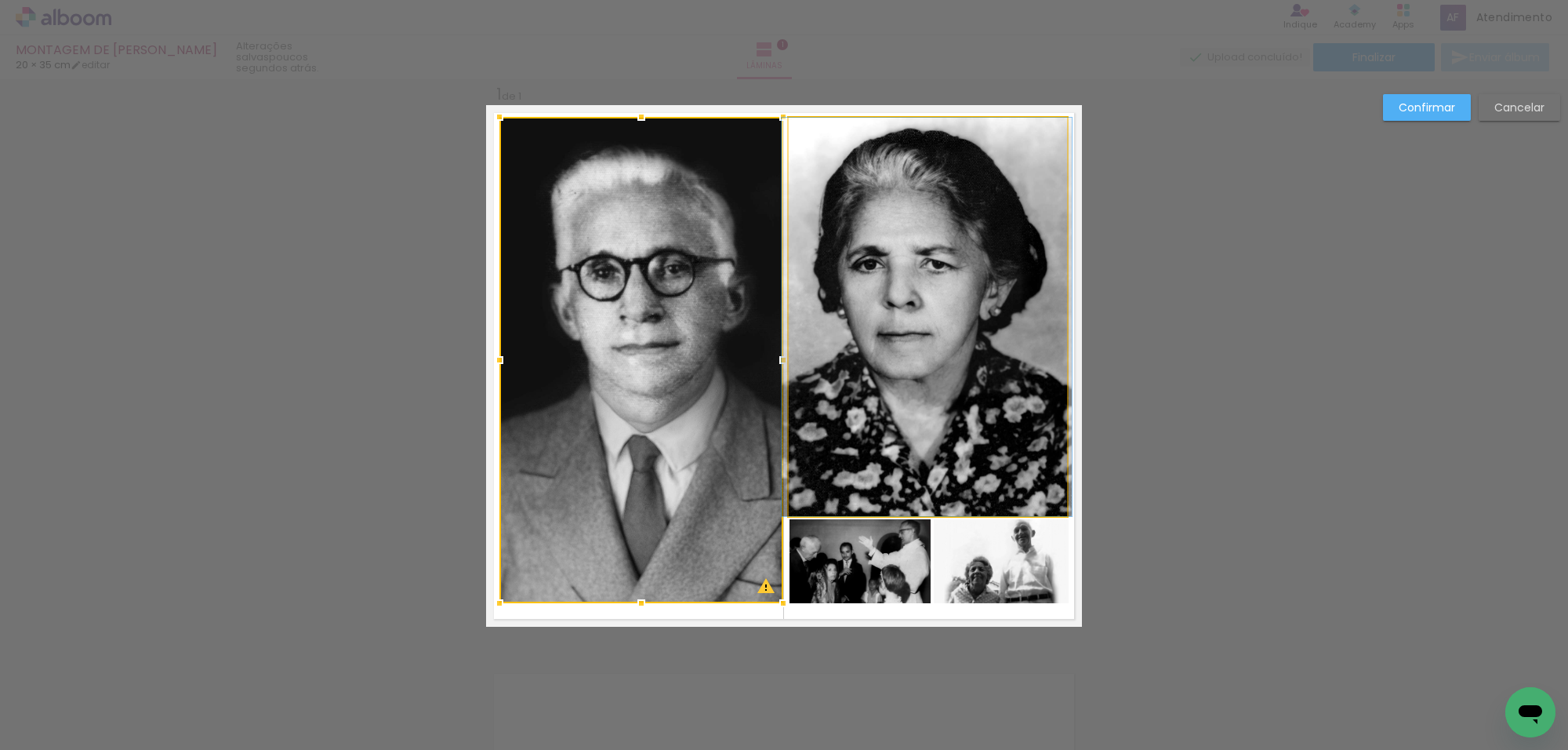
click at [868, 194] on quentale-photo at bounding box center [928, 317] width 278 height 399
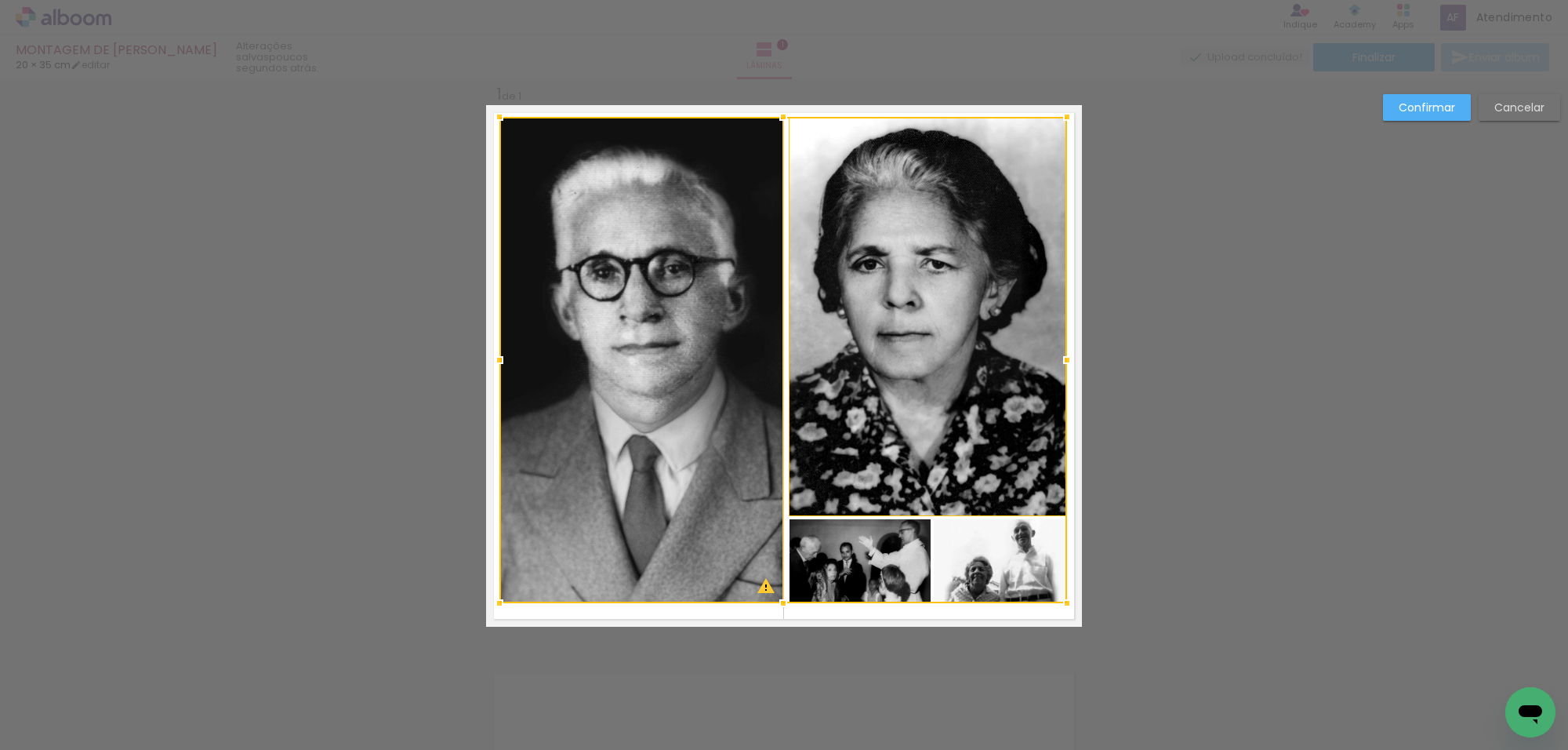
click at [1383, 107] on paper-button "Confirmar" at bounding box center [1427, 107] width 88 height 26
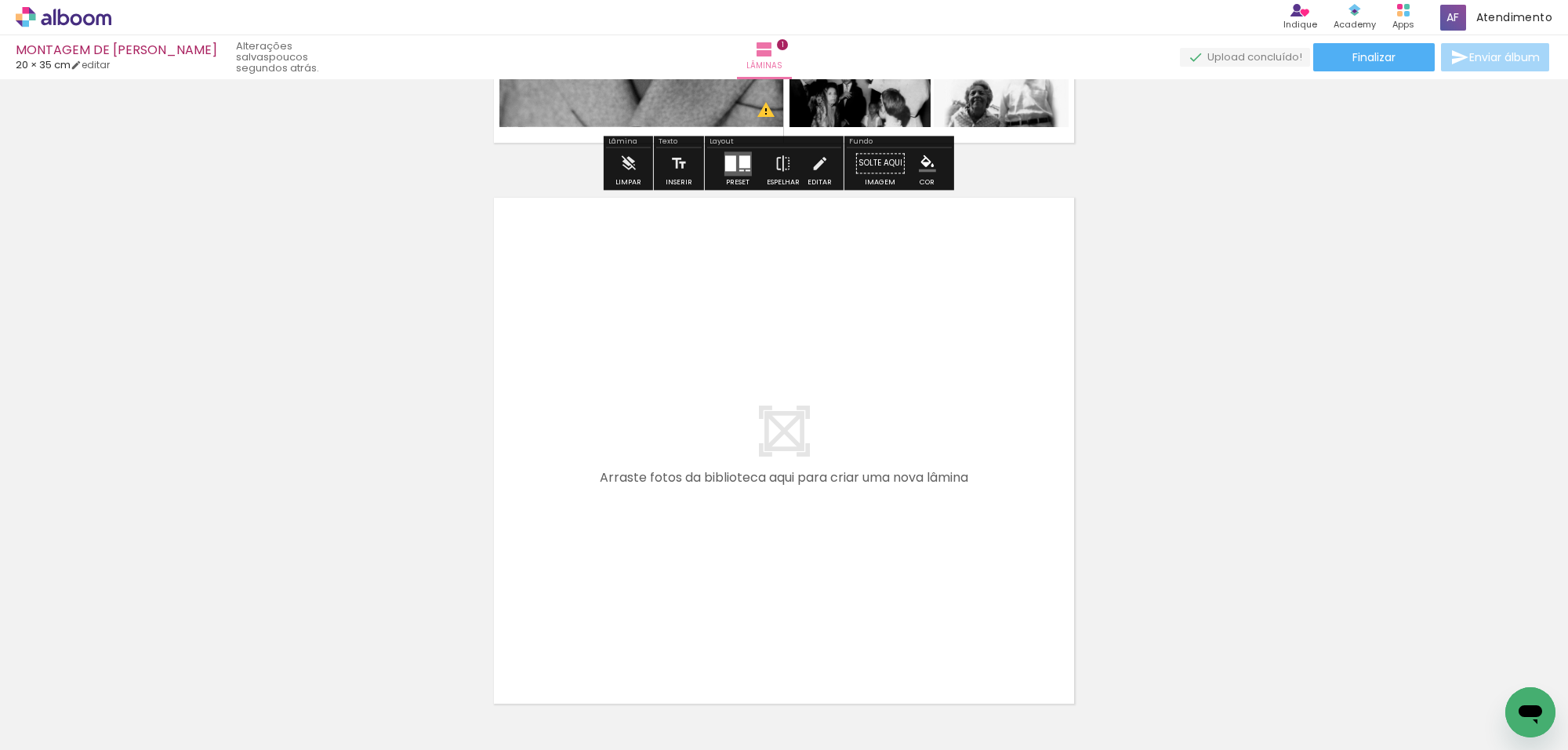
scroll to position [608, 0]
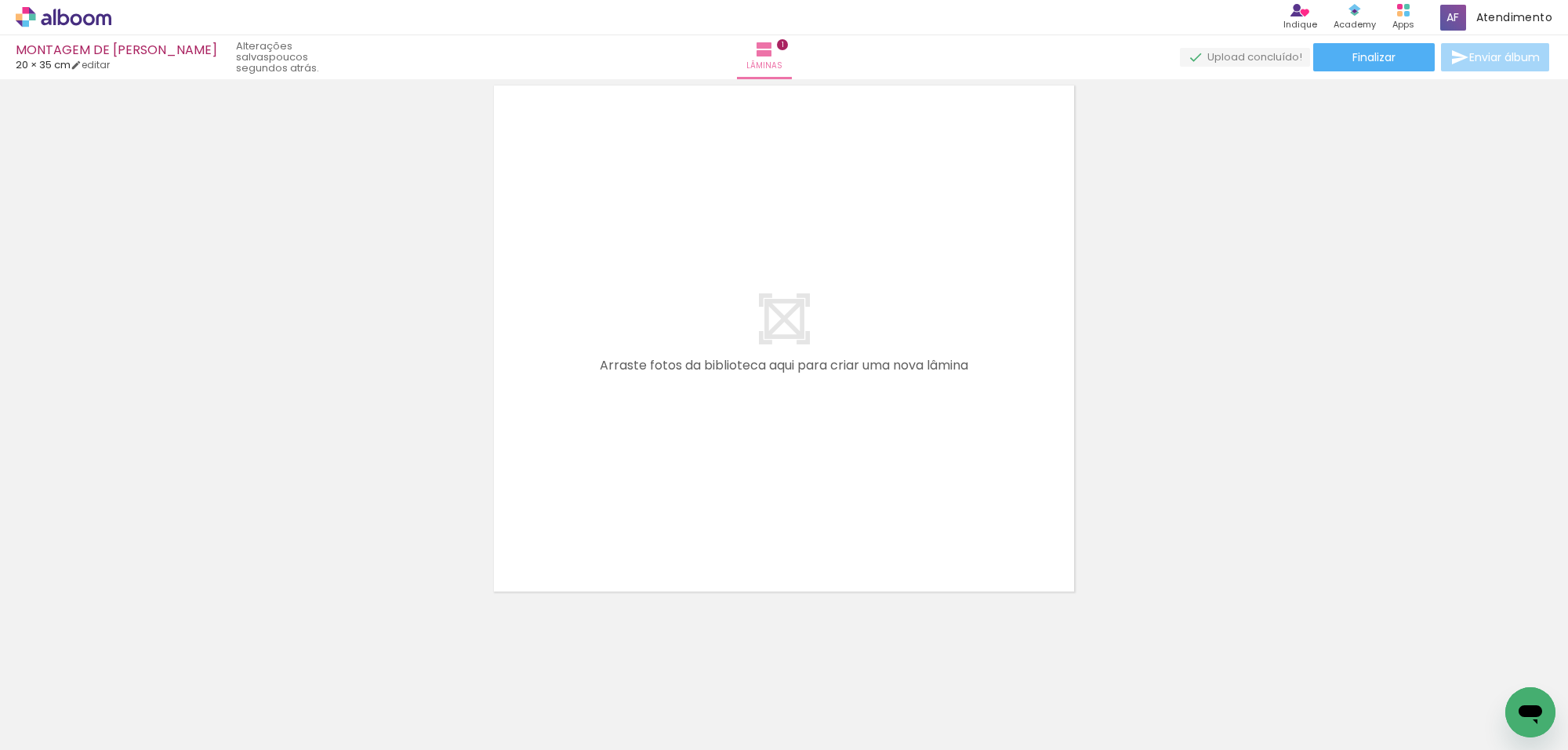
click at [52, 727] on span "Adicionar Fotos" at bounding box center [55, 729] width 47 height 18
click at [0, 0] on input "file" at bounding box center [0, 0] width 0 height 0
click at [881, 688] on quentale-thumb at bounding box center [860, 697] width 88 height 90
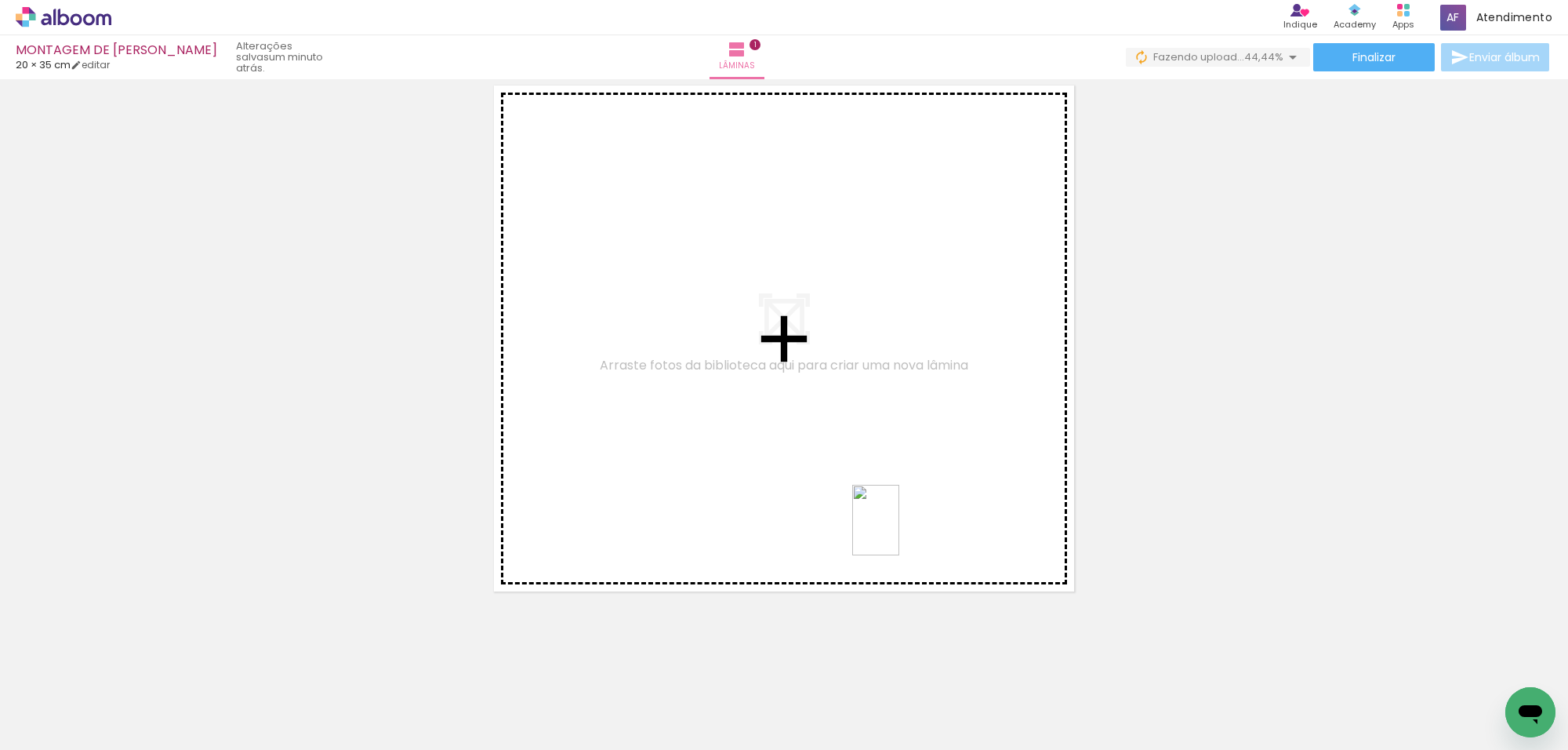
drag, startPoint x: 876, startPoint y: 703, endPoint x: 899, endPoint y: 522, distance: 182.5
click at [899, 523] on quentale-workspace at bounding box center [784, 375] width 1568 height 750
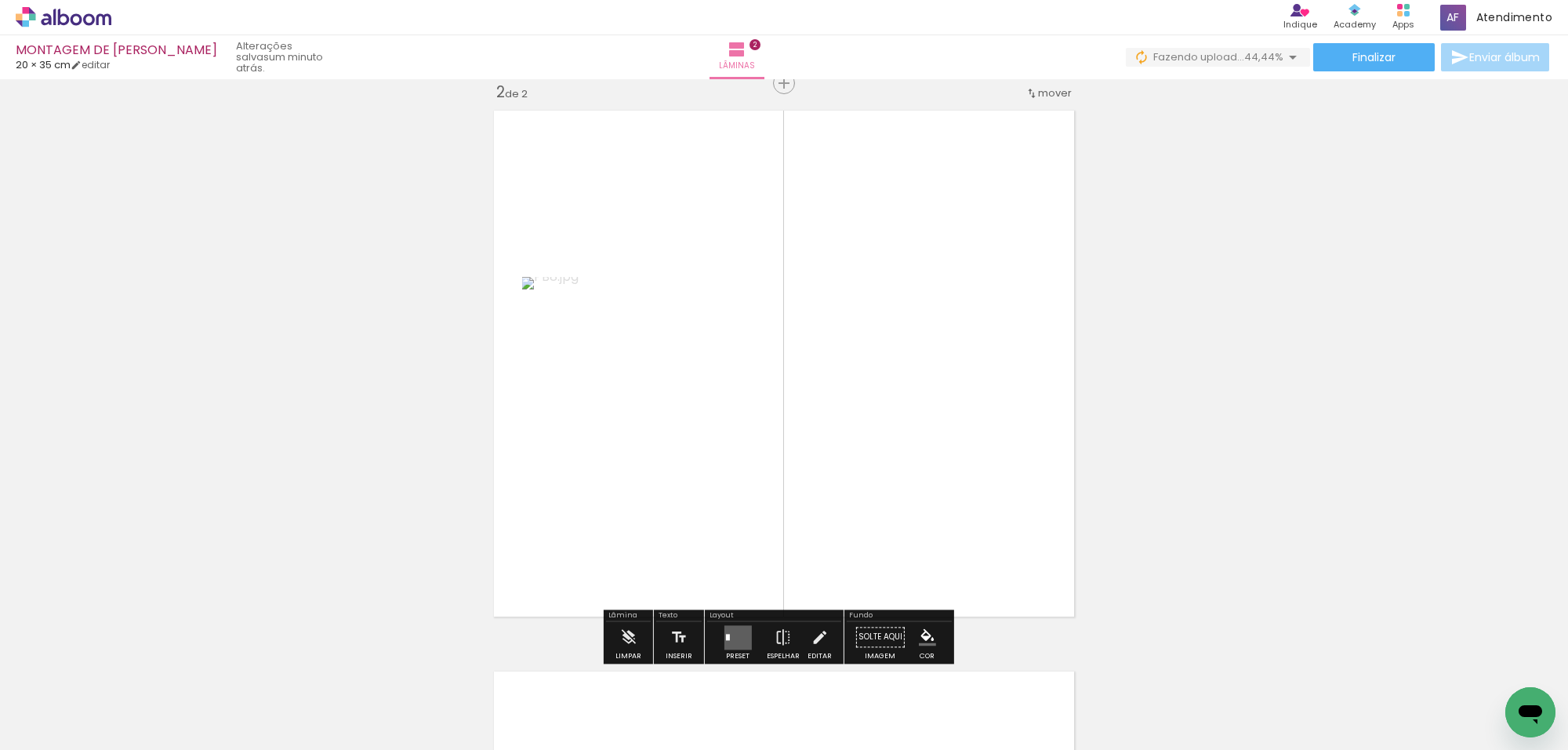
scroll to position [581, 0]
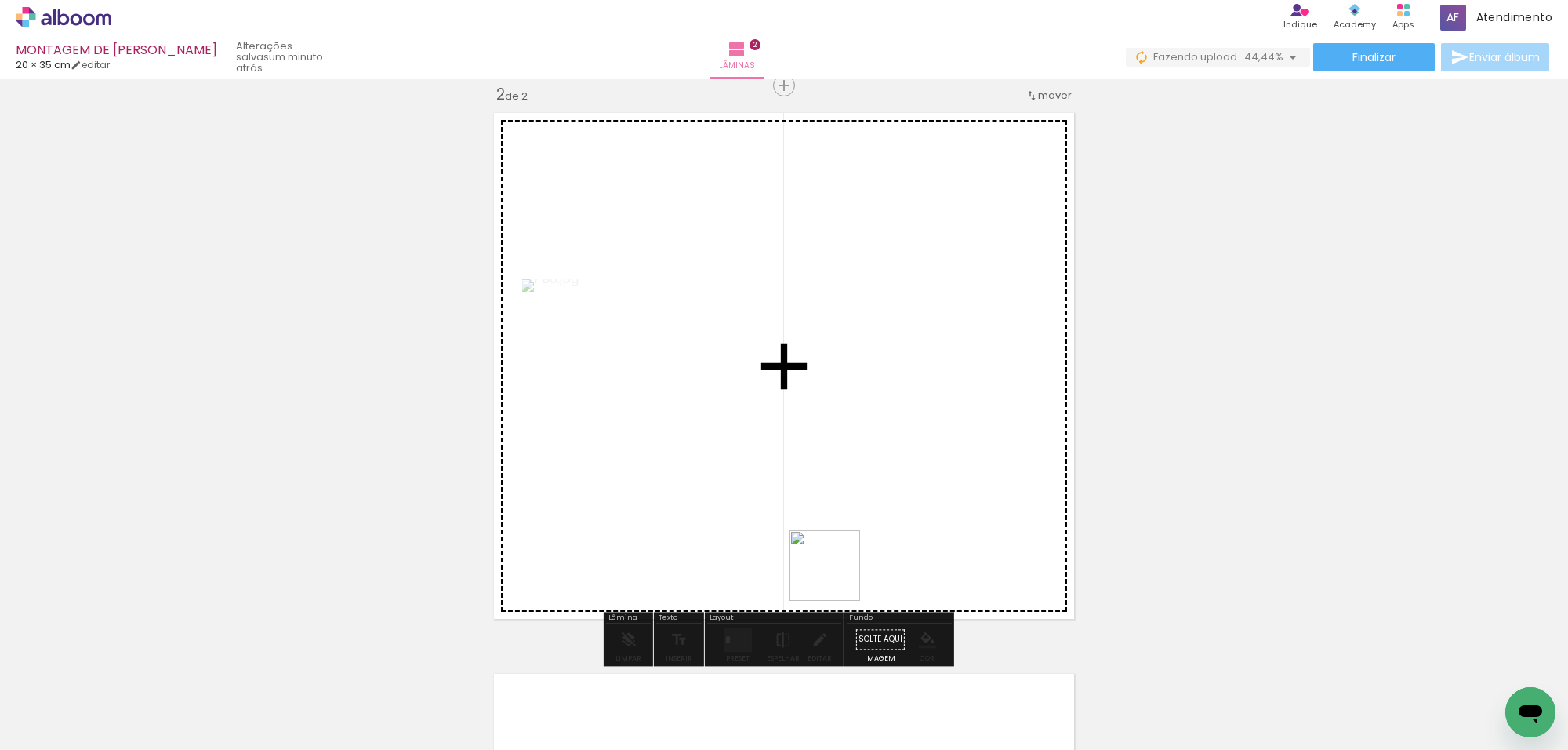
drag, startPoint x: 802, startPoint y: 661, endPoint x: 859, endPoint y: 528, distance: 144.7
click at [859, 528] on quentale-workspace at bounding box center [784, 375] width 1568 height 750
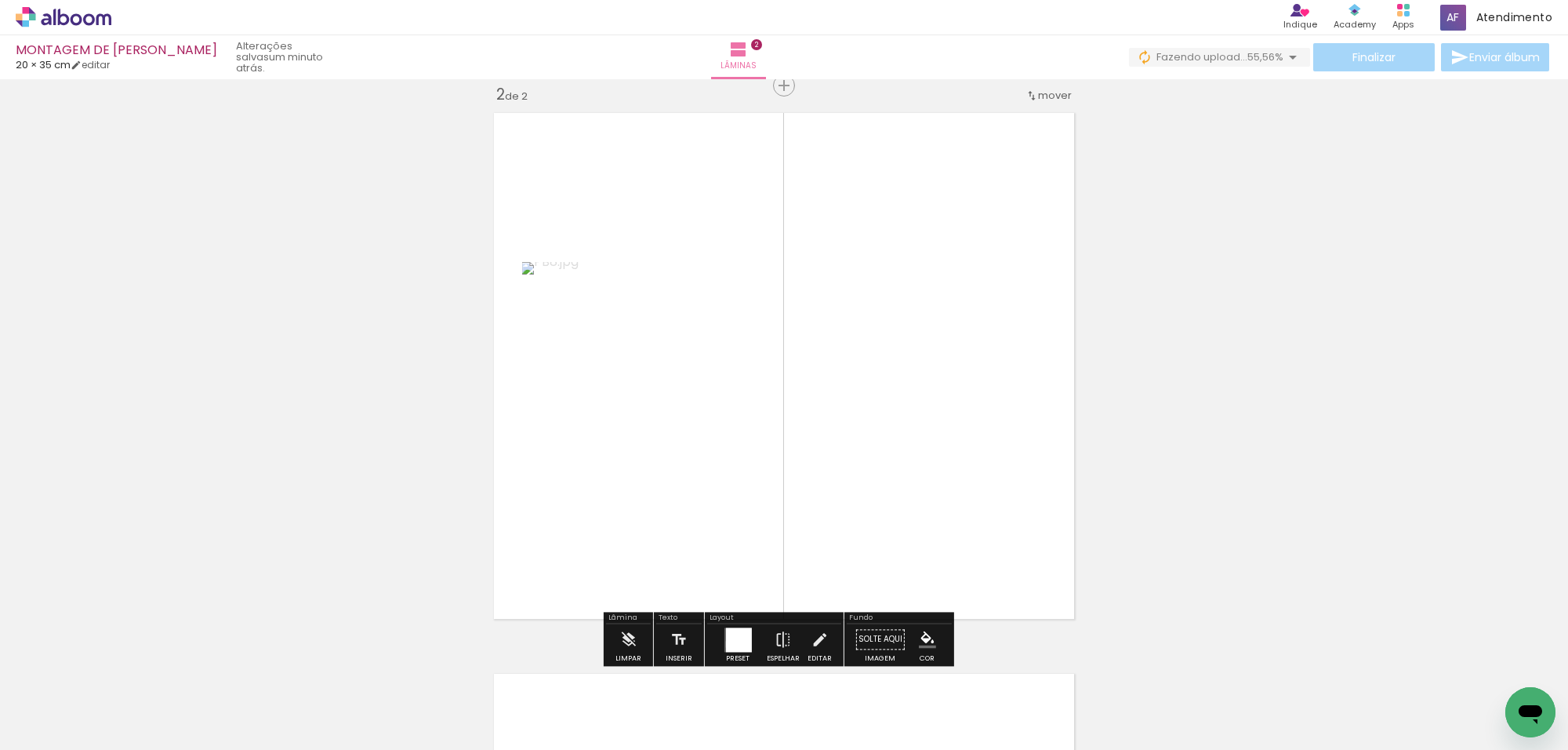
drag, startPoint x: 699, startPoint y: 674, endPoint x: 787, endPoint y: 520, distance: 177.4
click at [765, 557] on quentale-workspace at bounding box center [784, 375] width 1568 height 750
drag, startPoint x: 590, startPoint y: 698, endPoint x: 751, endPoint y: 526, distance: 235.6
click at [739, 536] on quentale-workspace at bounding box center [784, 375] width 1568 height 750
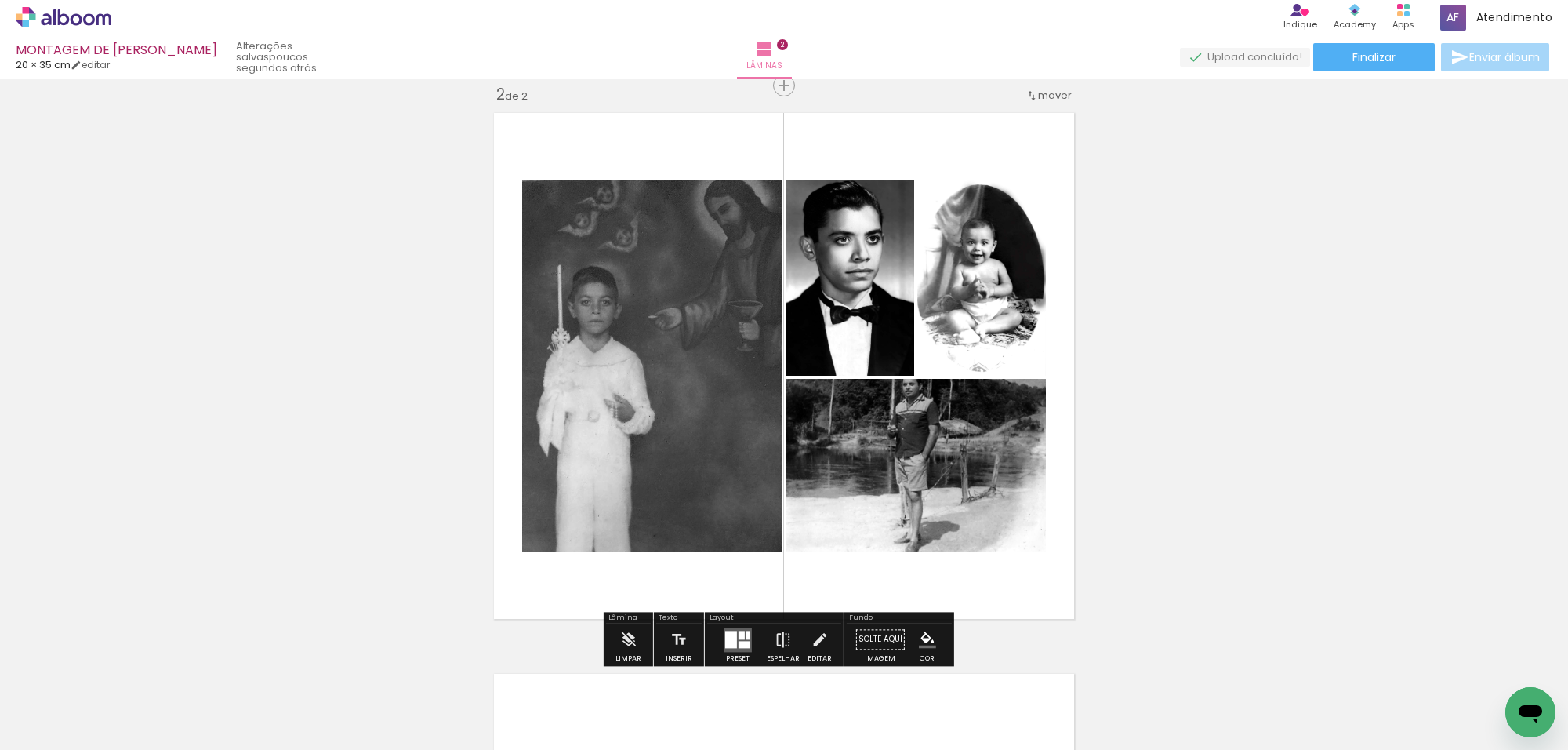
click at [71, 725] on span "Adicionar Fotos" at bounding box center [55, 729] width 47 height 18
click at [0, 0] on input "file" at bounding box center [0, 0] width 0 height 0
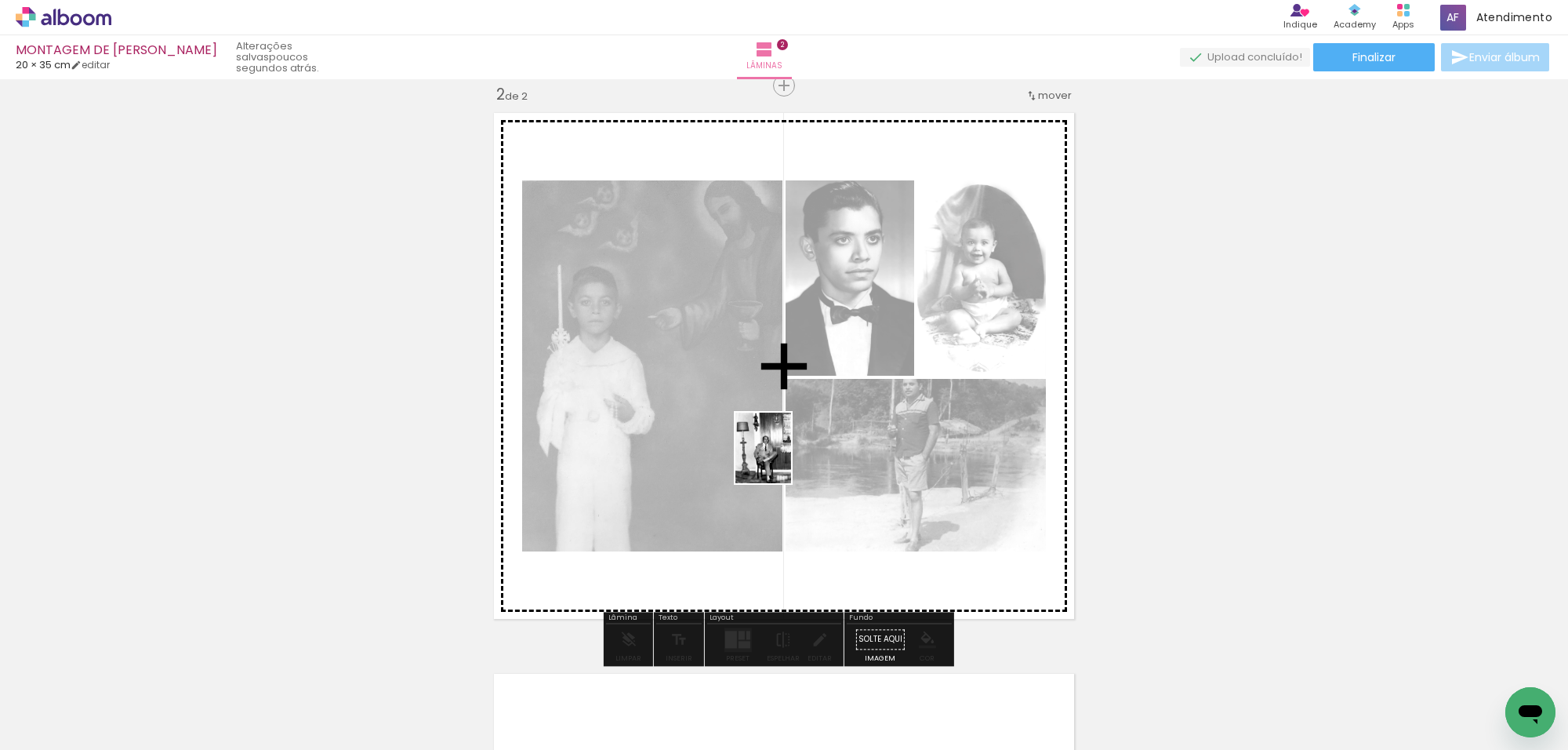
drag, startPoint x: 516, startPoint y: 668, endPoint x: 782, endPoint y: 460, distance: 337.7
click at [782, 460] on quentale-workspace at bounding box center [784, 375] width 1568 height 750
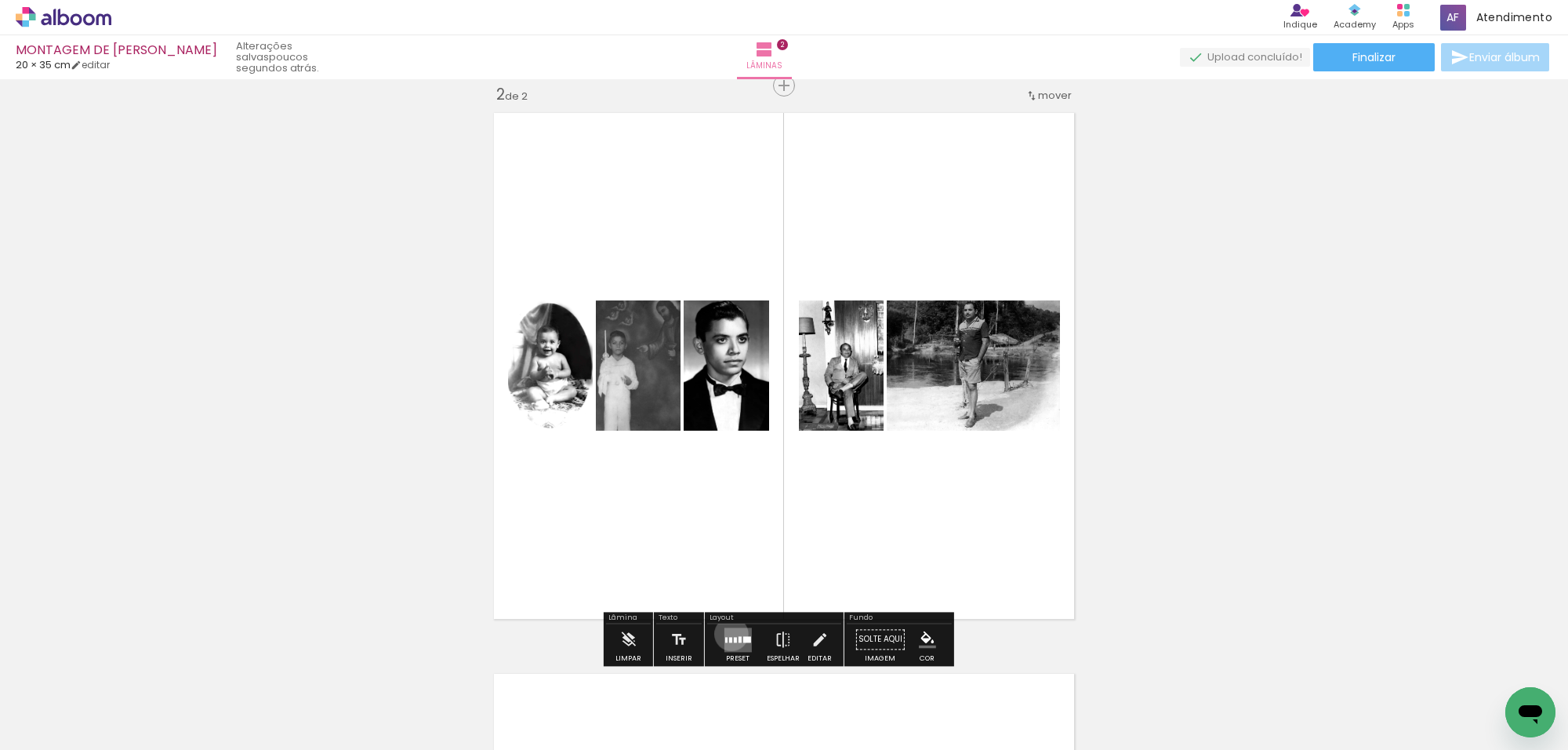
drag, startPoint x: 728, startPoint y: 634, endPoint x: 903, endPoint y: 558, distance: 190.8
click at [730, 632] on quentale-layouter at bounding box center [737, 640] width 27 height 25
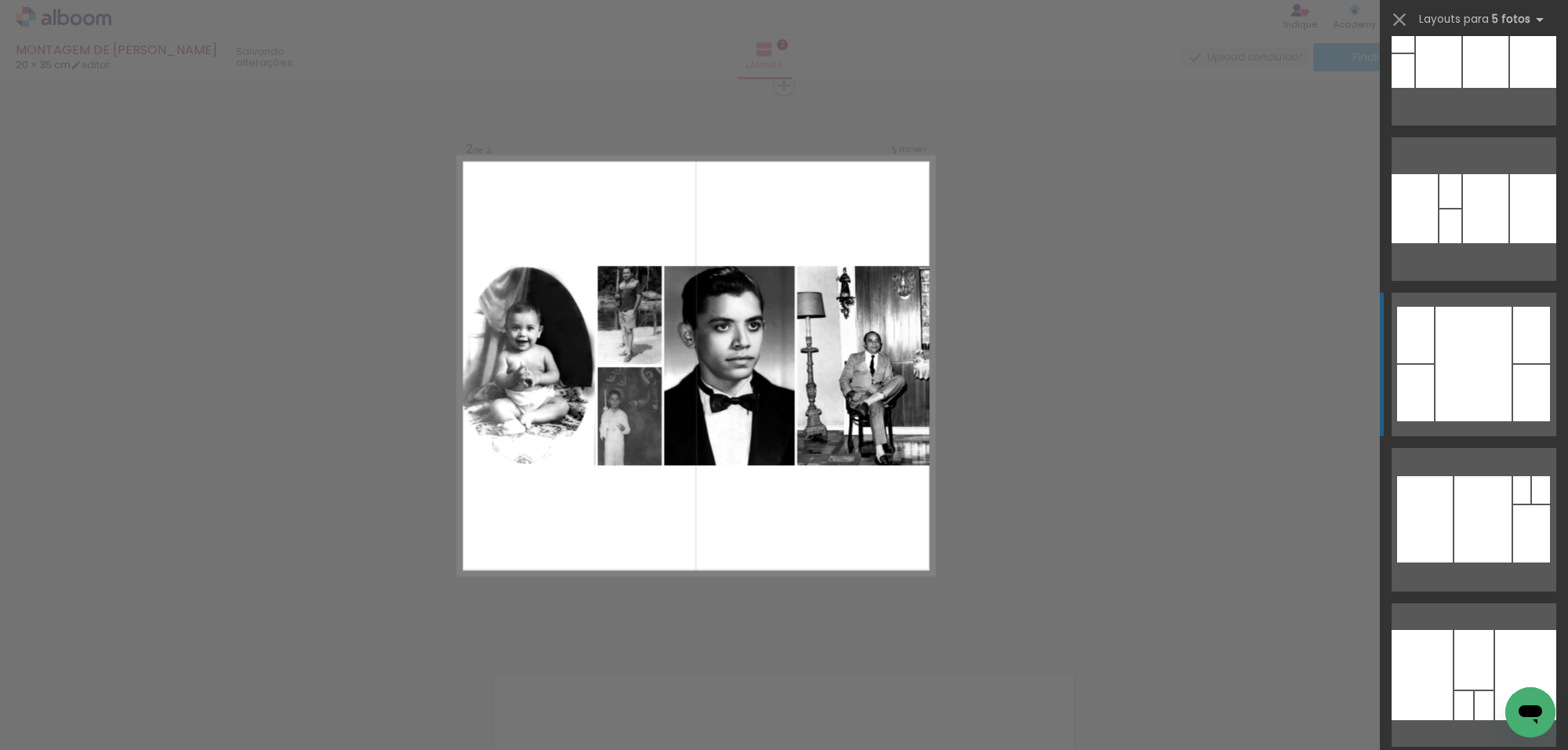
scroll to position [7649, 0]
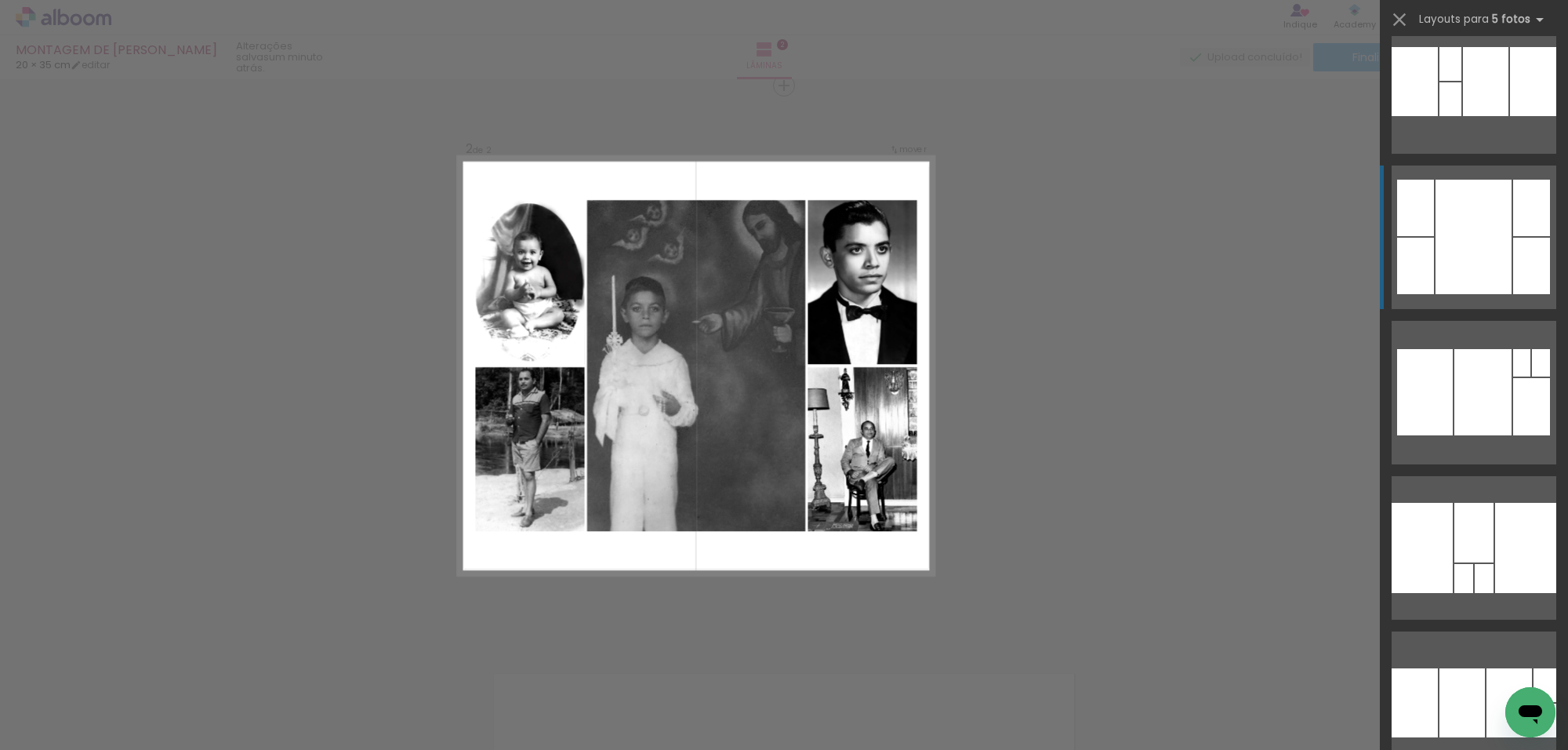
click at [1461, 261] on div at bounding box center [1474, 237] width 76 height 114
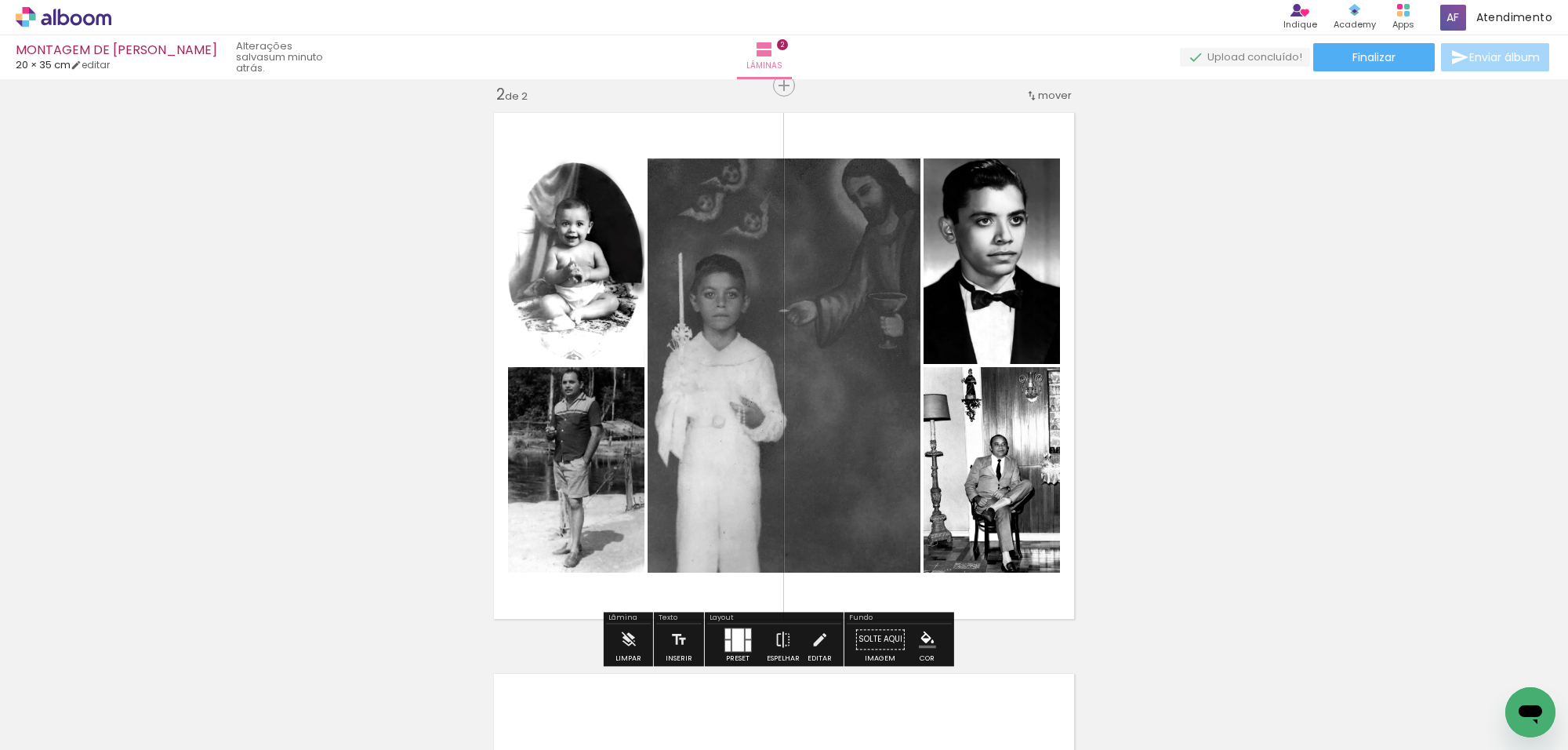
click at [1007, 269] on quentale-photo at bounding box center [992, 261] width 136 height 205
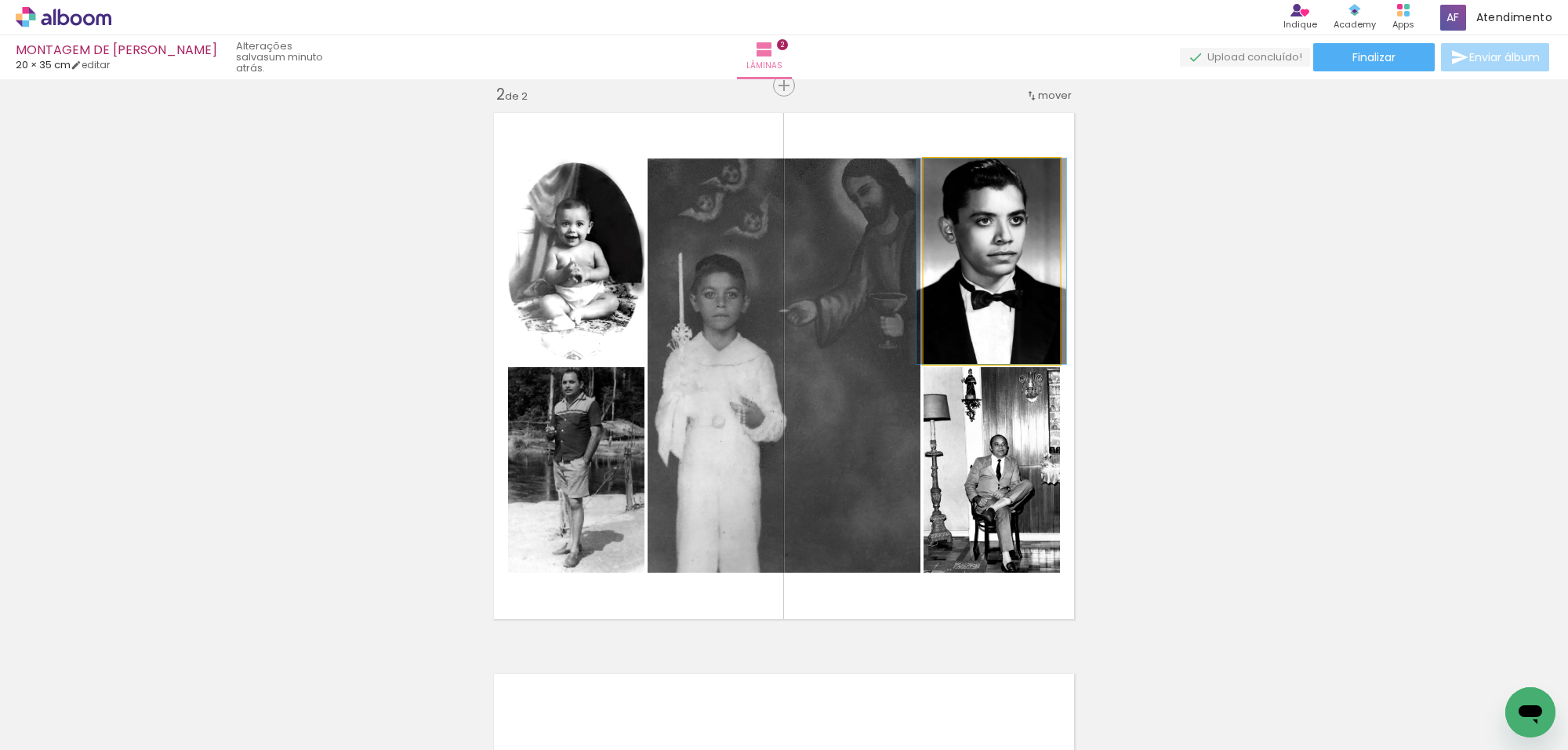
drag, startPoint x: 1007, startPoint y: 269, endPoint x: 915, endPoint y: 275, distance: 92.2
click at [1006, 269] on quentale-photo at bounding box center [992, 261] width 136 height 205
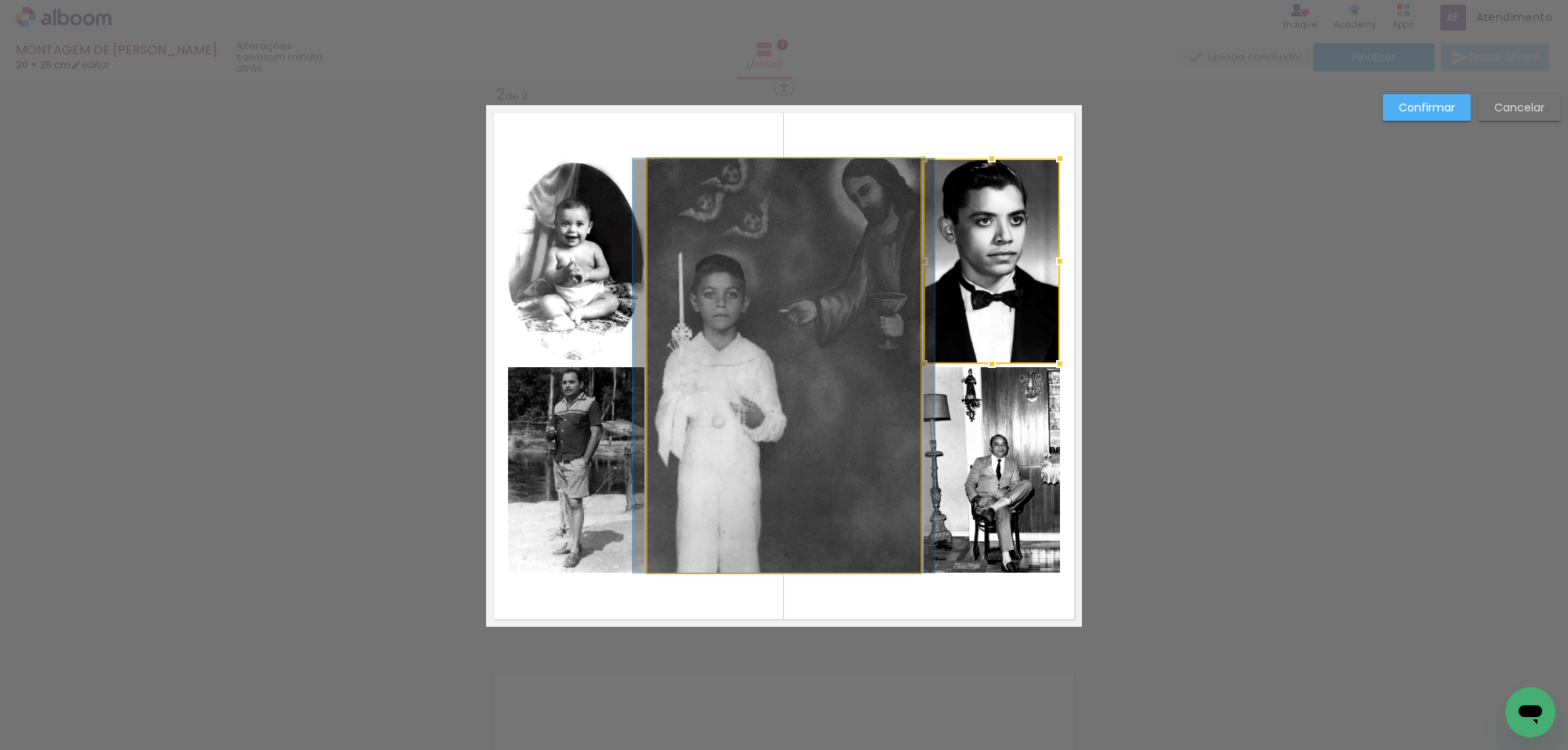
drag, startPoint x: 875, startPoint y: 275, endPoint x: 786, endPoint y: 277, distance: 89.0
click at [873, 275] on quentale-photo at bounding box center [784, 365] width 273 height 415
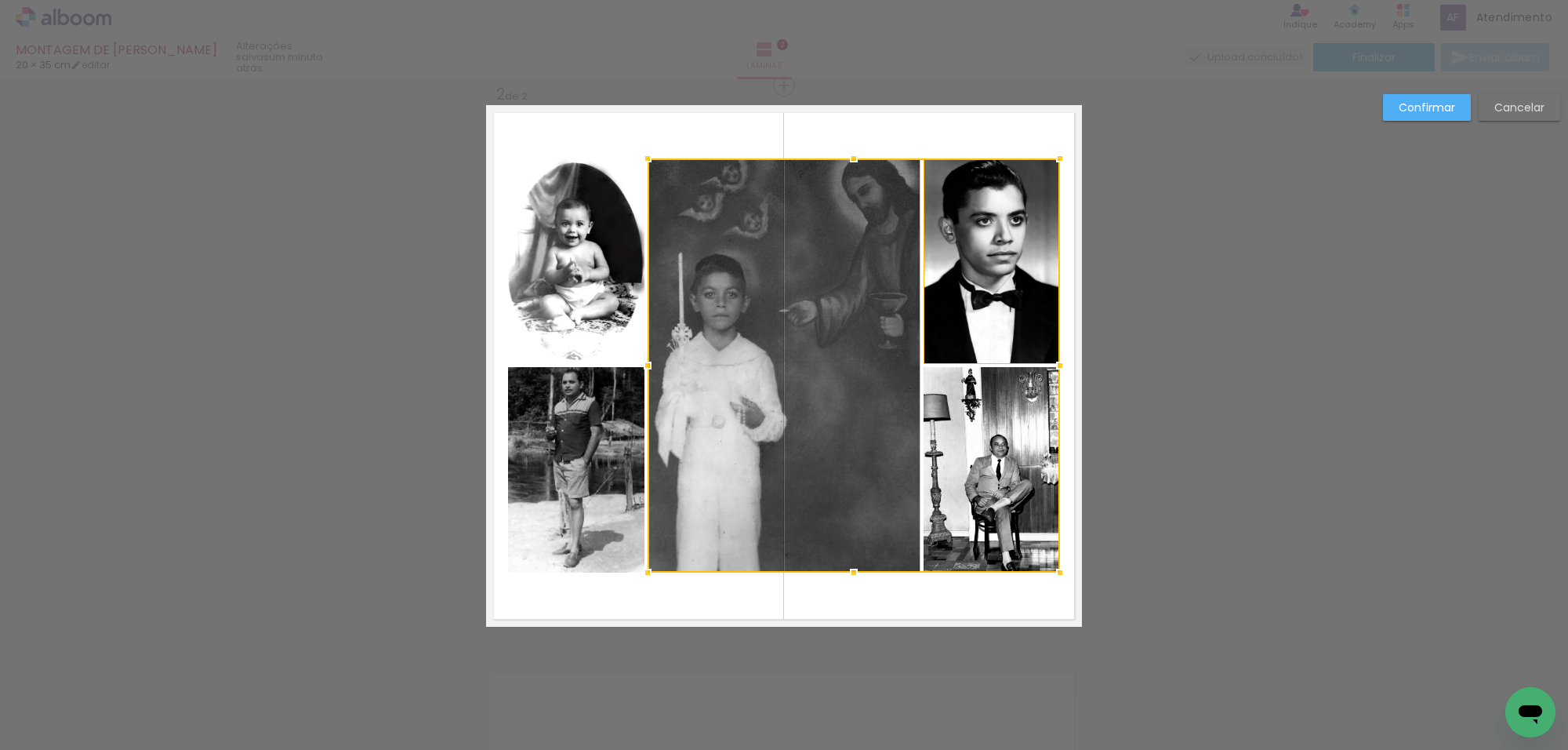
click at [582, 278] on quentale-photo at bounding box center [576, 261] width 136 height 205
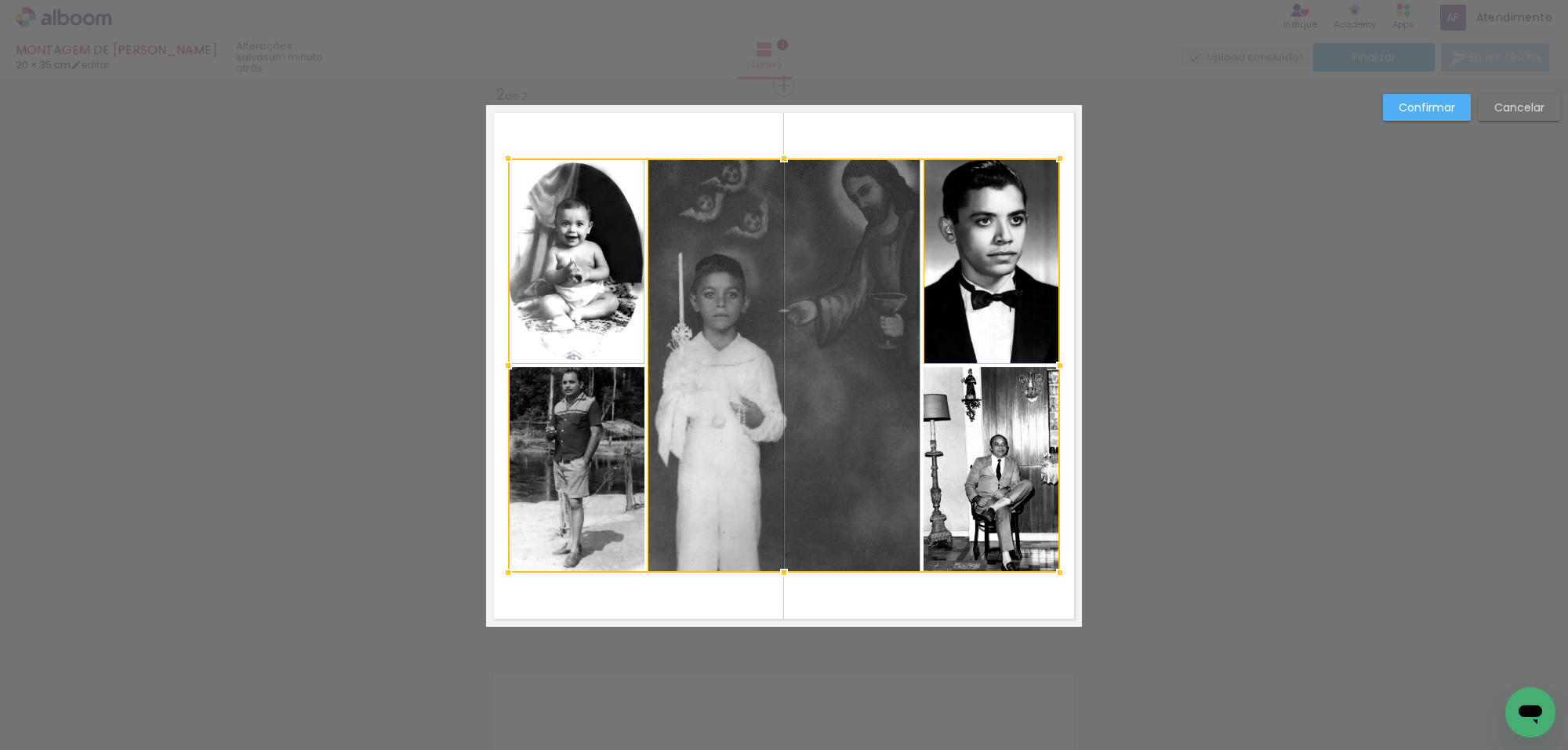
click at [592, 432] on div at bounding box center [784, 365] width 552 height 415
click at [962, 426] on div at bounding box center [784, 365] width 552 height 415
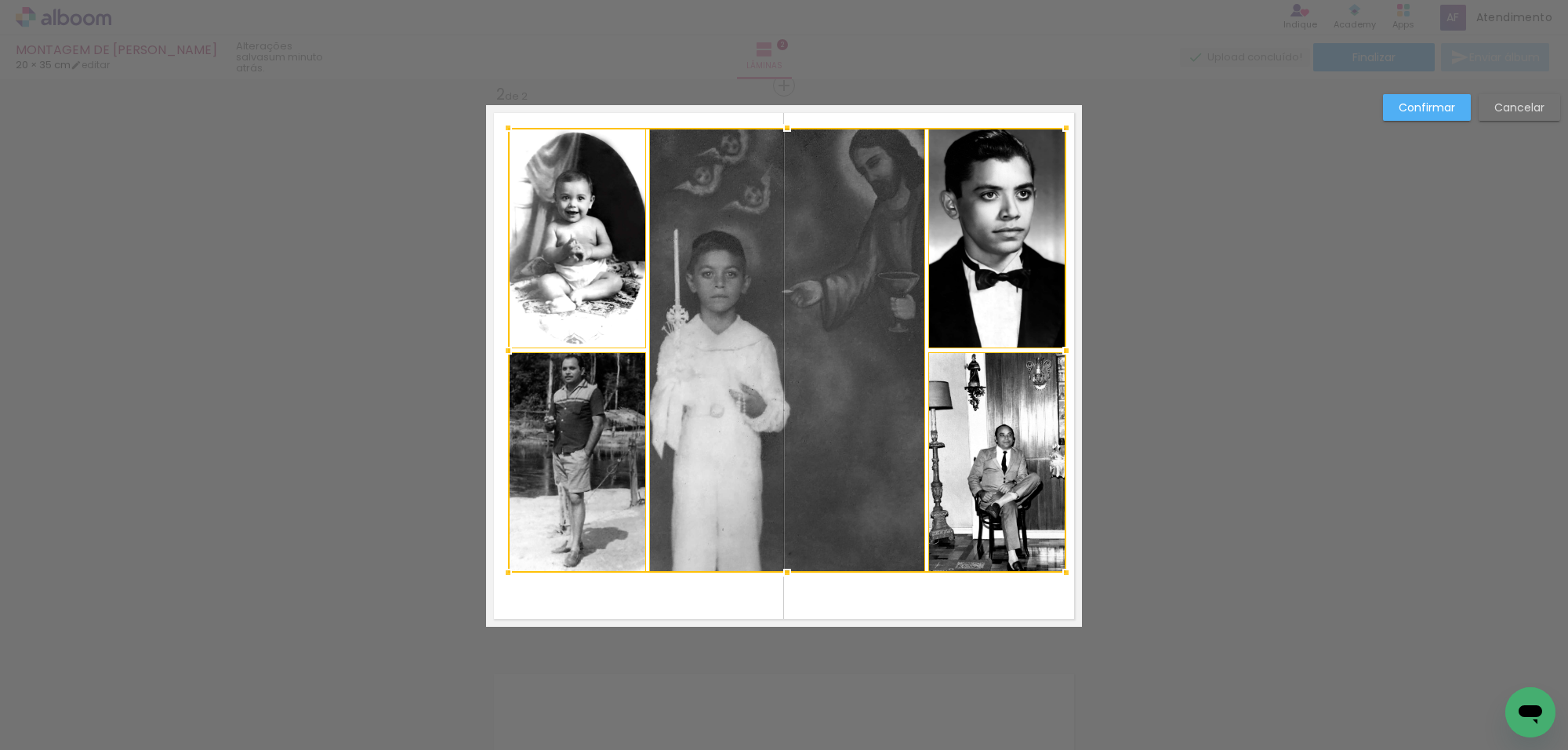
drag, startPoint x: 1057, startPoint y: 147, endPoint x: 1066, endPoint y: 128, distance: 21.0
click at [1066, 128] on div at bounding box center [1066, 128] width 32 height 32
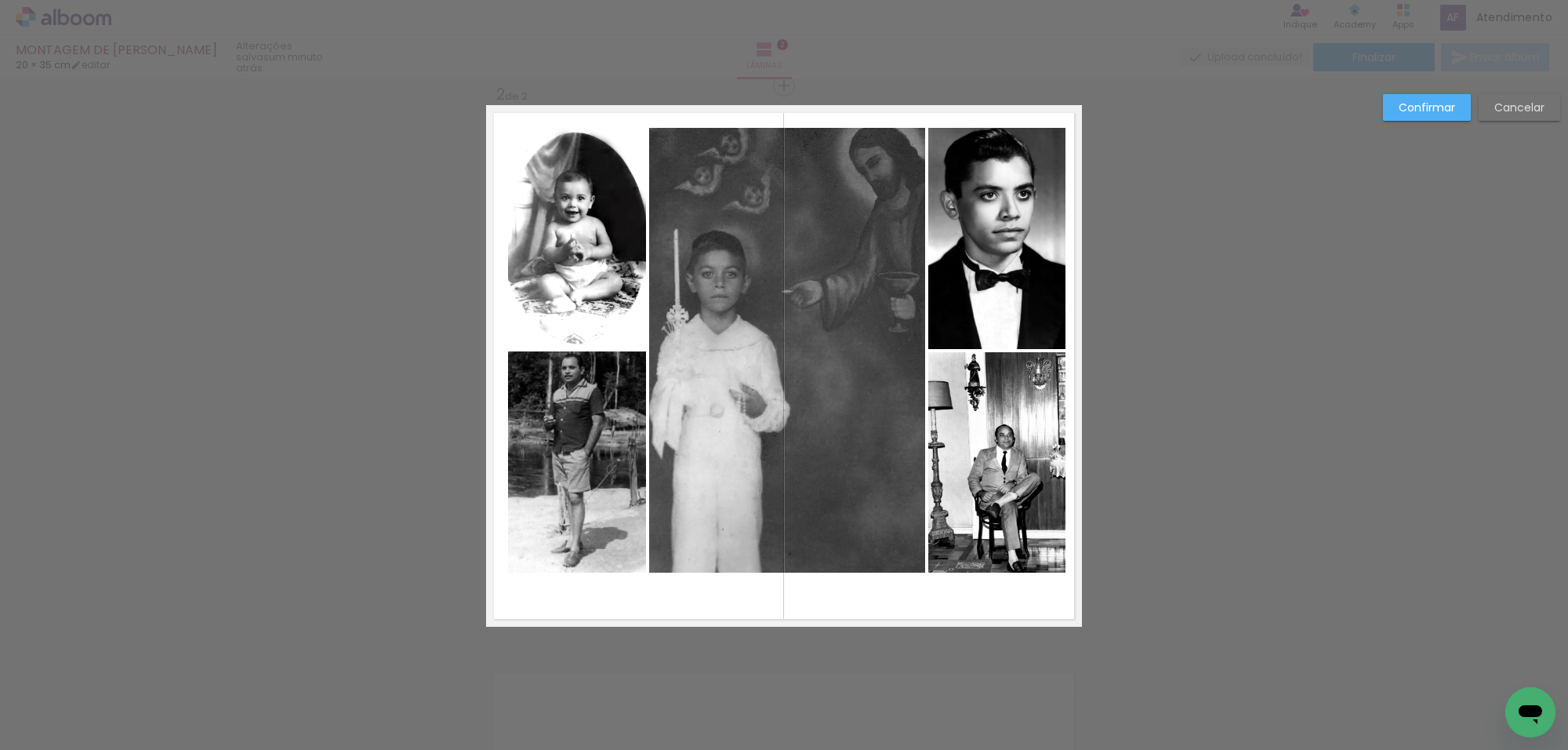
click at [1020, 198] on quentale-photo at bounding box center [997, 238] width 138 height 221
click at [1013, 408] on quentale-photo at bounding box center [997, 462] width 138 height 220
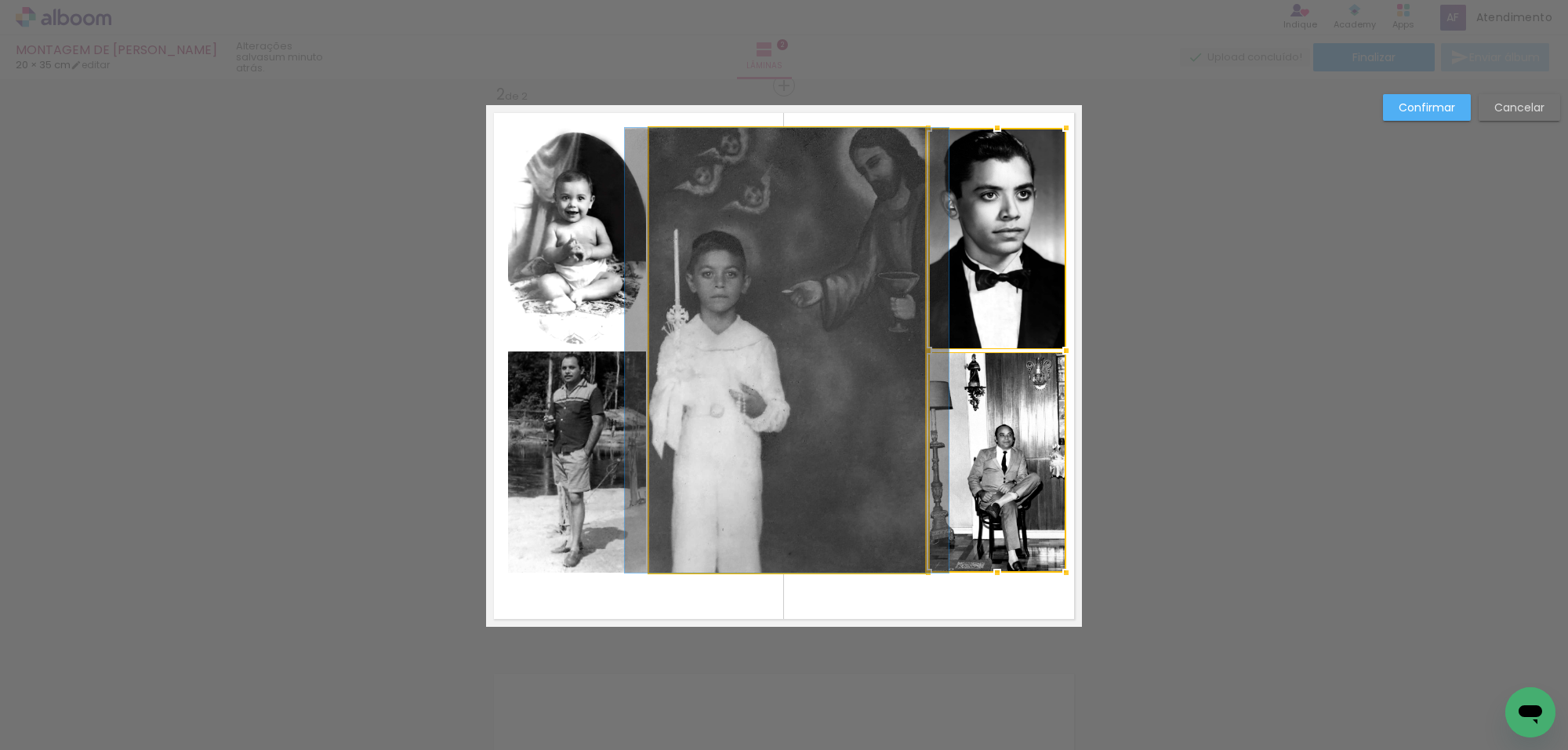
click at [836, 394] on quentale-photo at bounding box center [788, 349] width 276 height 445
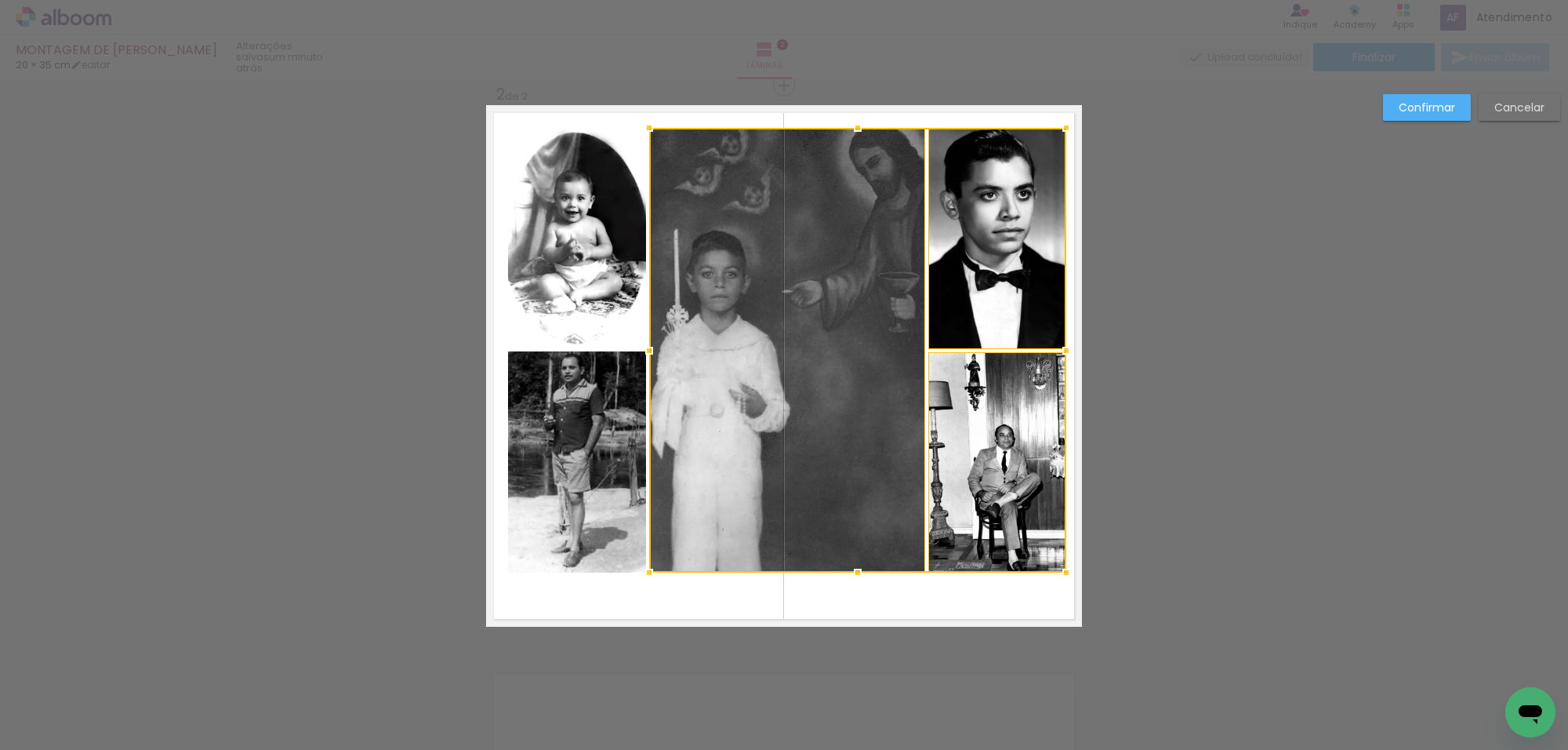
click at [581, 475] on quentale-photo at bounding box center [577, 461] width 138 height 221
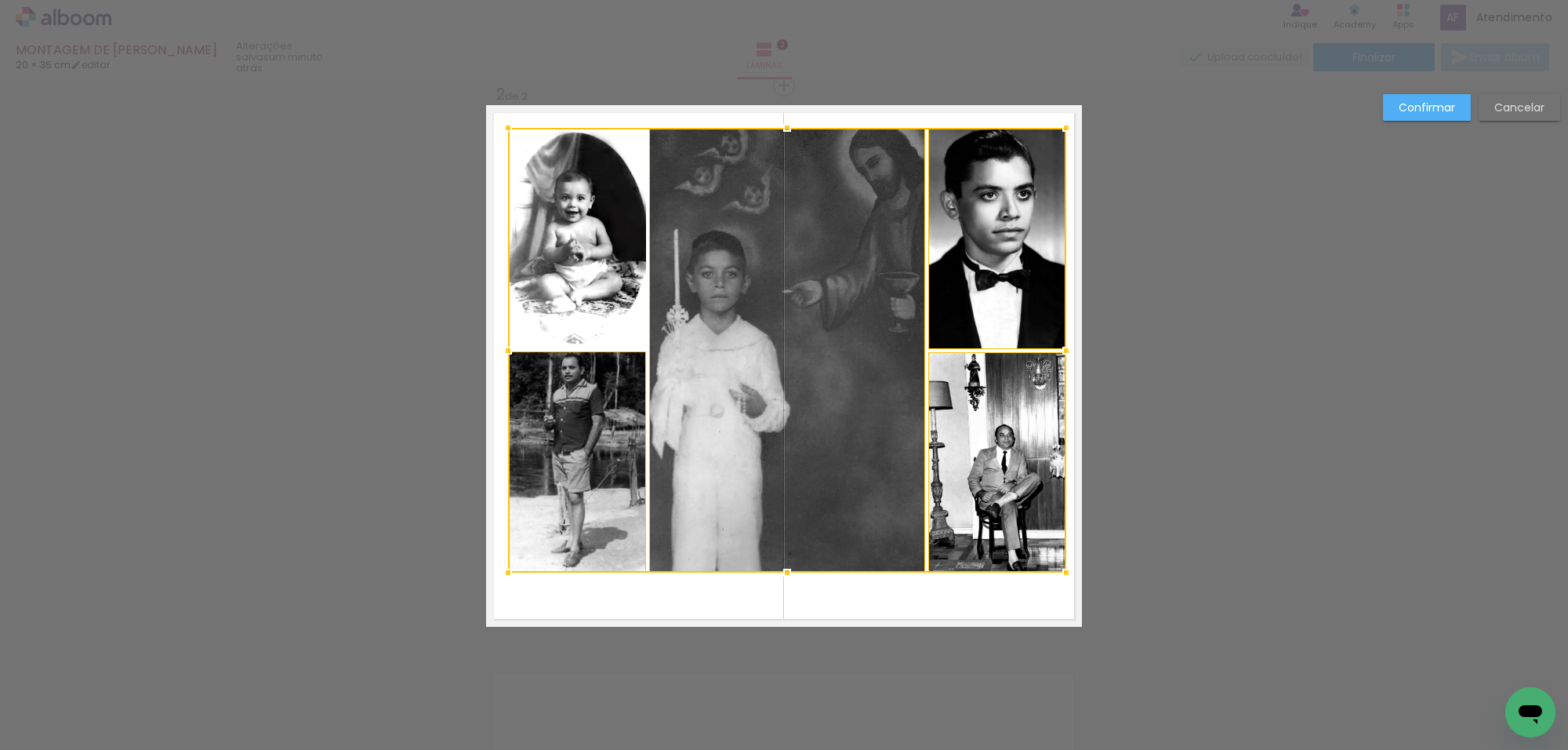
click at [589, 327] on div at bounding box center [788, 349] width 559 height 445
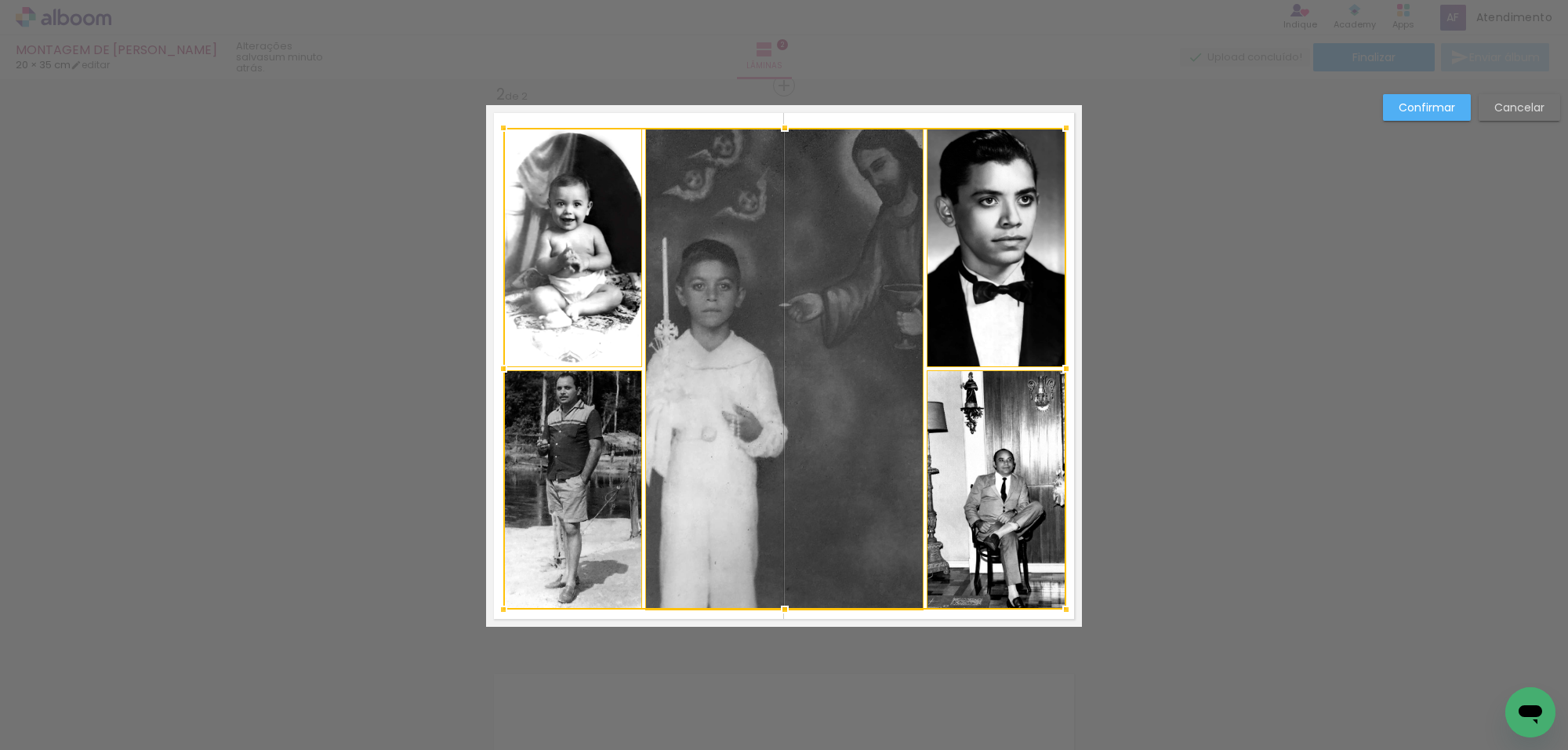
drag, startPoint x: 499, startPoint y: 581, endPoint x: 494, endPoint y: 612, distance: 31.4
click at [494, 612] on div at bounding box center [503, 610] width 32 height 32
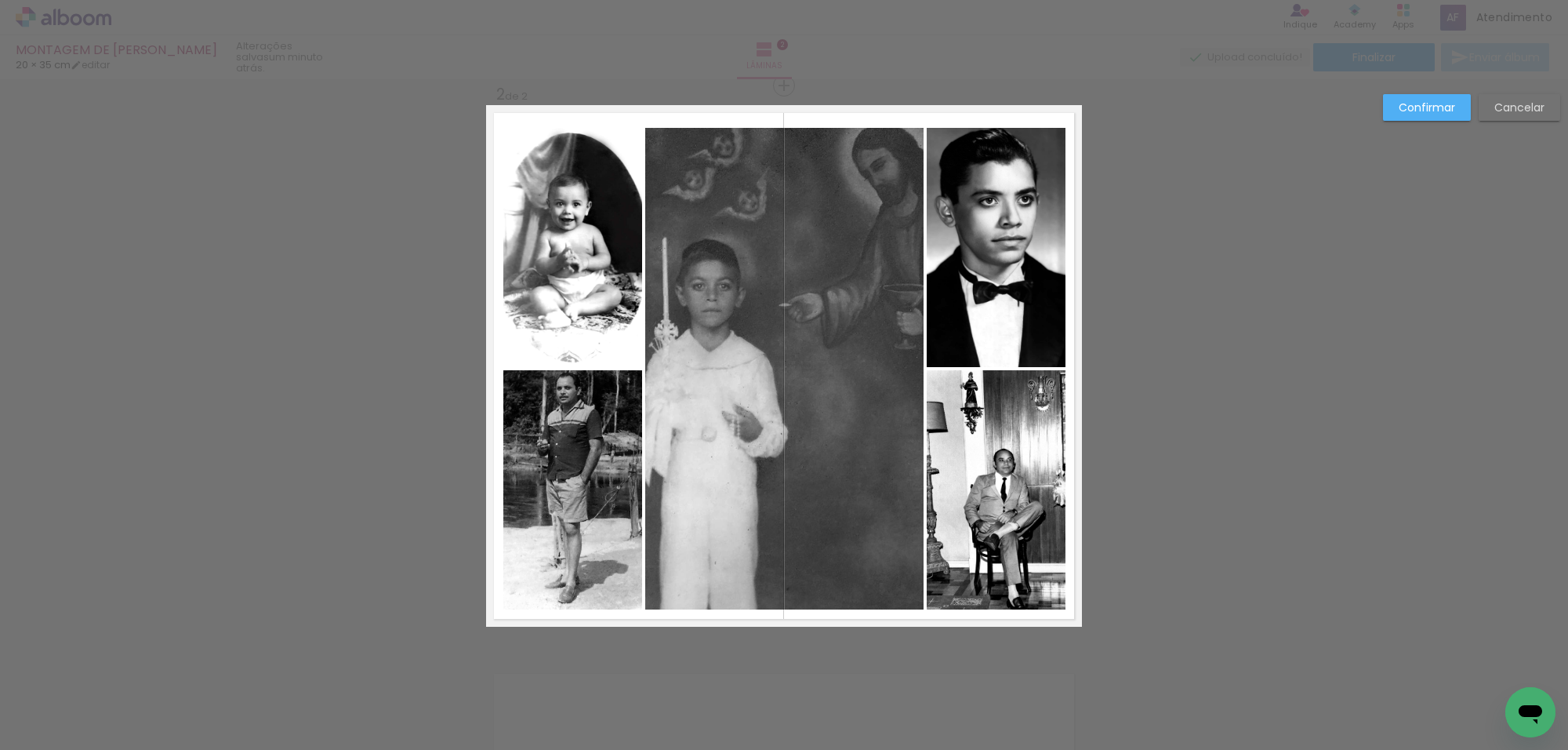
click at [1406, 122] on div "Confirmar Cancelar" at bounding box center [1468, 114] width 185 height 39
click at [0, 0] on slot "Confirmar" at bounding box center [0, 0] width 0 height 0
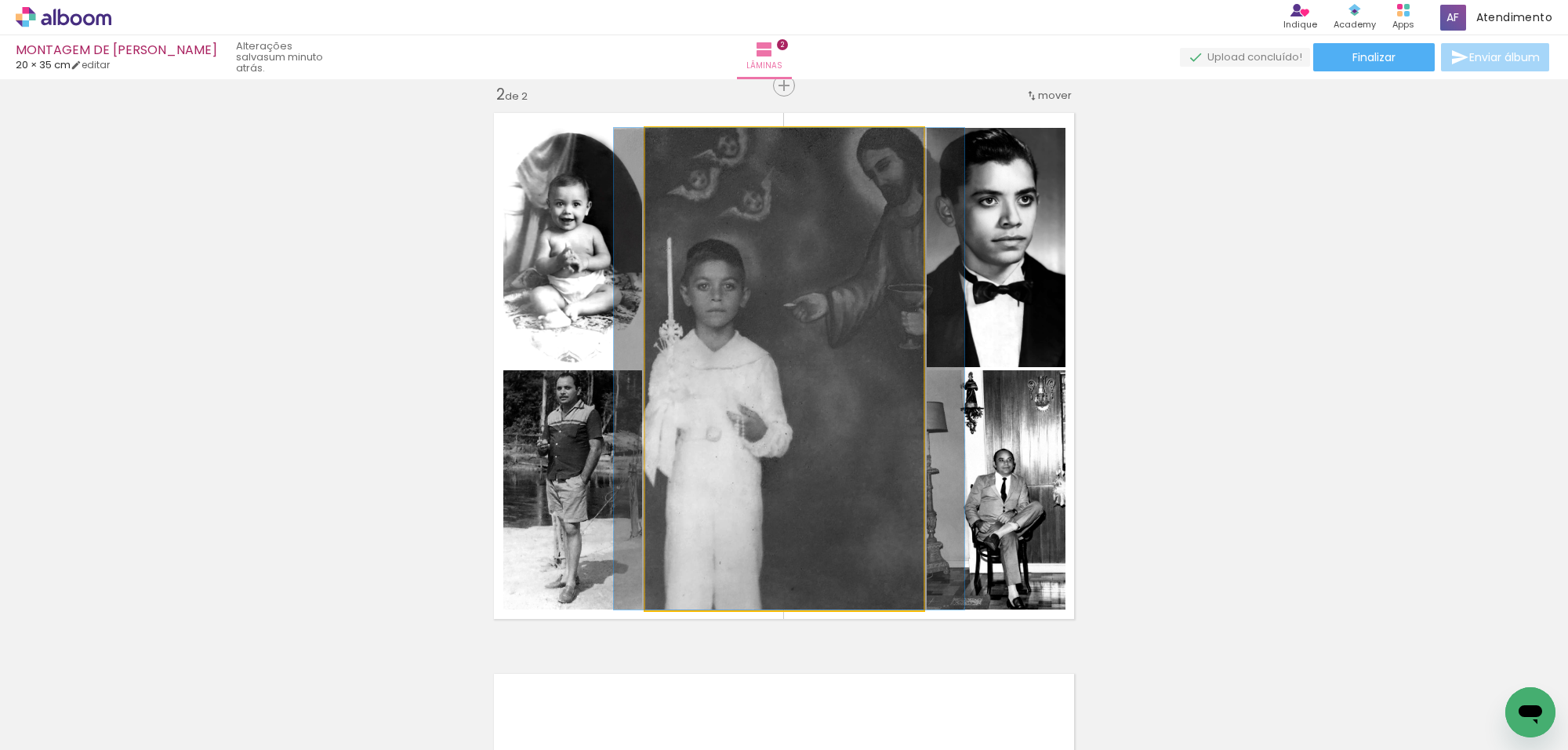
drag, startPoint x: 773, startPoint y: 303, endPoint x: 778, endPoint y: 283, distance: 20.6
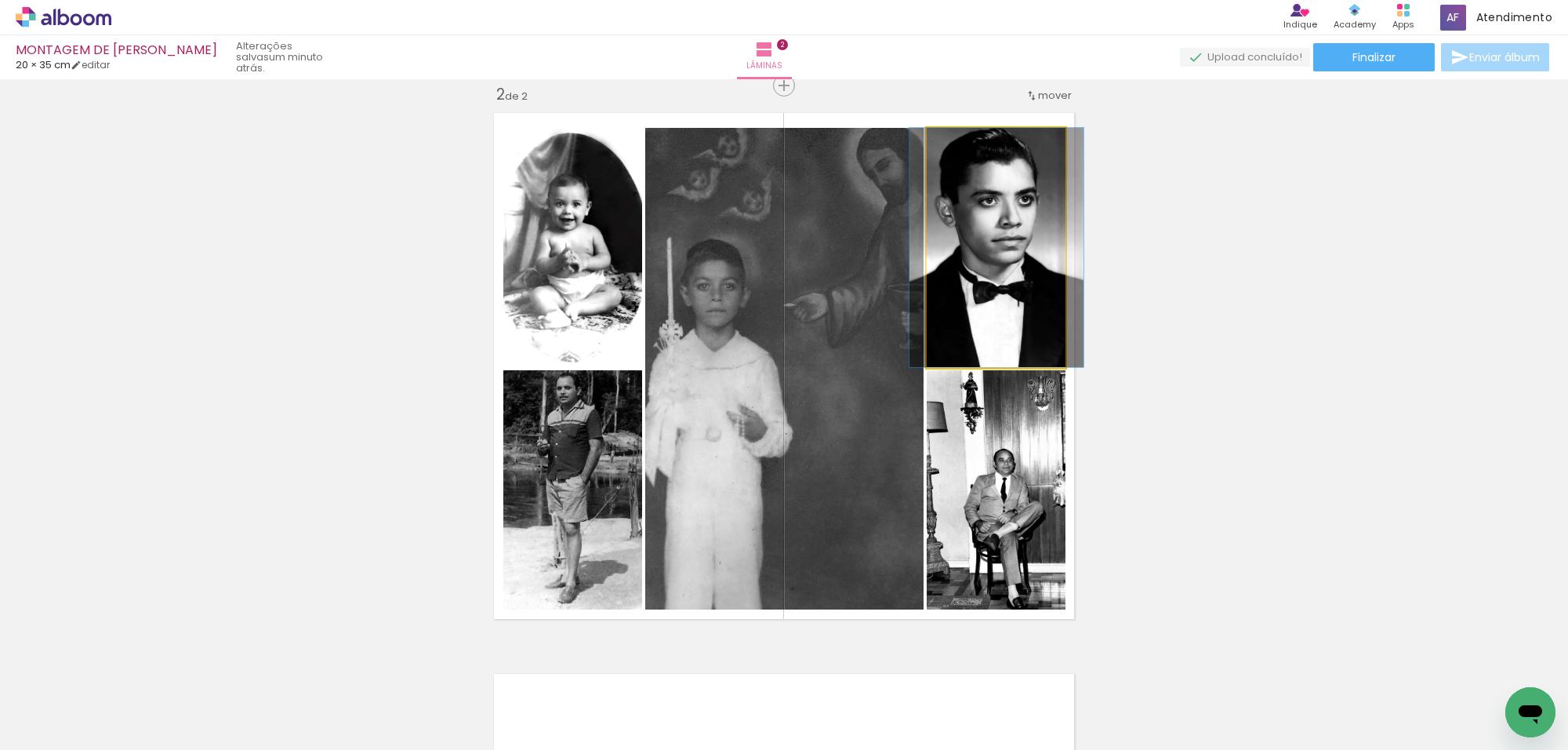
click at [953, 264] on quentale-photo at bounding box center [996, 247] width 140 height 239
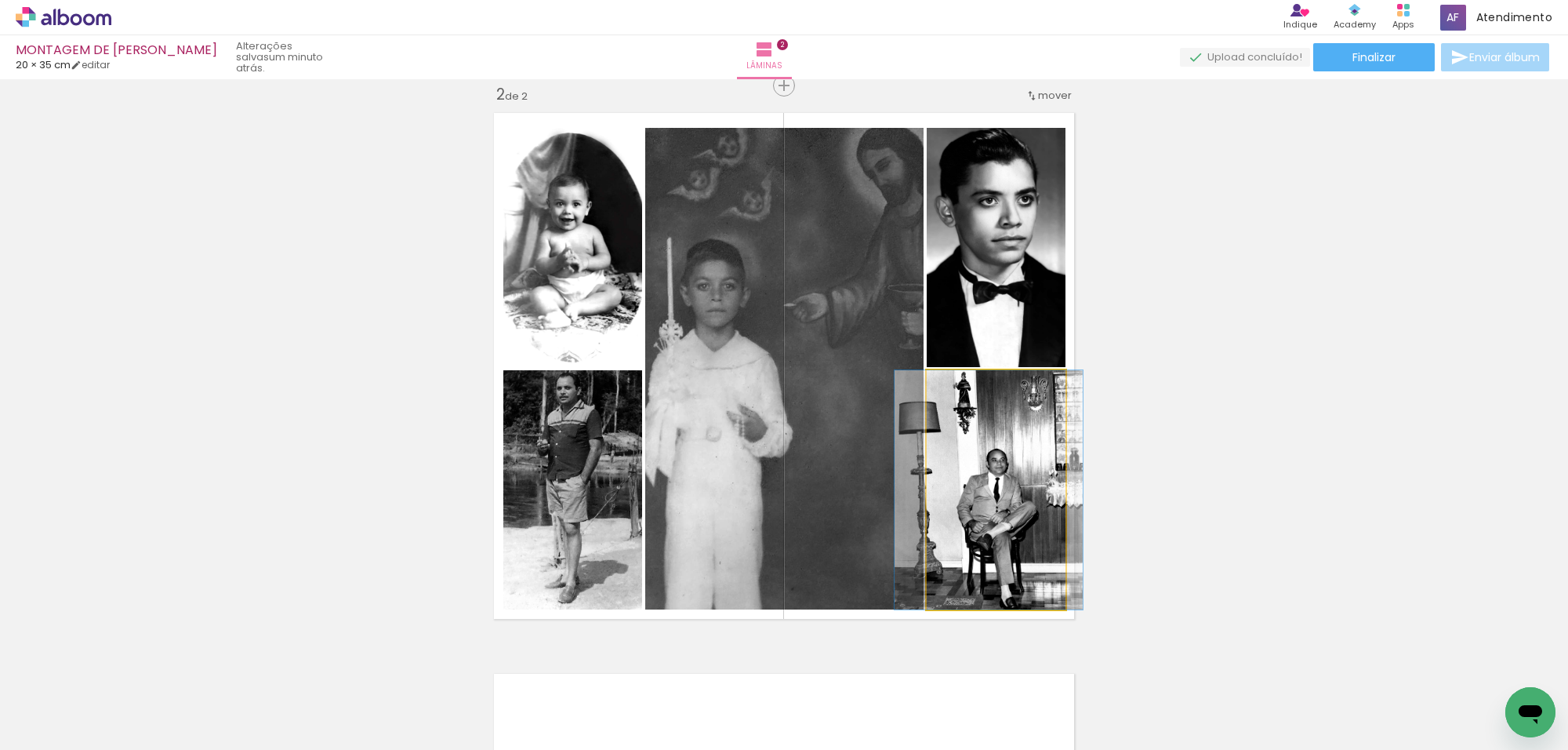
drag, startPoint x: 1004, startPoint y: 438, endPoint x: 997, endPoint y: 434, distance: 8.1
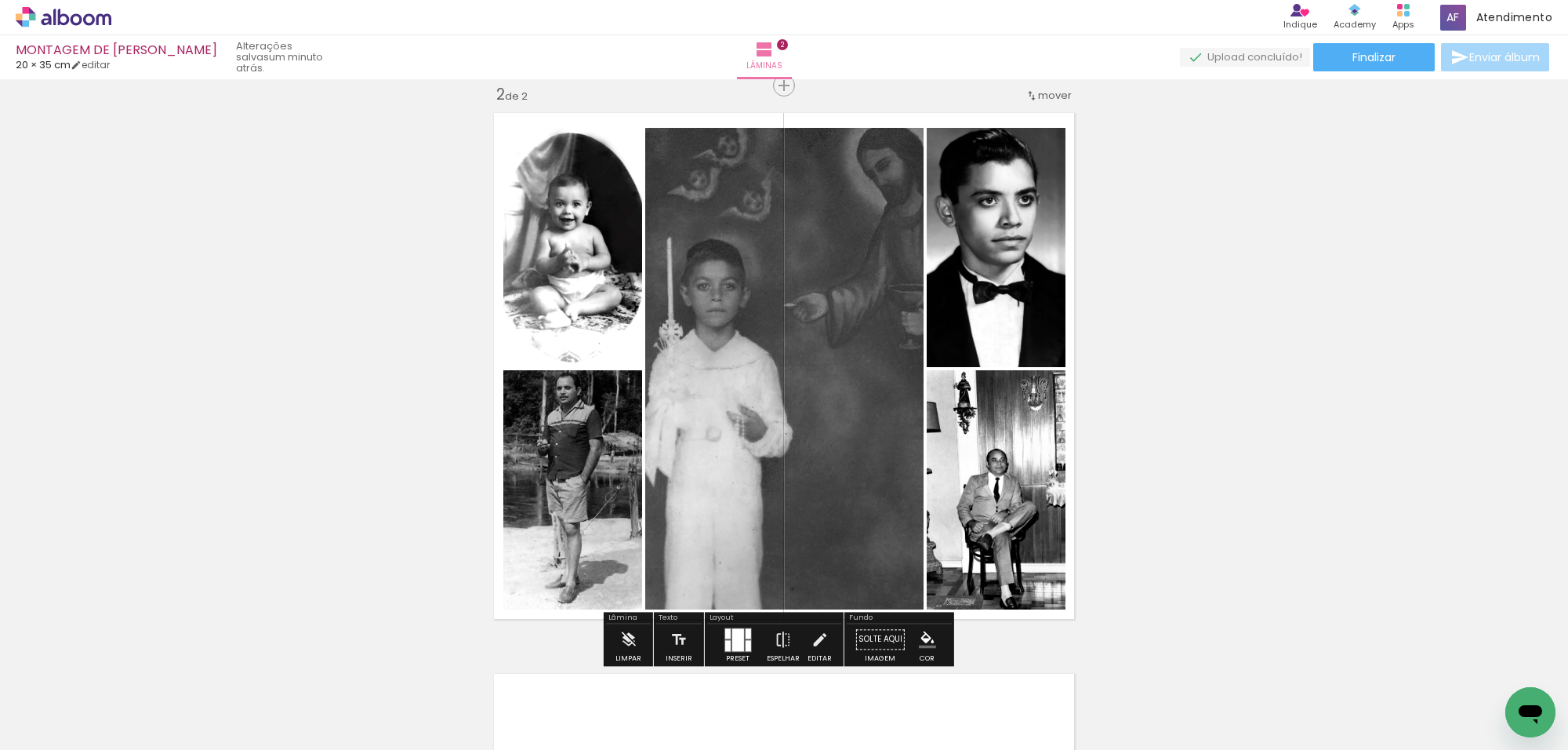
click at [581, 254] on quentale-photo at bounding box center [573, 247] width 139 height 239
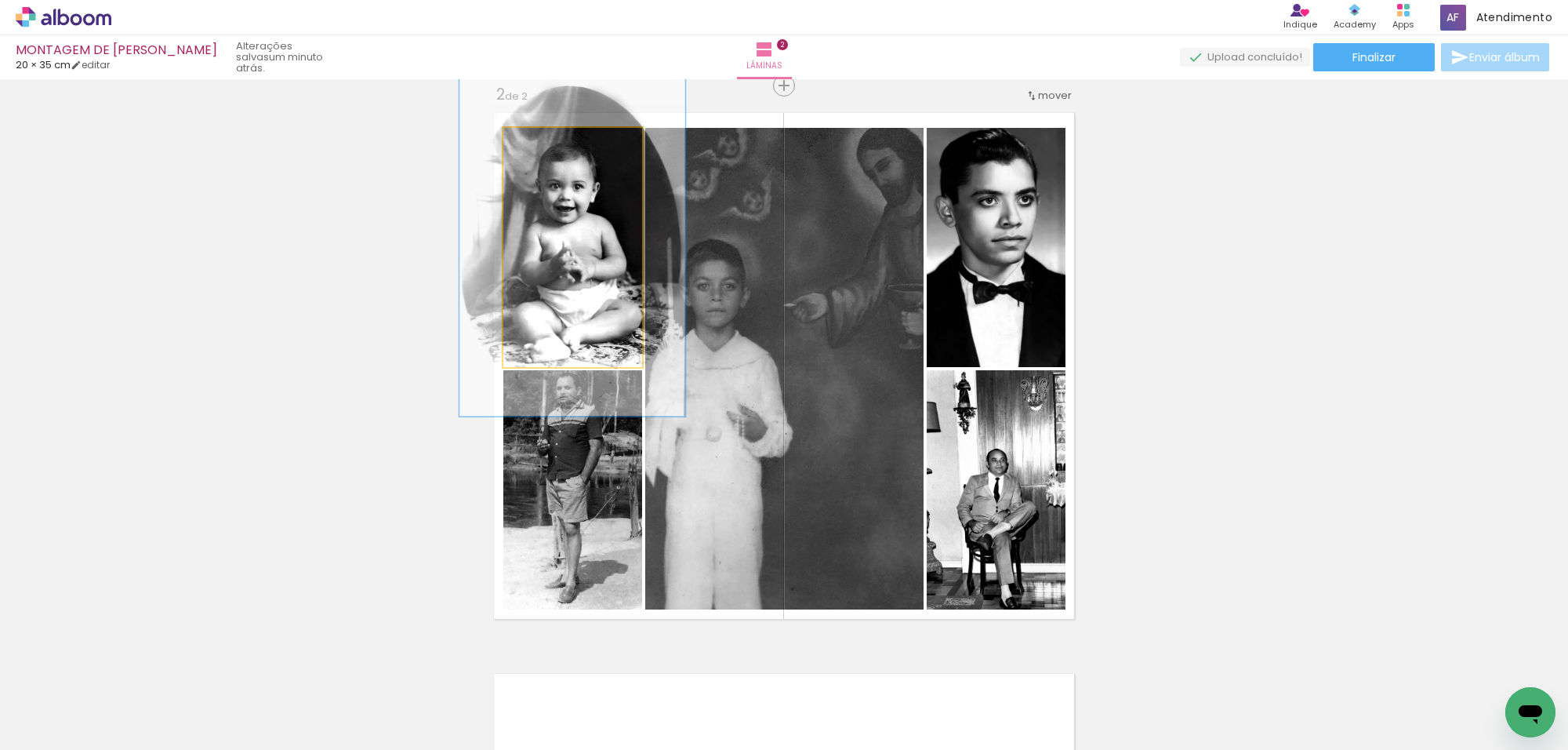
drag, startPoint x: 543, startPoint y: 140, endPoint x: 566, endPoint y: 140, distance: 23.0
type paper-slider "141"
click at [566, 140] on div at bounding box center [562, 144] width 26 height 26
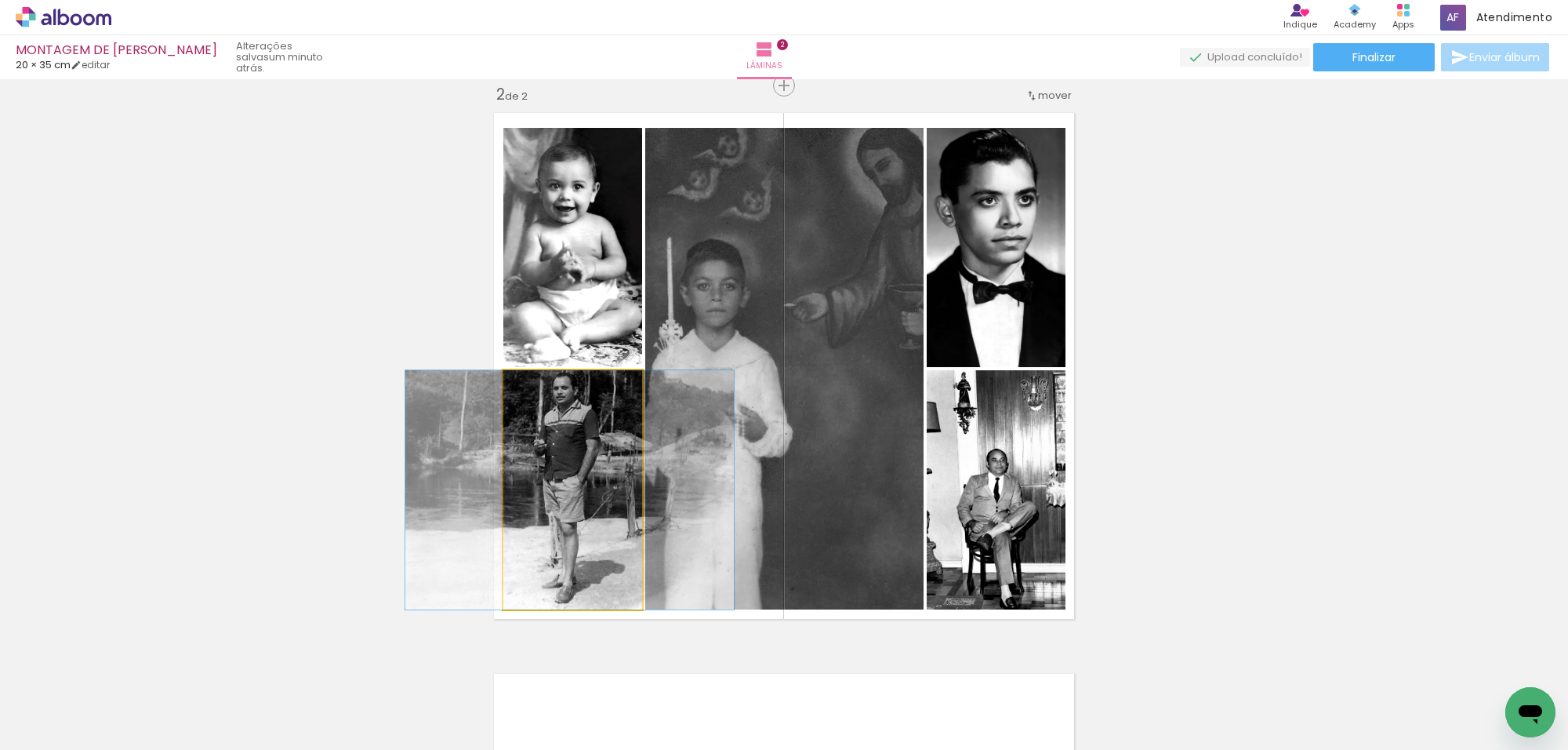
drag, startPoint x: 585, startPoint y: 490, endPoint x: 582, endPoint y: 500, distance: 10.4
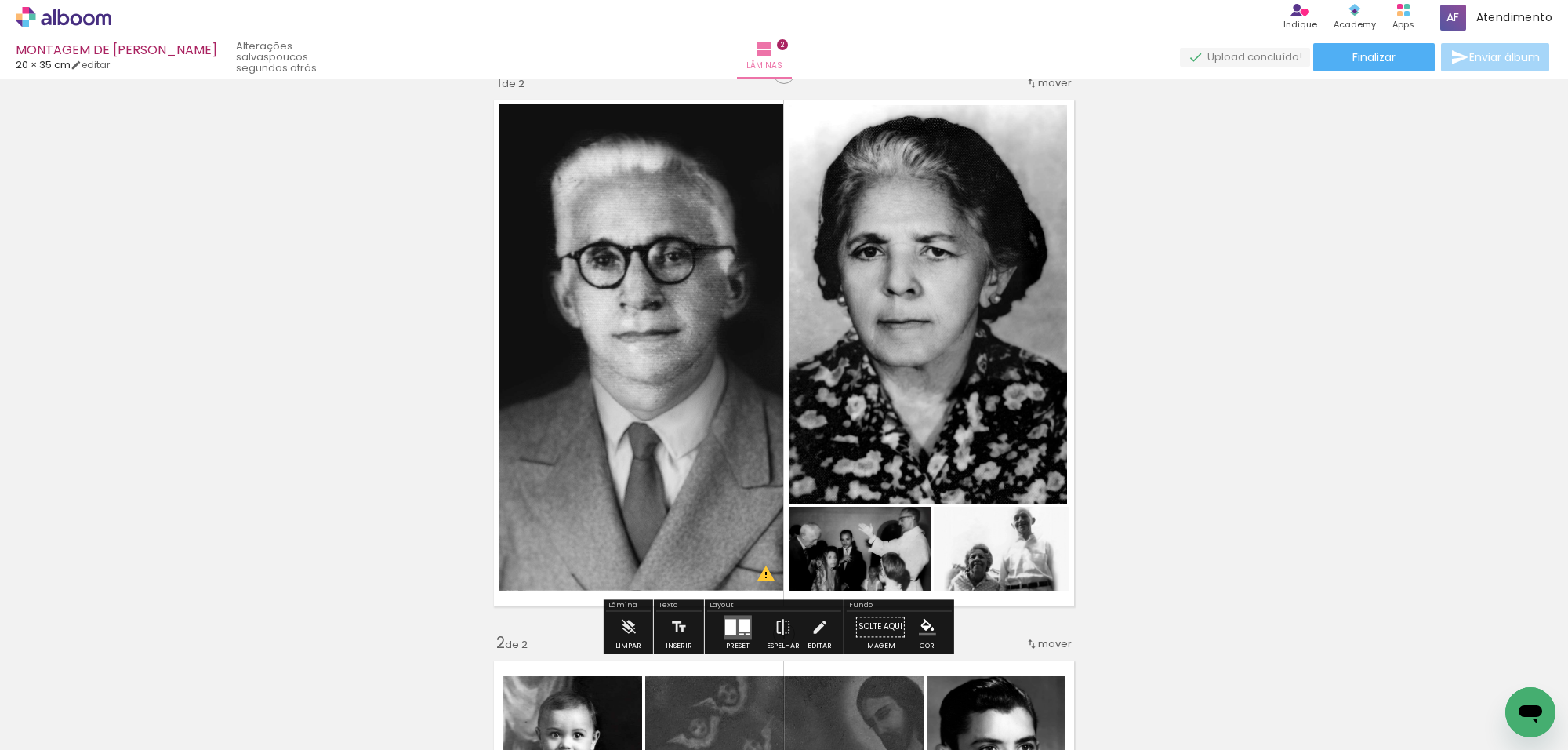
scroll to position [0, 0]
